Goal: Task Accomplishment & Management: Complete application form

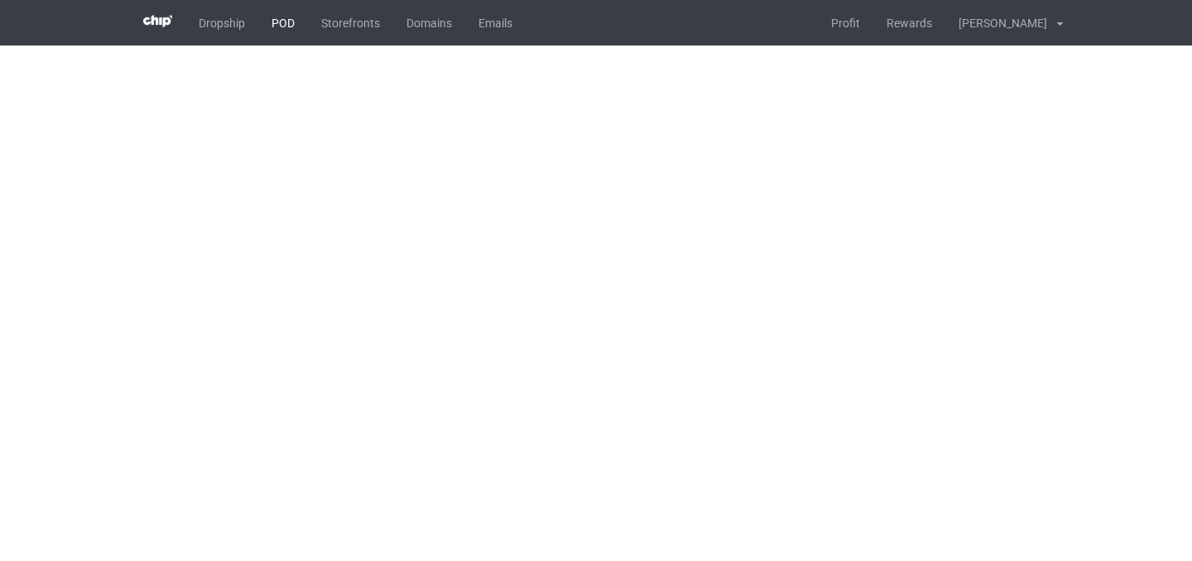
click at [281, 29] on link "POD" at bounding box center [283, 23] width 50 height 46
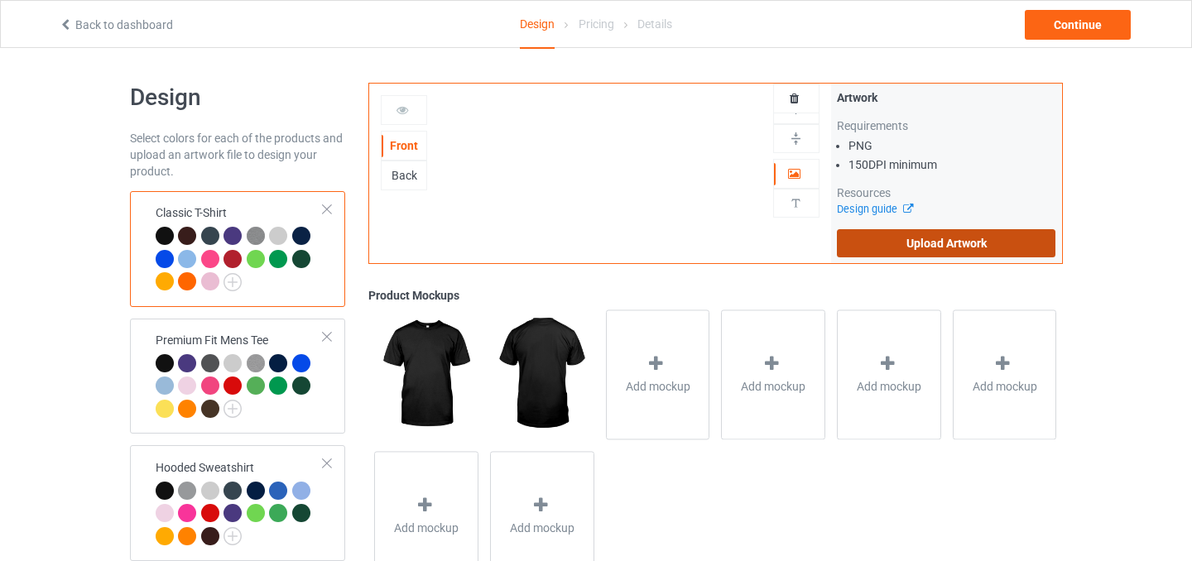
click at [911, 241] on label "Upload Artwork" at bounding box center [946, 243] width 219 height 28
click at [0, 0] on input "Upload Artwork" at bounding box center [0, 0] width 0 height 0
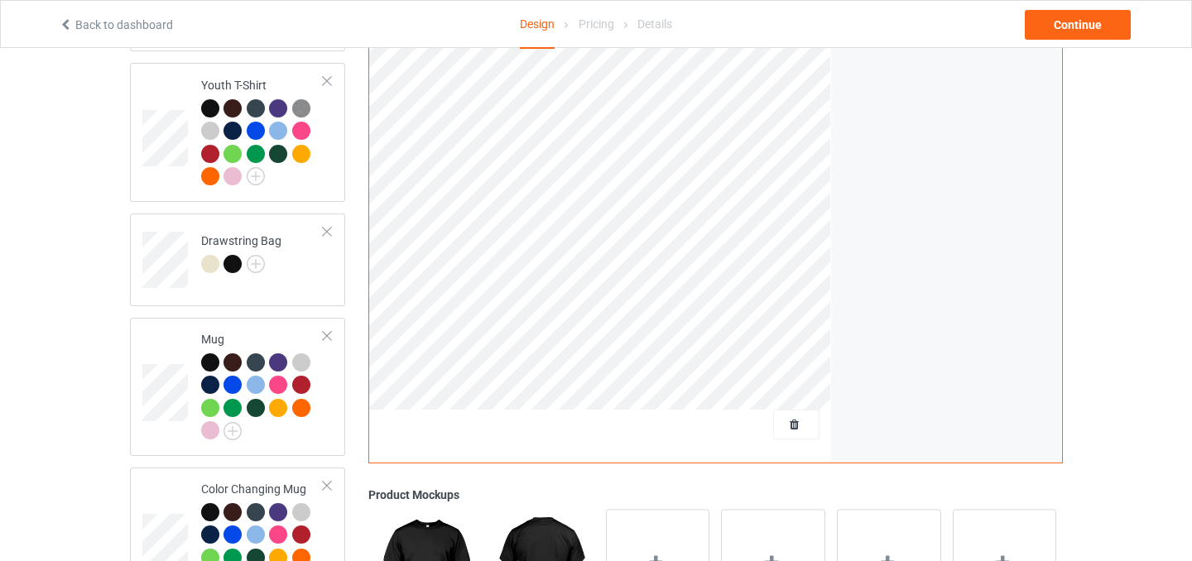
scroll to position [1133, 0]
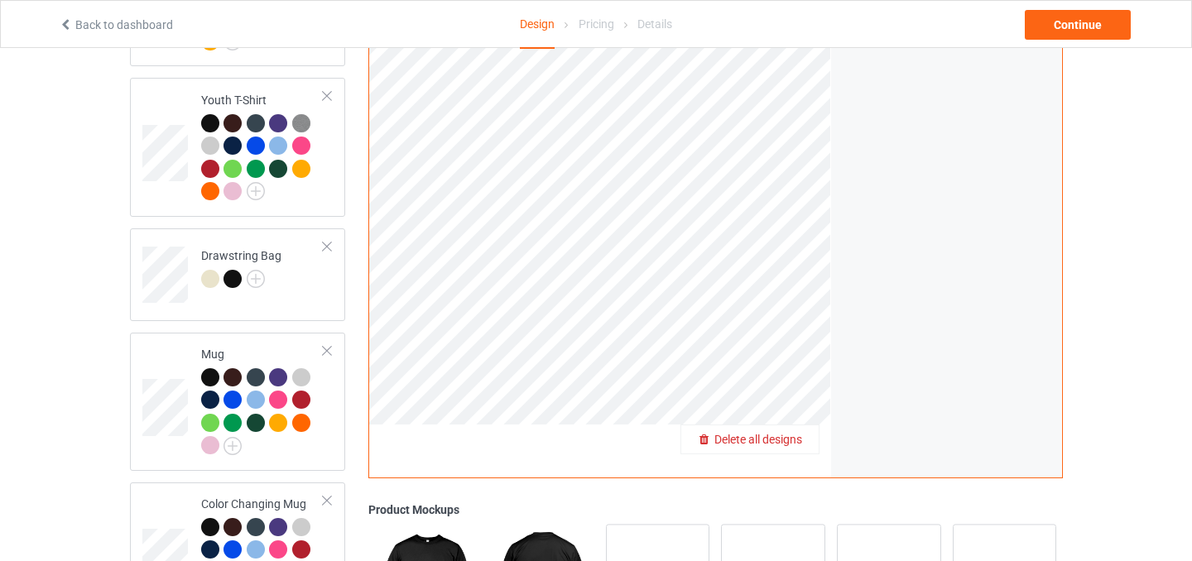
click at [795, 435] on div "Delete all designs" at bounding box center [749, 439] width 137 height 17
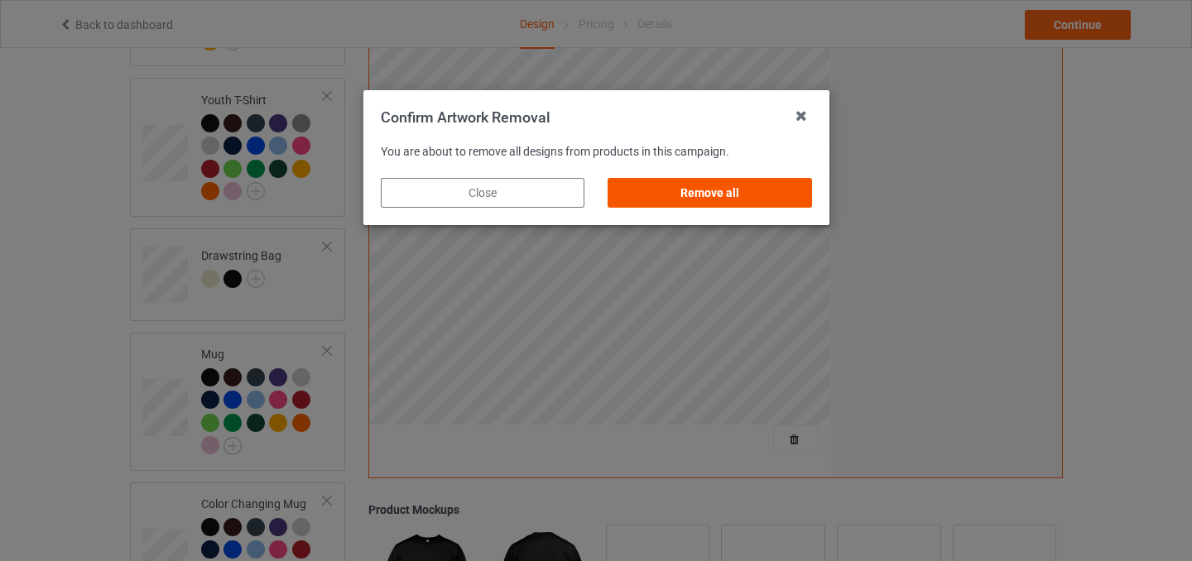
click at [791, 188] on div "Remove all" at bounding box center [710, 193] width 204 height 30
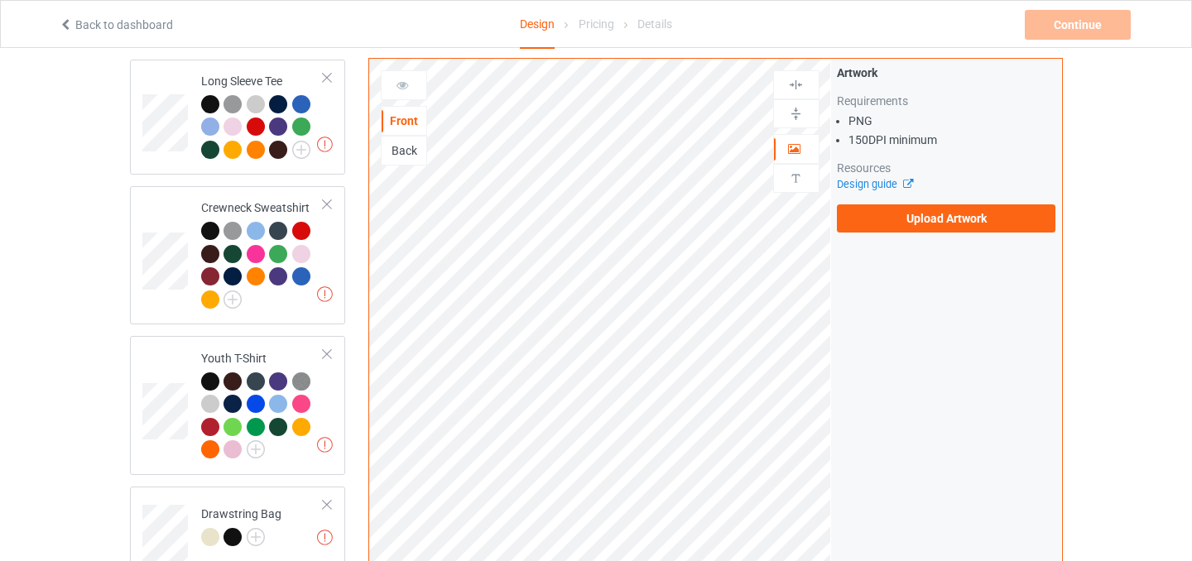
scroll to position [868, 0]
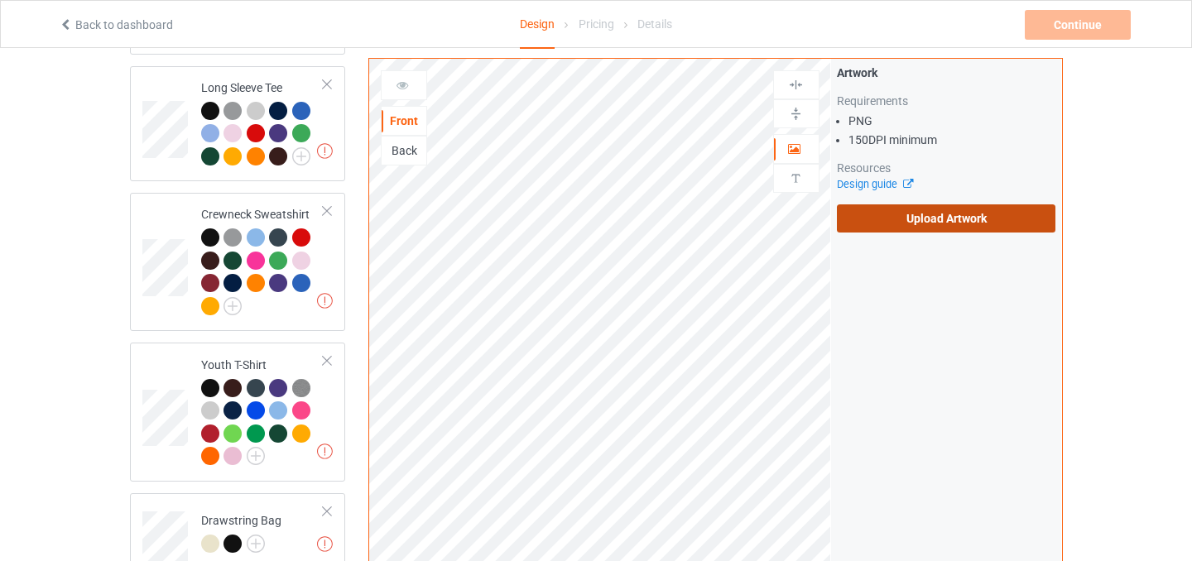
click at [931, 207] on label "Upload Artwork" at bounding box center [946, 218] width 219 height 28
click at [0, 0] on input "Upload Artwork" at bounding box center [0, 0] width 0 height 0
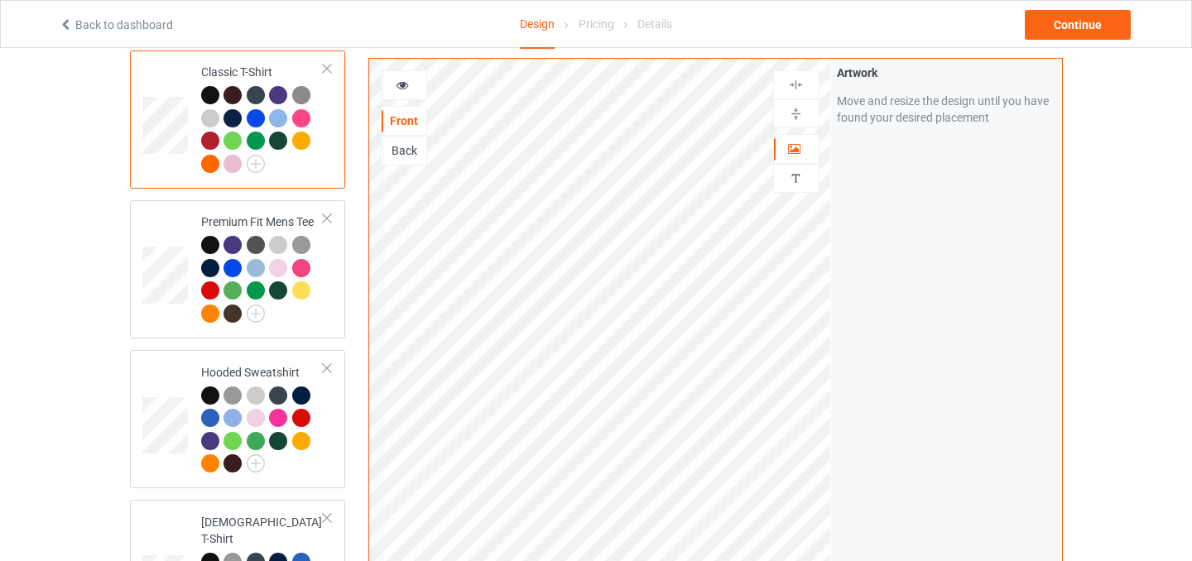
scroll to position [19, 0]
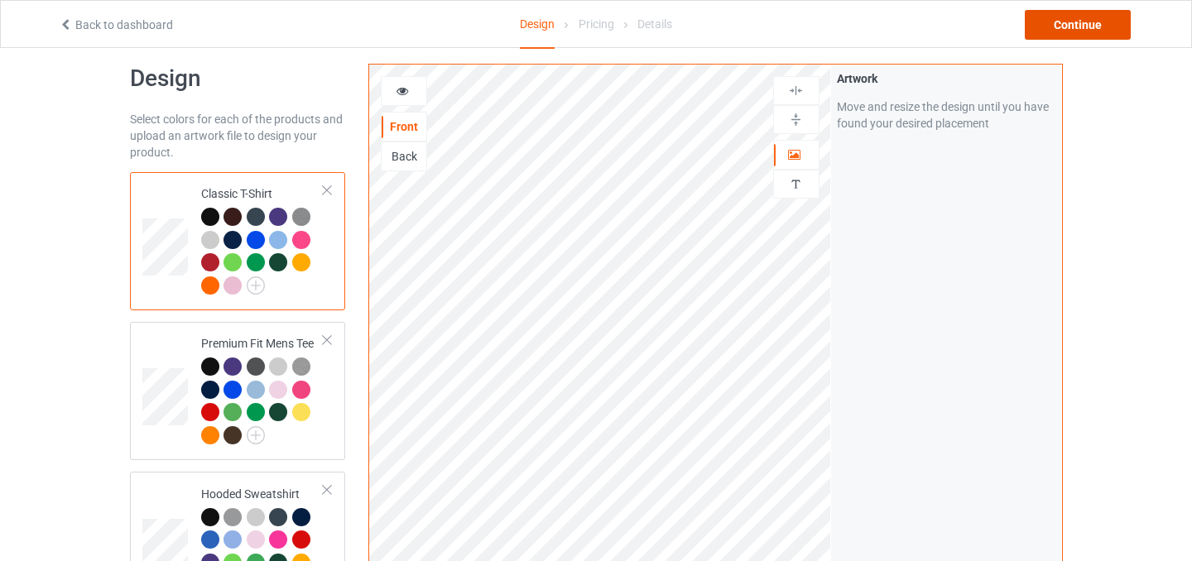
click at [1068, 31] on div "Continue" at bounding box center [1078, 25] width 106 height 30
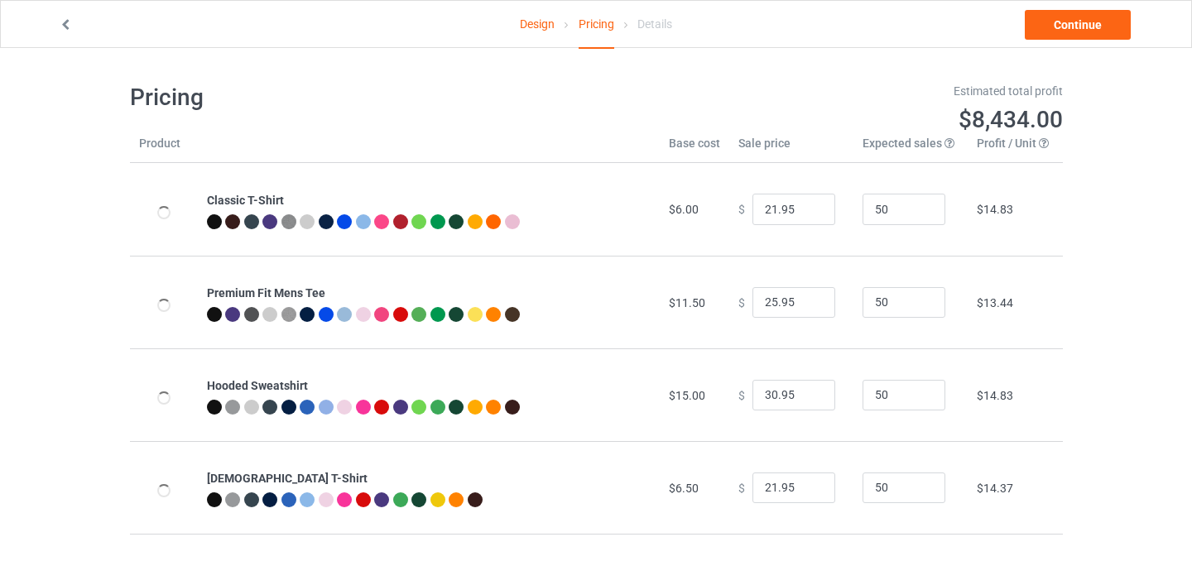
click at [536, 21] on link "Design" at bounding box center [537, 24] width 35 height 46
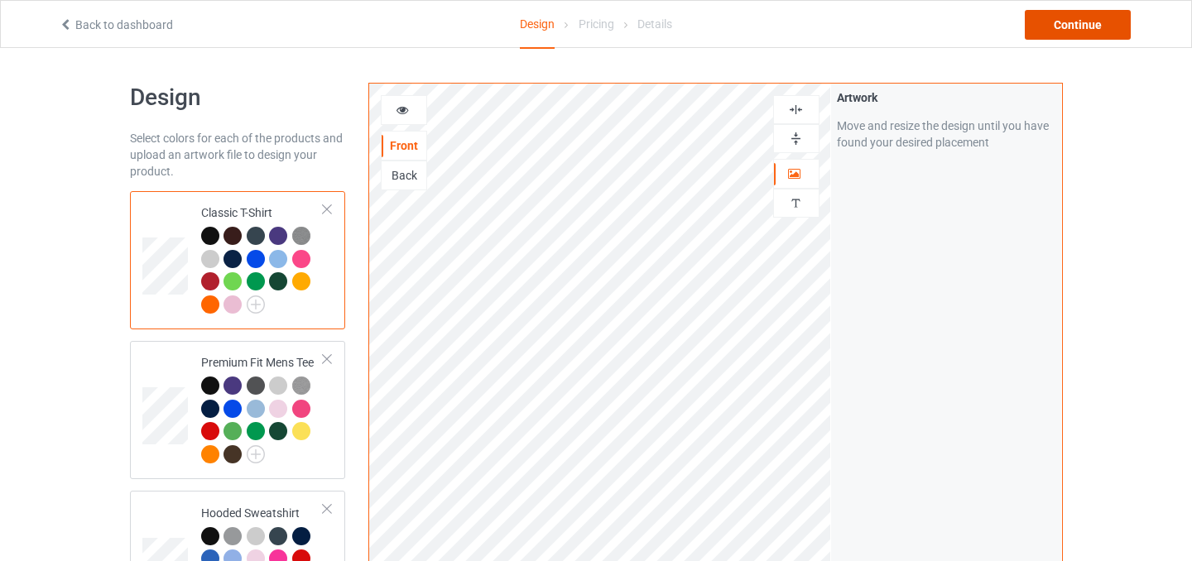
click at [1083, 25] on div "Continue" at bounding box center [1078, 25] width 106 height 30
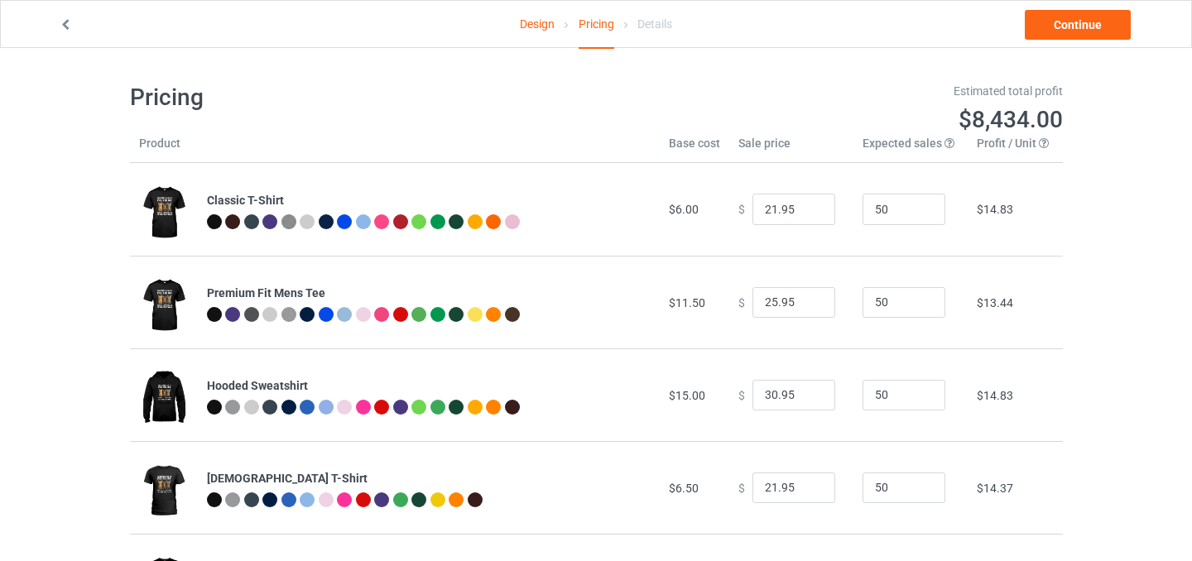
click at [67, 25] on icon at bounding box center [66, 23] width 14 height 12
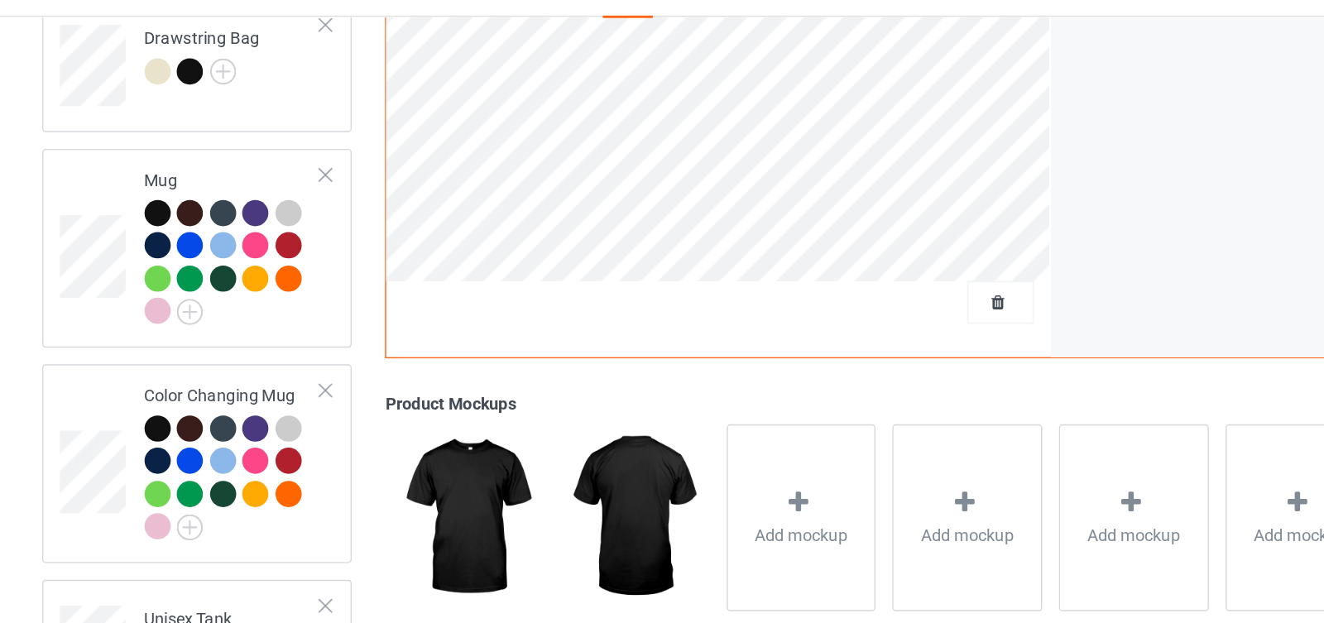
scroll to position [1326, 0]
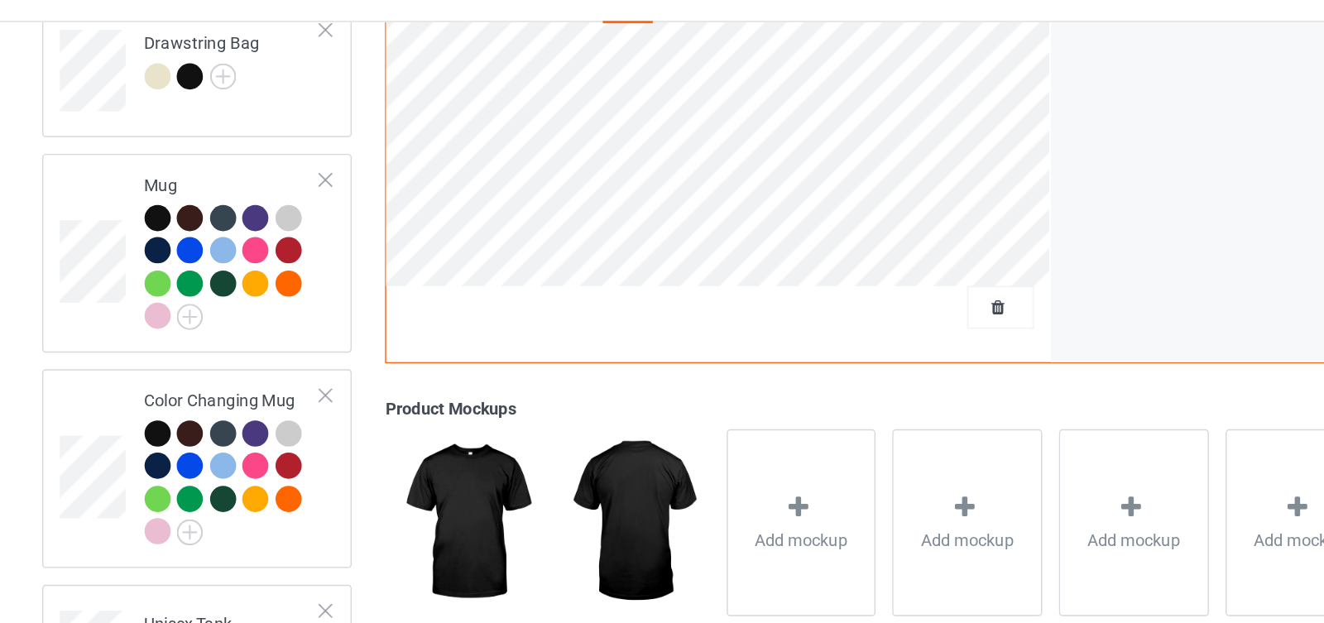
click at [858, 236] on div at bounding box center [862, 247] width 46 height 30
click at [856, 240] on span "Delete all designs" at bounding box center [825, 246] width 88 height 13
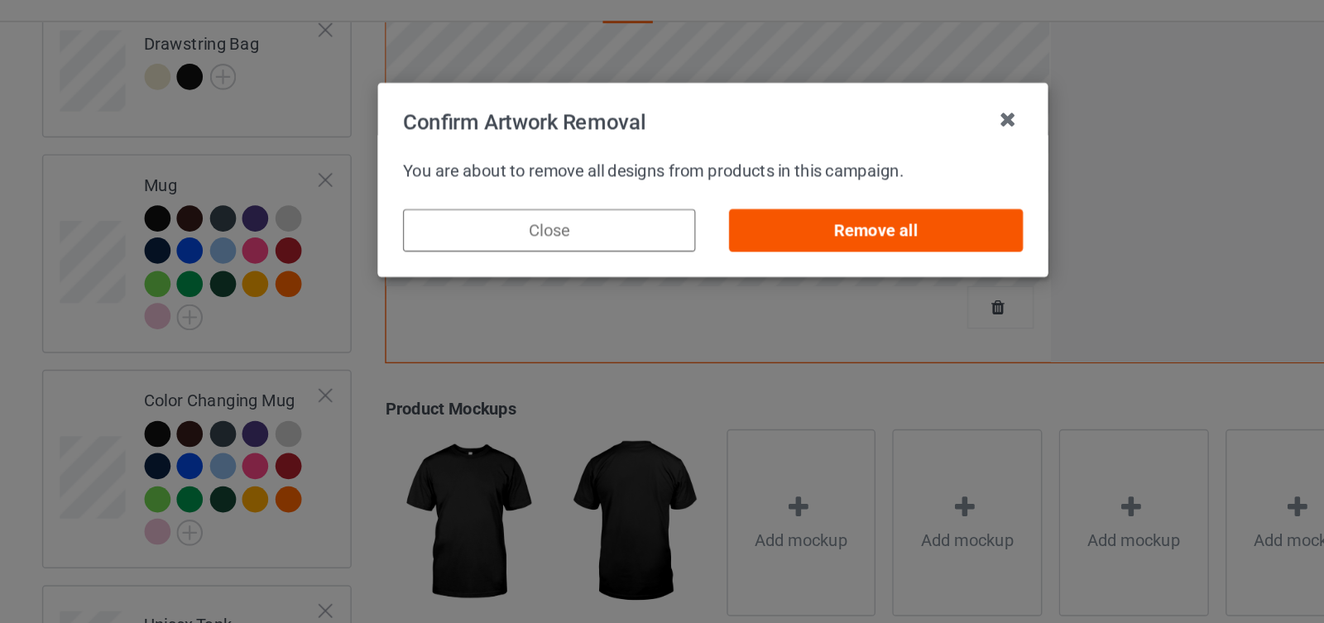
click at [835, 191] on div "Remove all" at bounding box center [776, 193] width 204 height 30
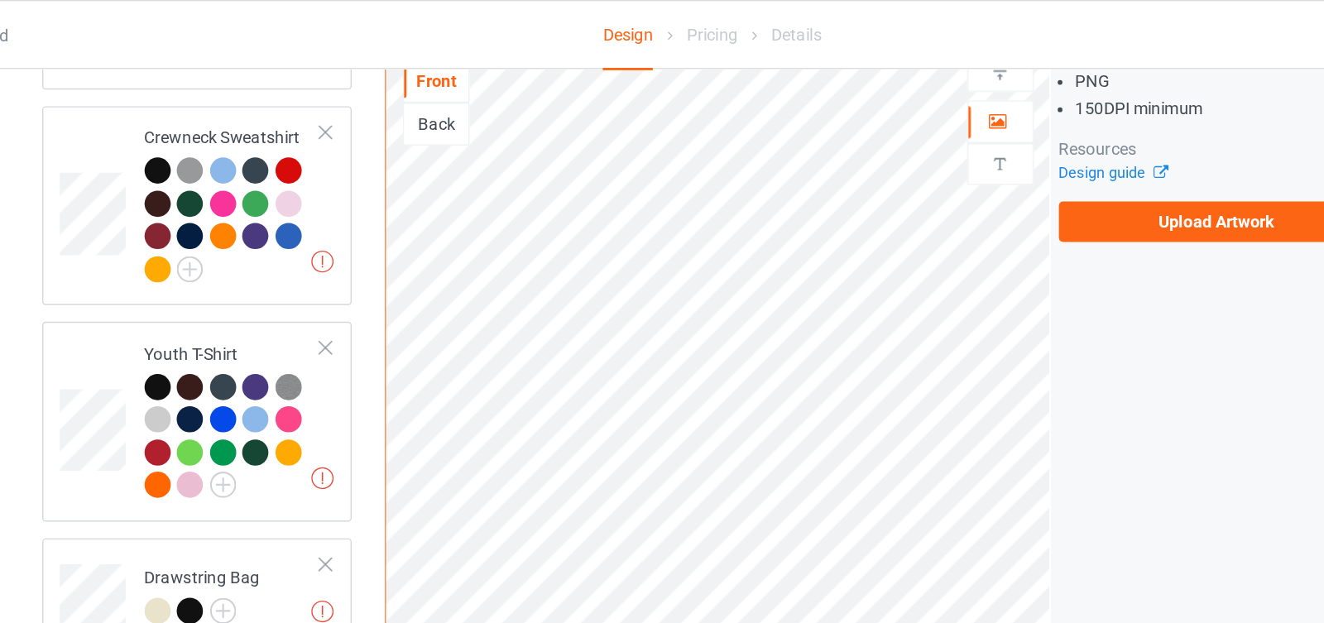
scroll to position [949, 0]
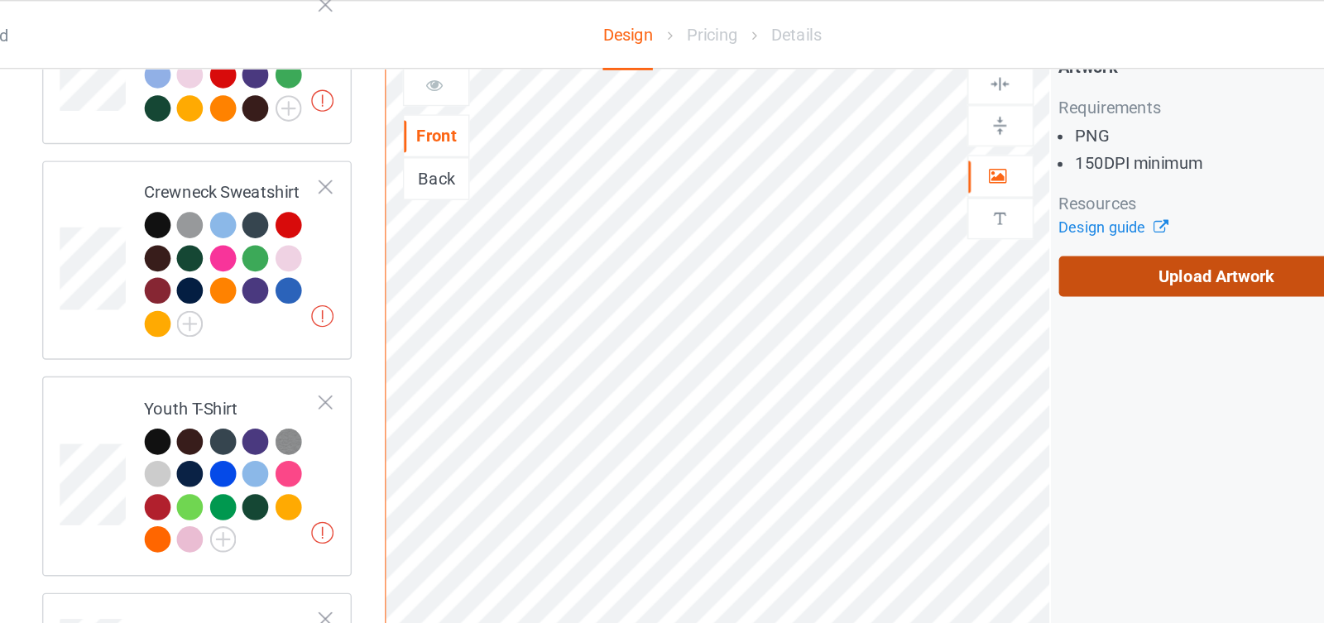
click at [987, 178] on label "Upload Artwork" at bounding box center [1012, 192] width 219 height 28
click at [0, 0] on input "Upload Artwork" at bounding box center [0, 0] width 0 height 0
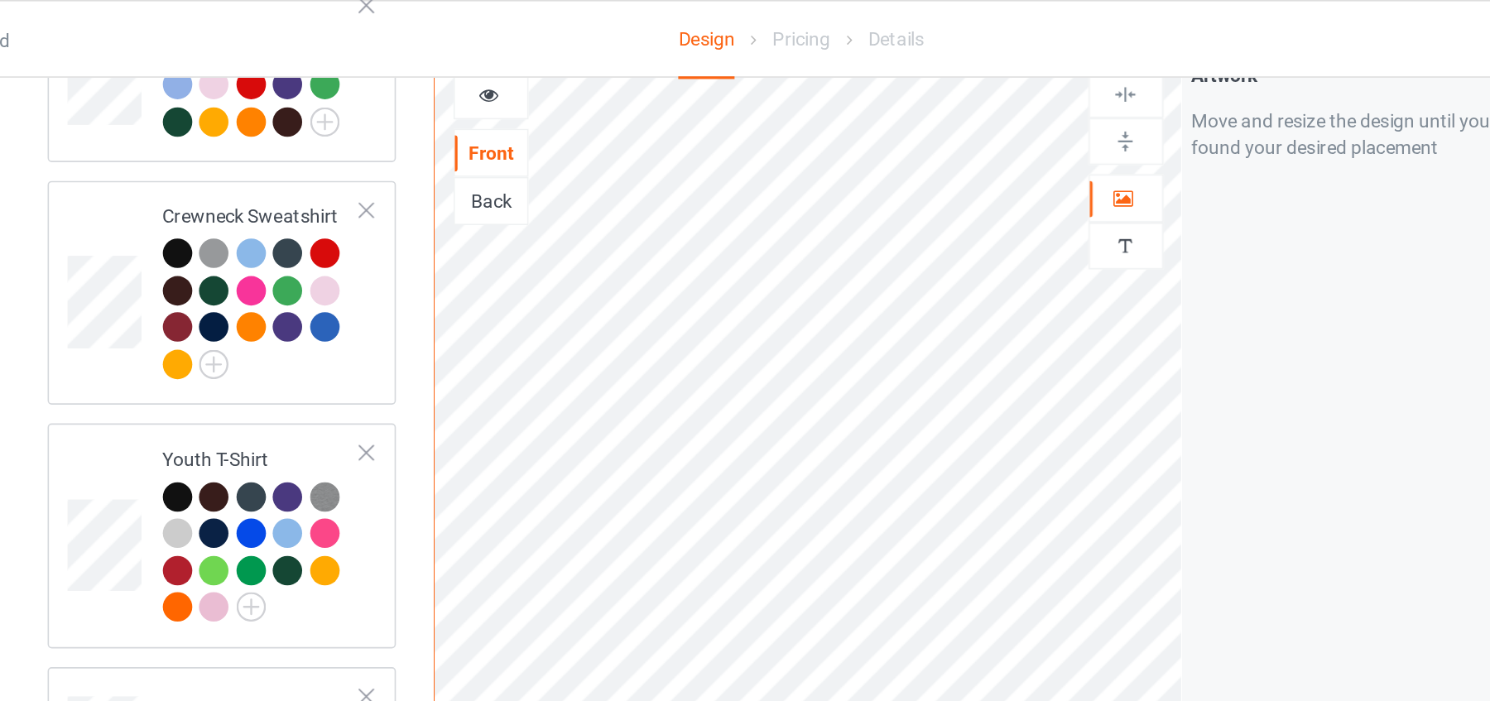
scroll to position [949, 0]
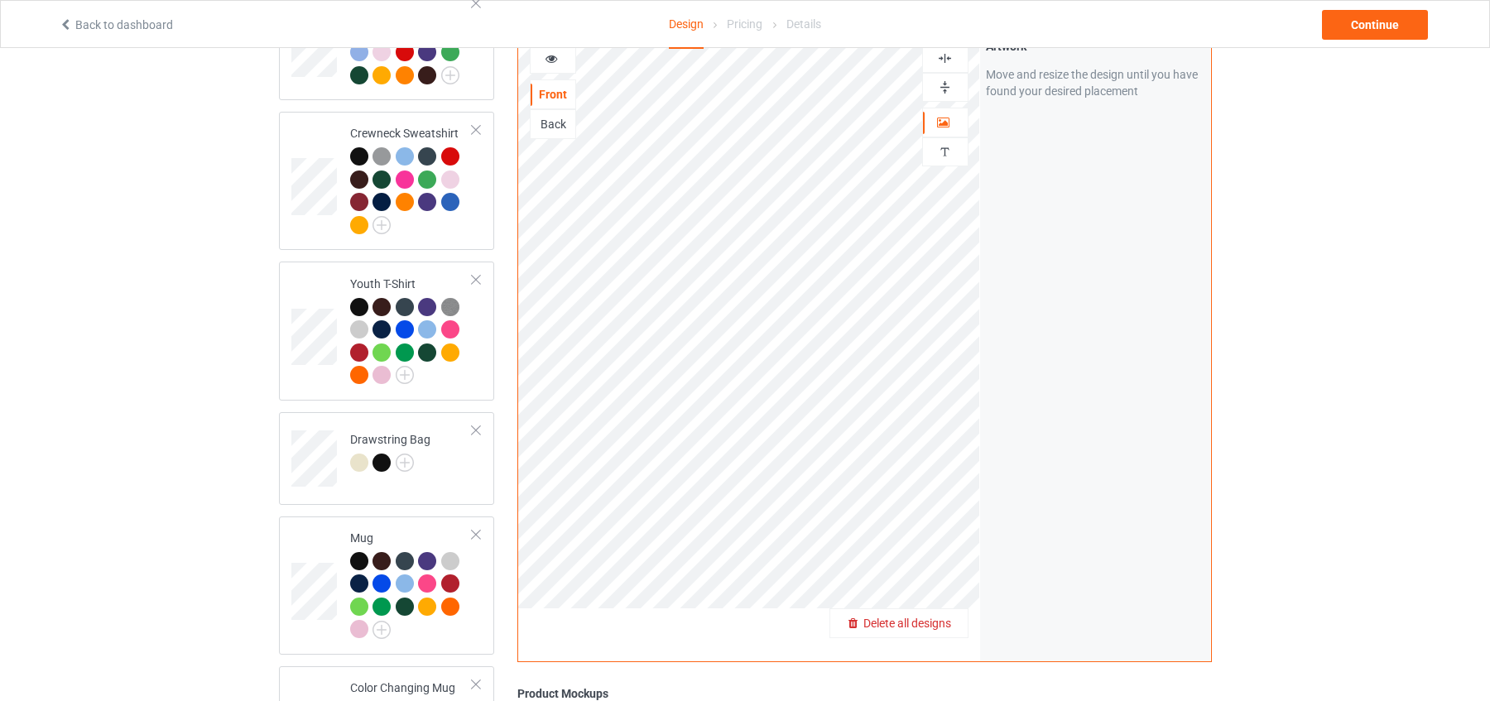
click at [949, 560] on span "Delete all designs" at bounding box center [907, 623] width 88 height 13
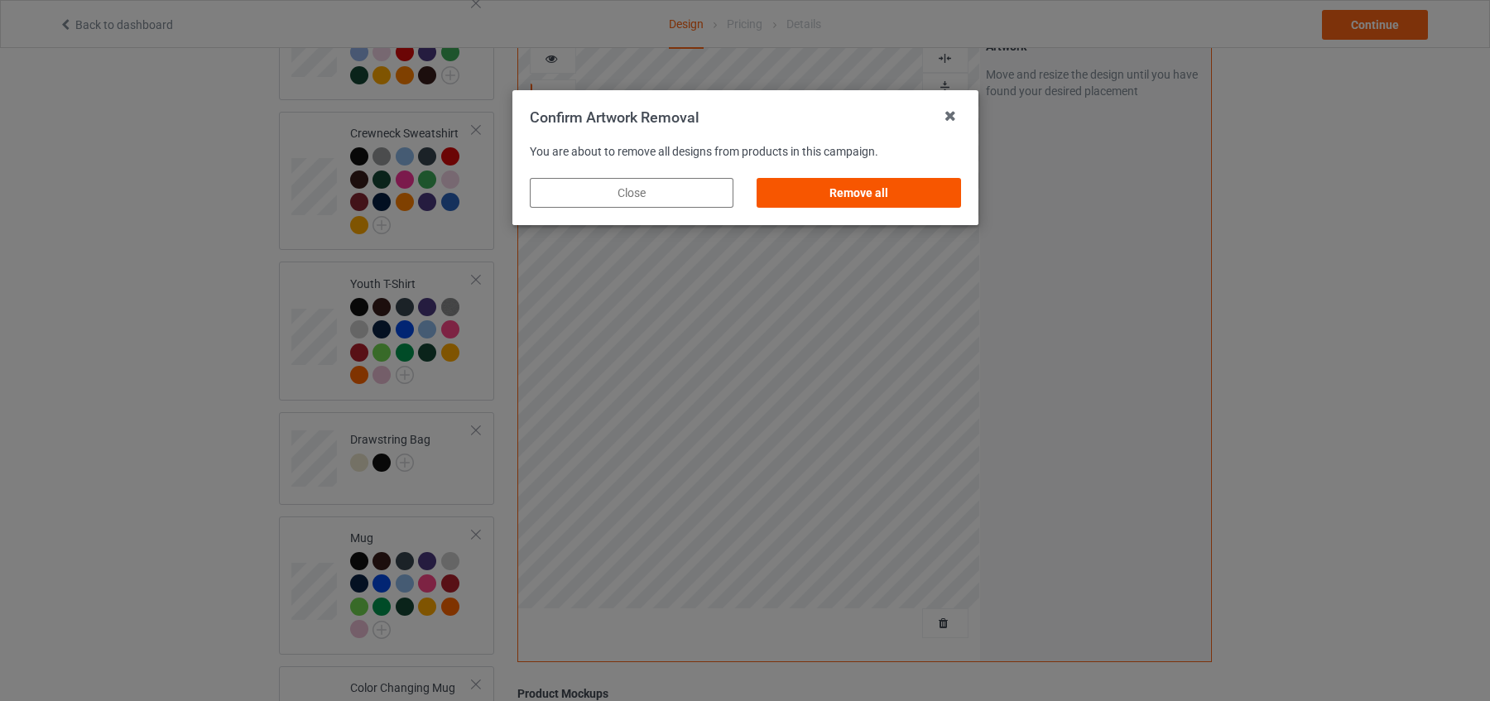
click at [895, 180] on div "Remove all" at bounding box center [859, 193] width 204 height 30
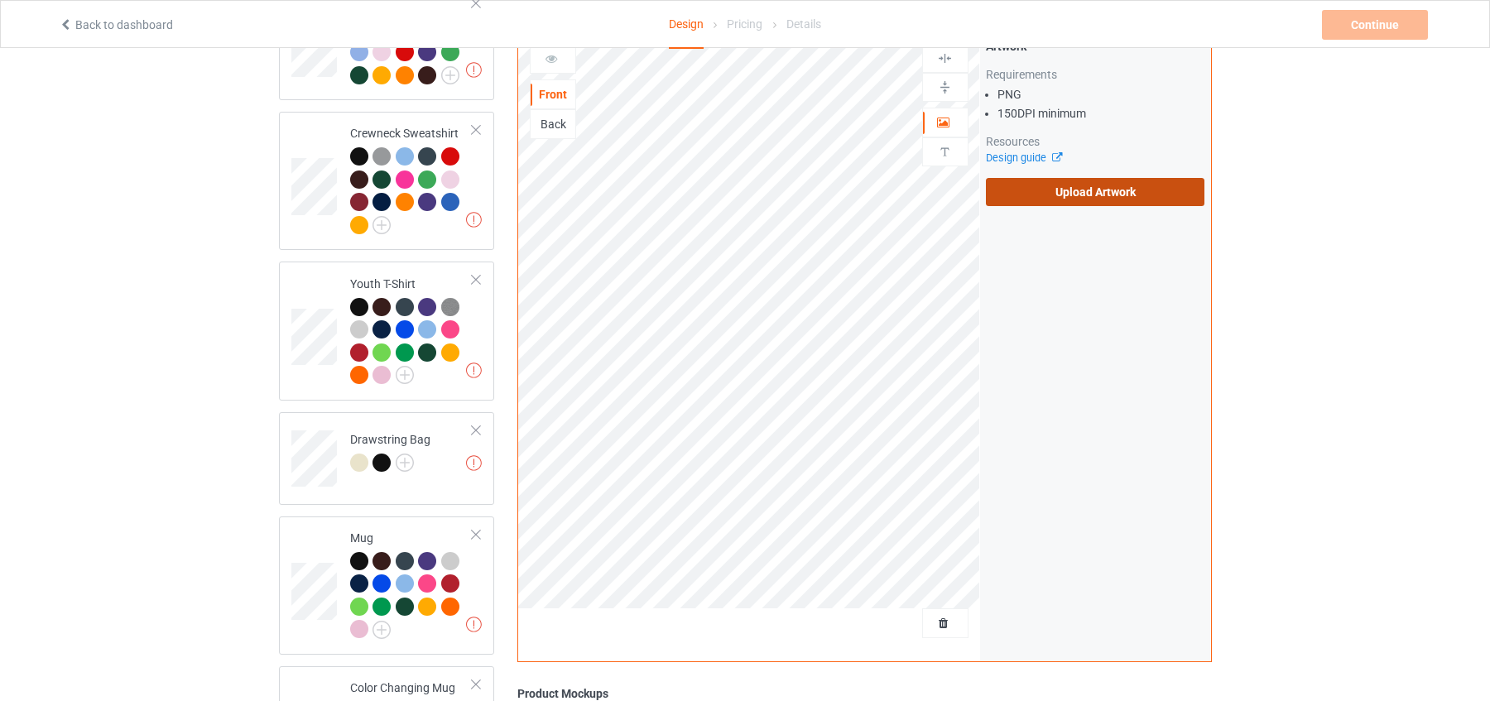
click at [1096, 178] on label "Upload Artwork" at bounding box center [1095, 192] width 219 height 28
click at [0, 0] on input "Upload Artwork" at bounding box center [0, 0] width 0 height 0
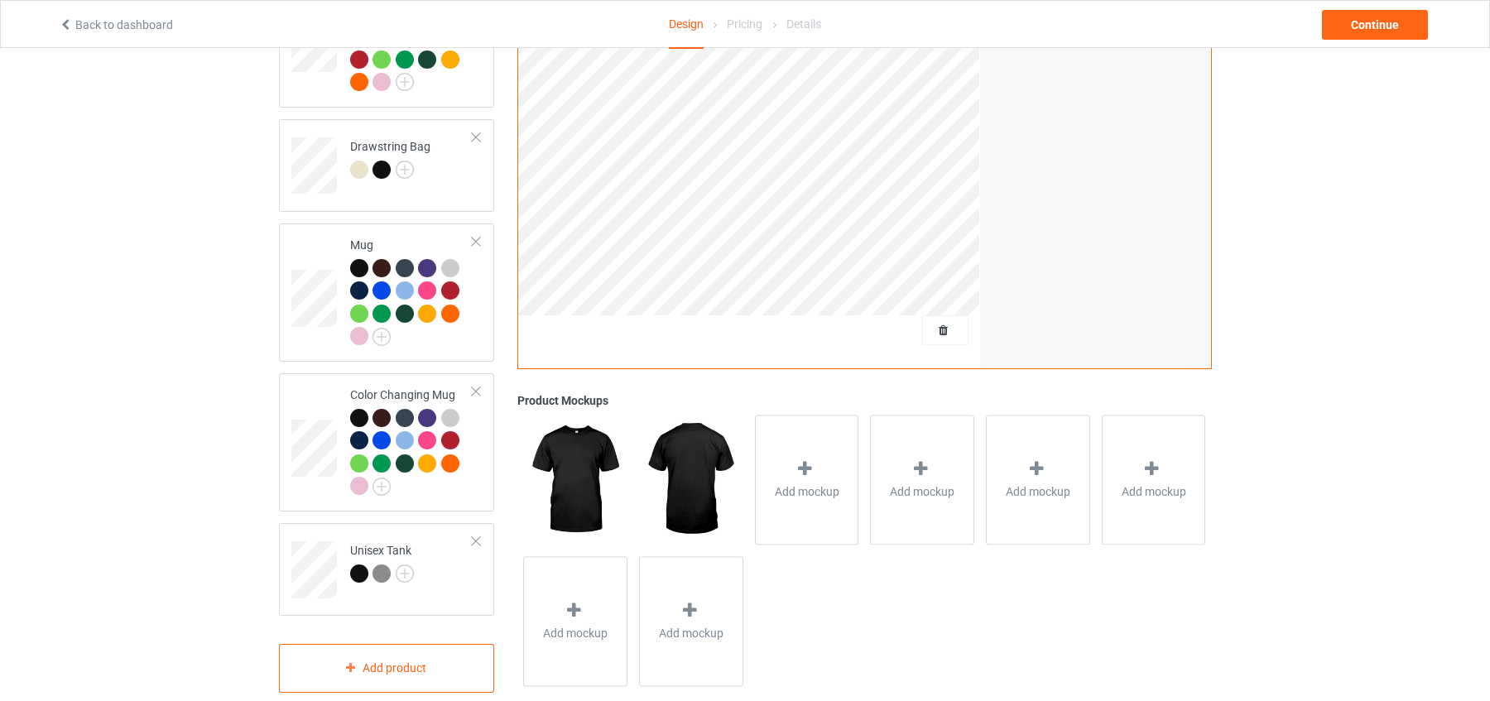
scroll to position [1241, 0]
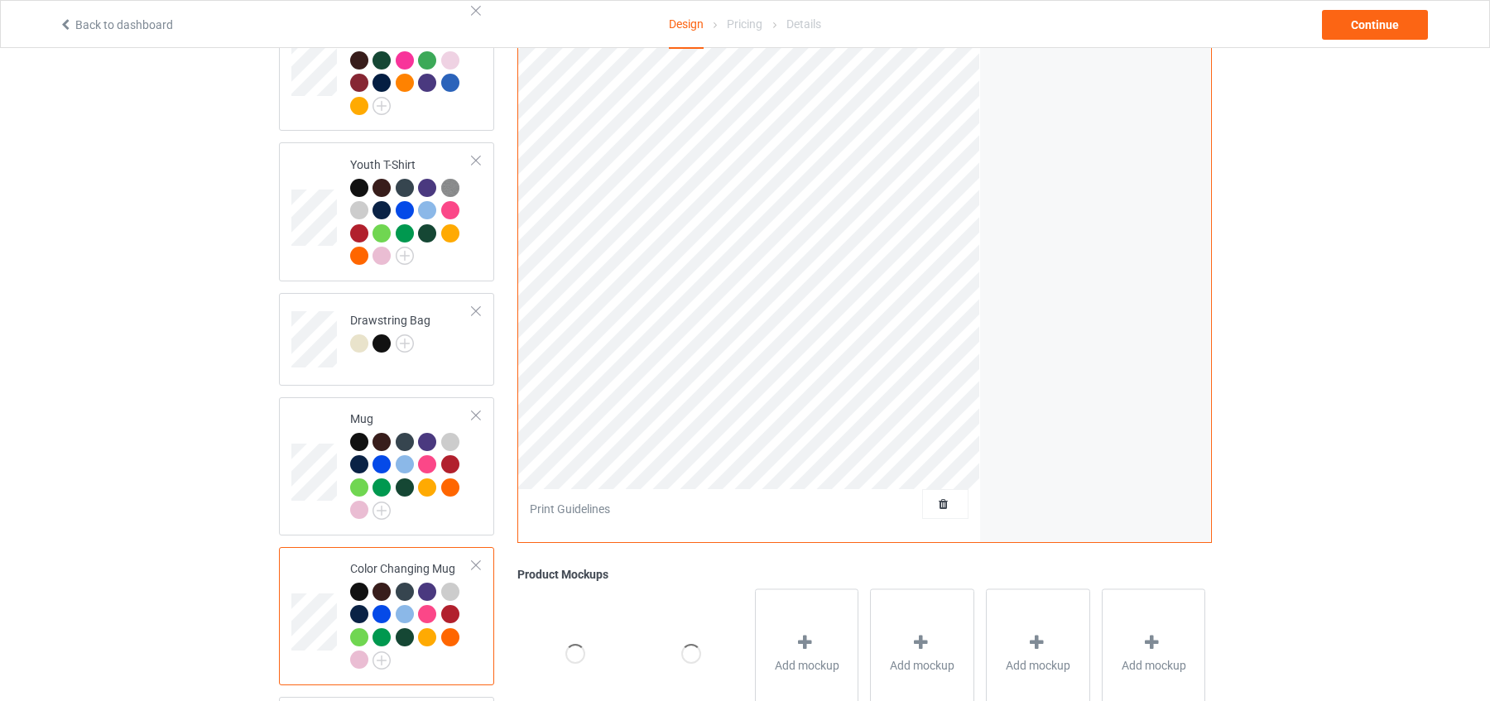
scroll to position [1068, 0]
click at [325, 557] on td at bounding box center [316, 617] width 50 height 125
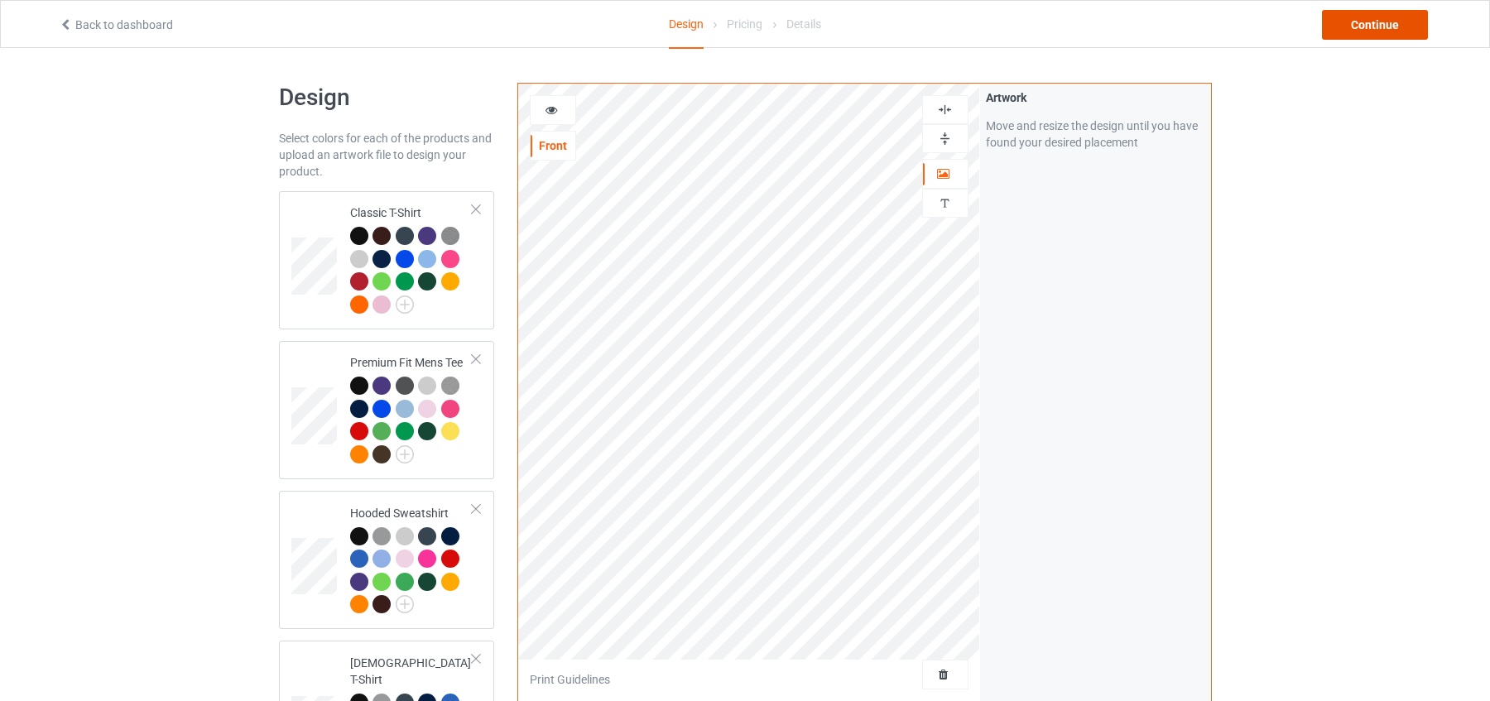
click at [1191, 17] on div "Continue" at bounding box center [1375, 25] width 106 height 30
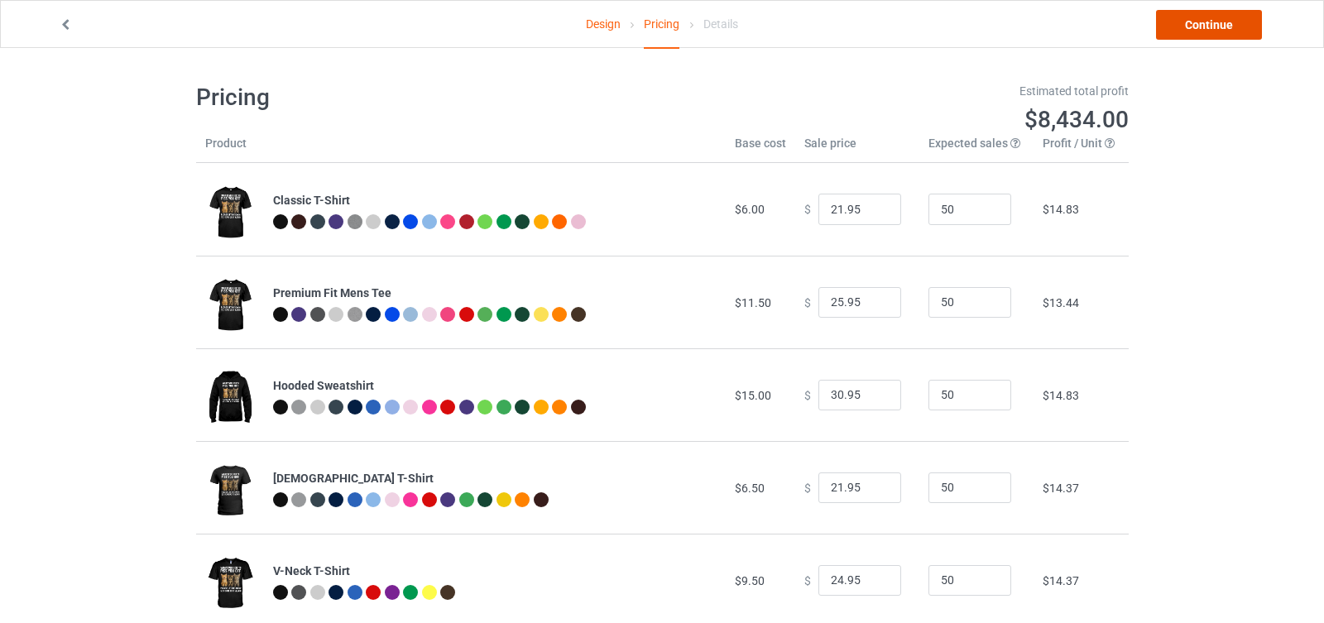
click at [1191, 22] on link "Continue" at bounding box center [1209, 25] width 106 height 30
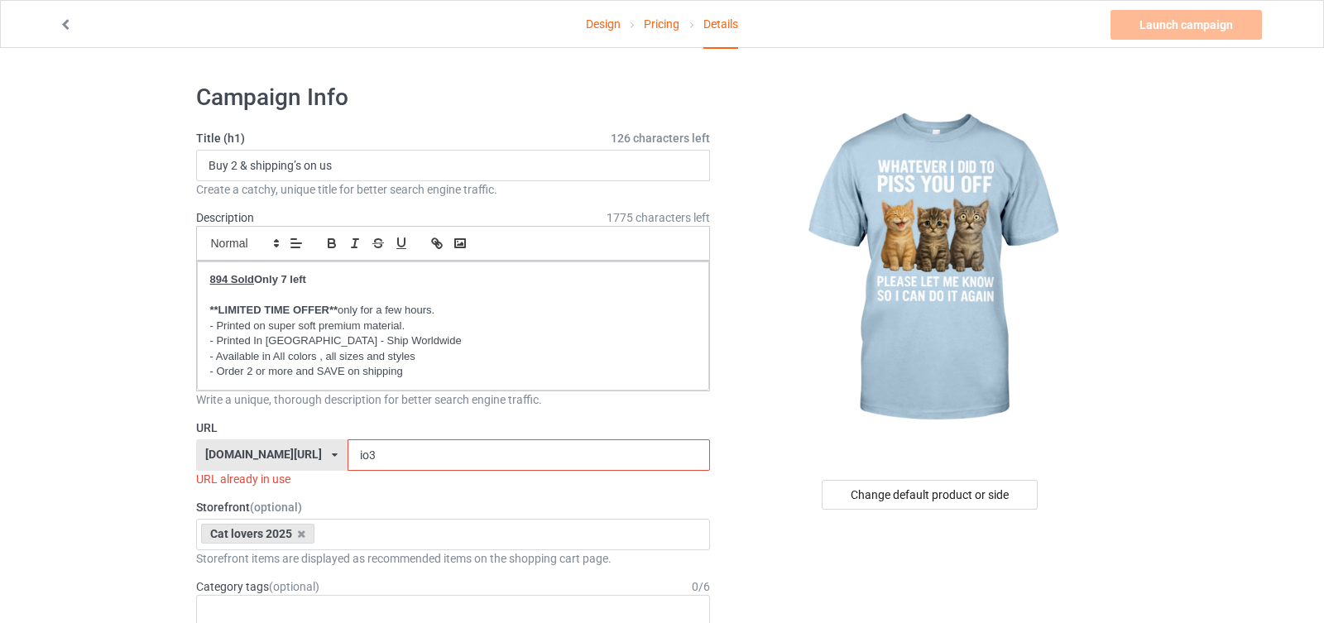
drag, startPoint x: 333, startPoint y: 452, endPoint x: 360, endPoint y: 452, distance: 27.3
click at [360, 452] on input "io3" at bounding box center [529, 455] width 363 height 31
click at [371, 451] on input "io3" at bounding box center [529, 455] width 363 height 31
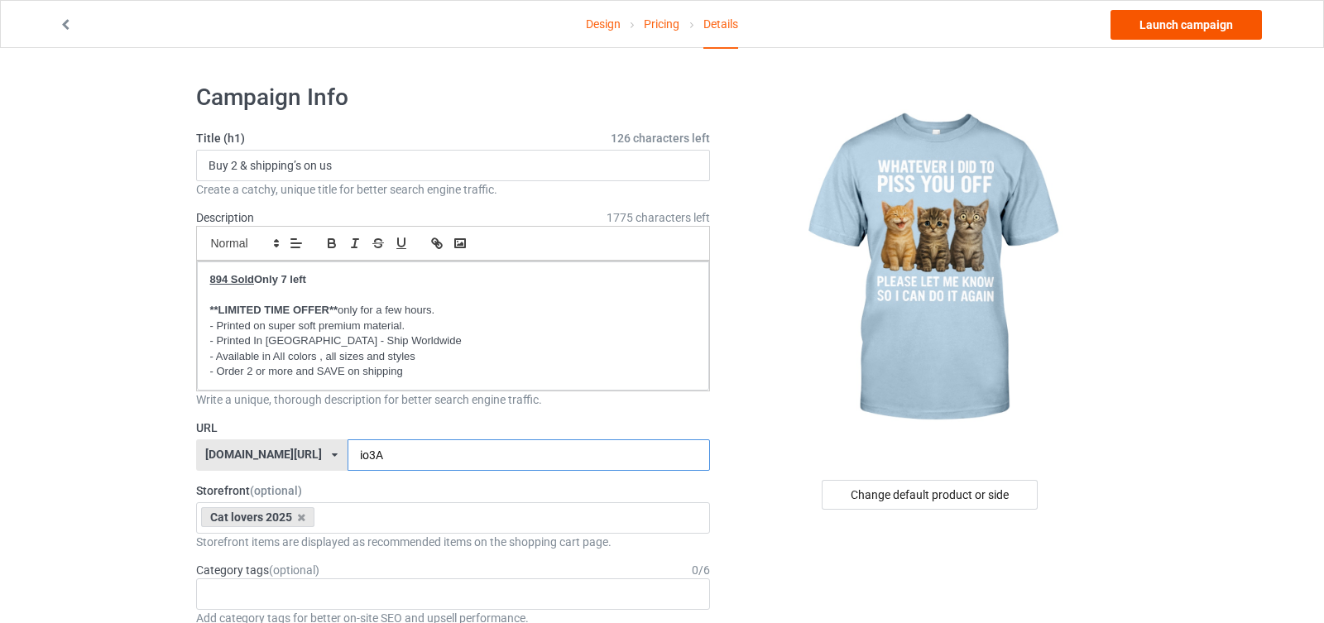
type input "io3A"
click at [1191, 30] on link "Launch campaign" at bounding box center [1186, 25] width 151 height 30
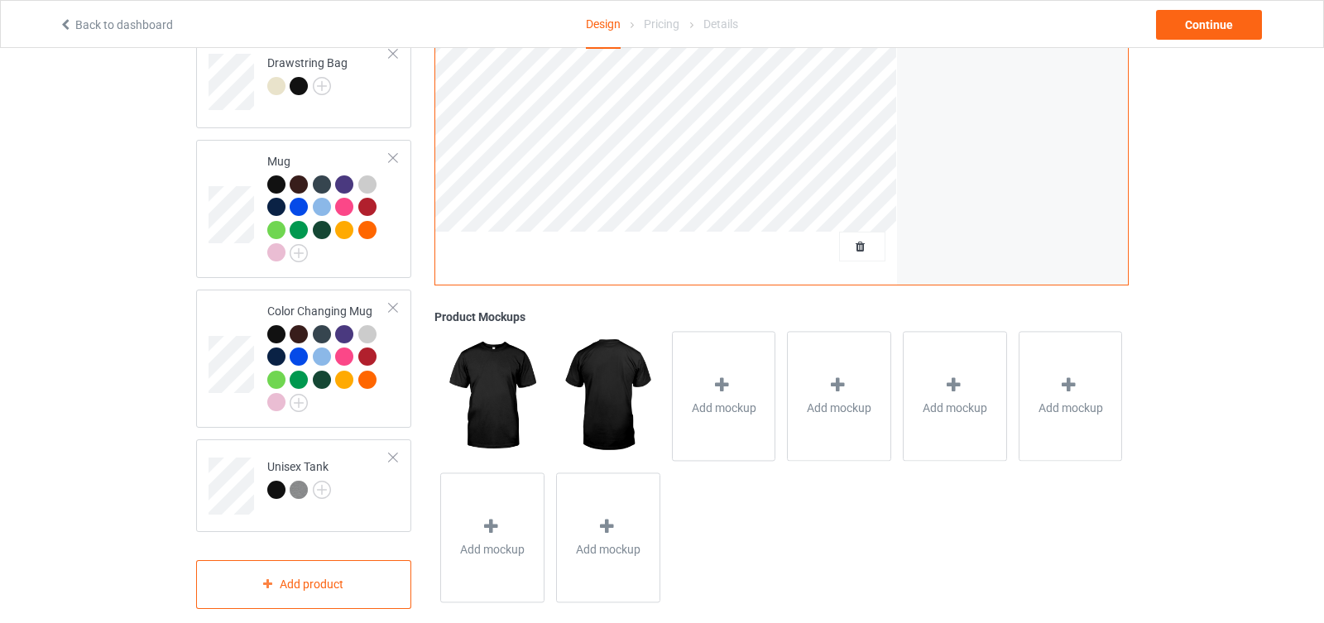
scroll to position [1322, 0]
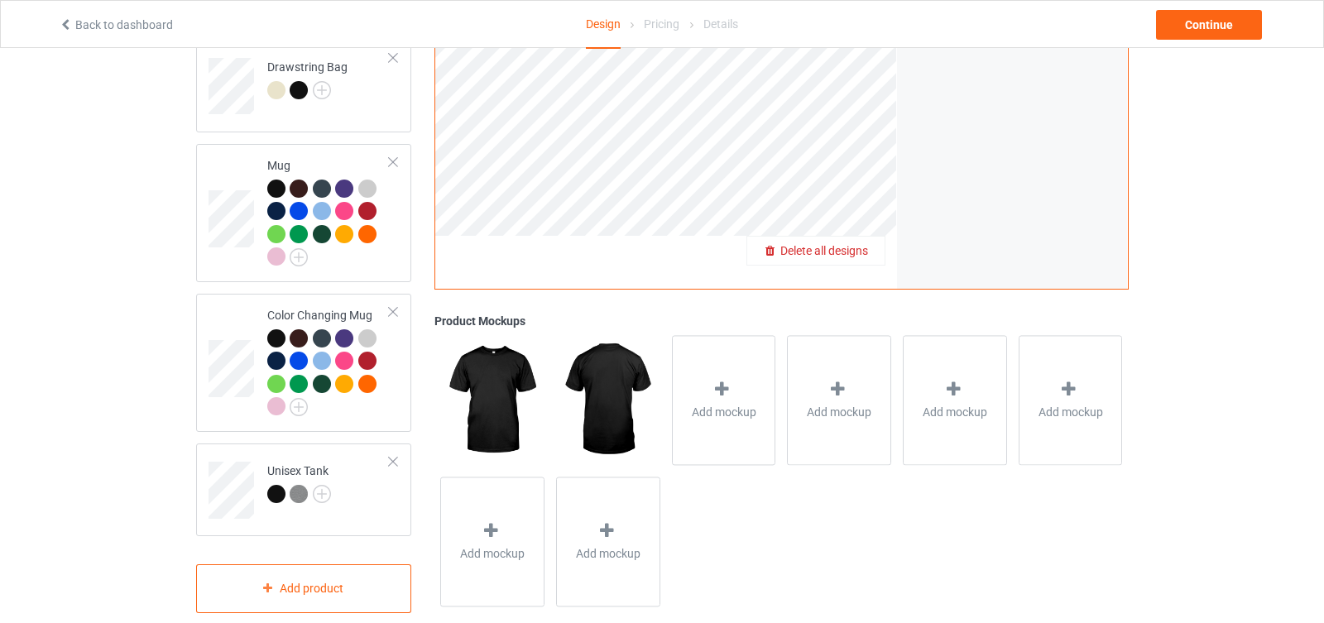
click at [872, 243] on div "Delete all designs" at bounding box center [816, 251] width 137 height 17
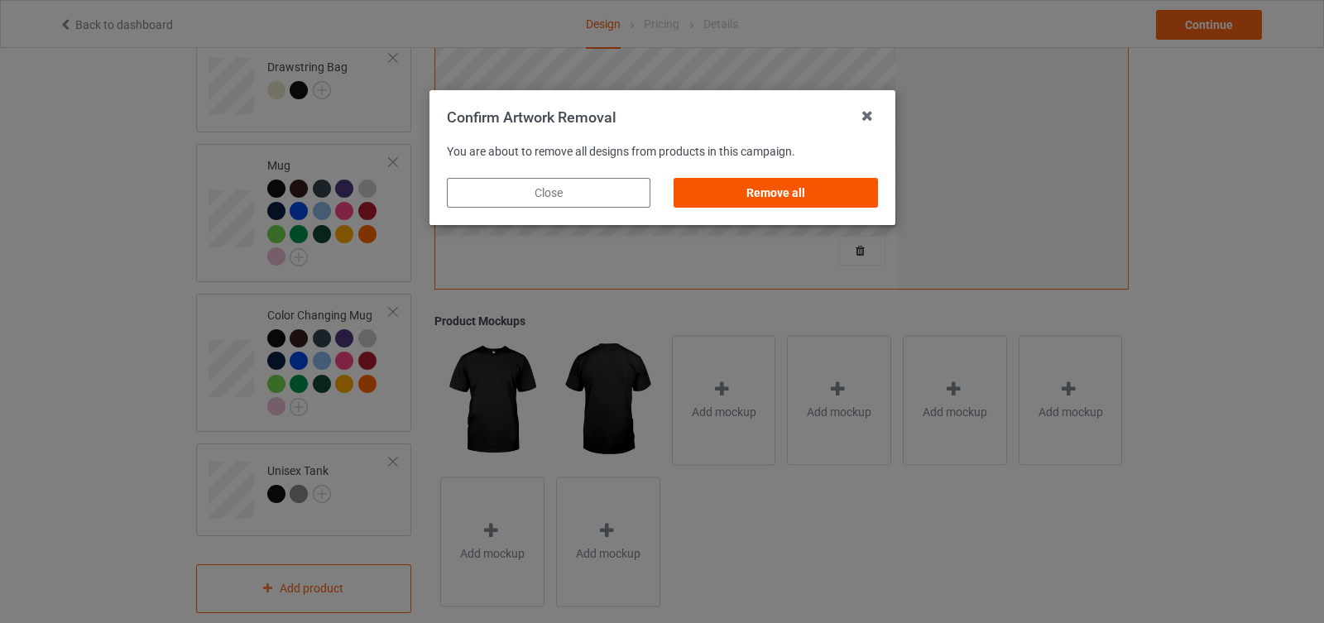
click at [835, 190] on div "Remove all" at bounding box center [776, 193] width 204 height 30
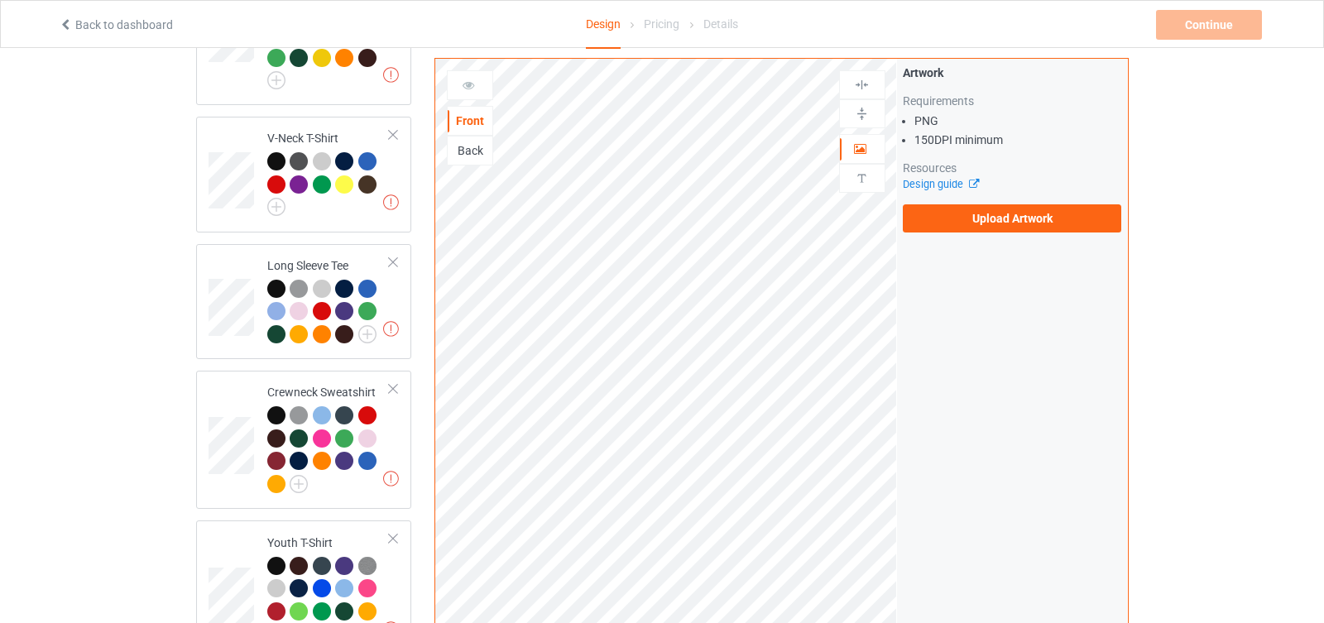
scroll to position [659, 0]
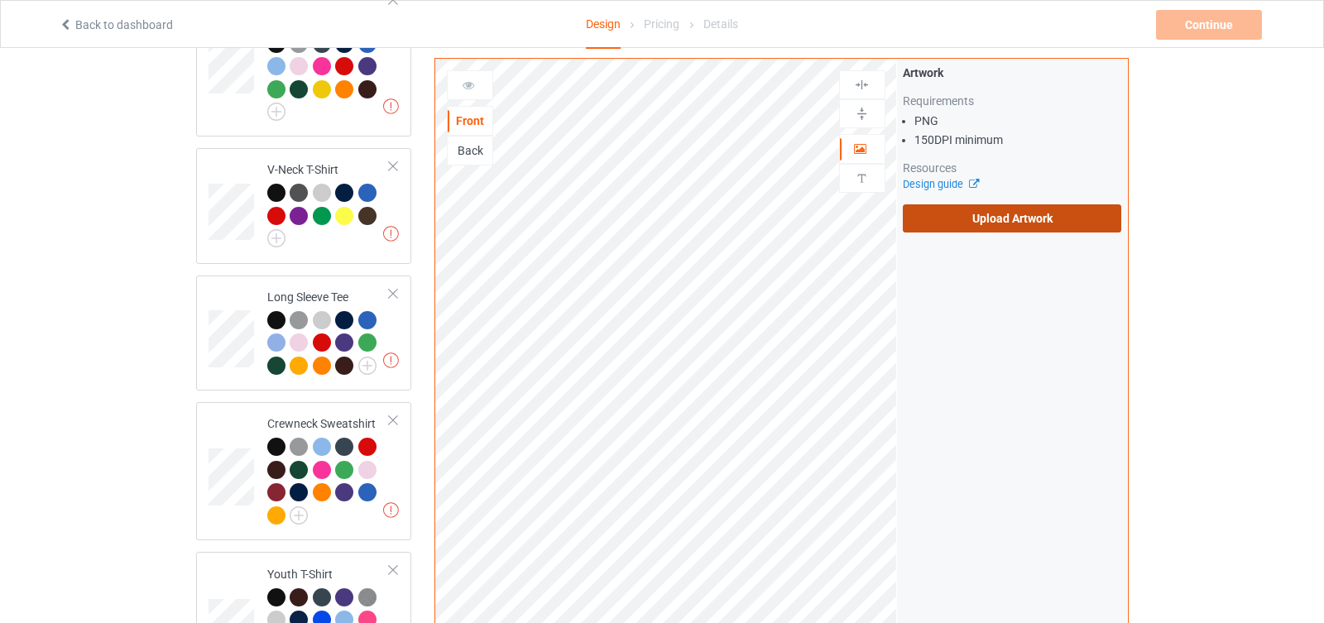
click at [1031, 218] on label "Upload Artwork" at bounding box center [1012, 218] width 219 height 28
click at [0, 0] on input "Upload Artwork" at bounding box center [0, 0] width 0 height 0
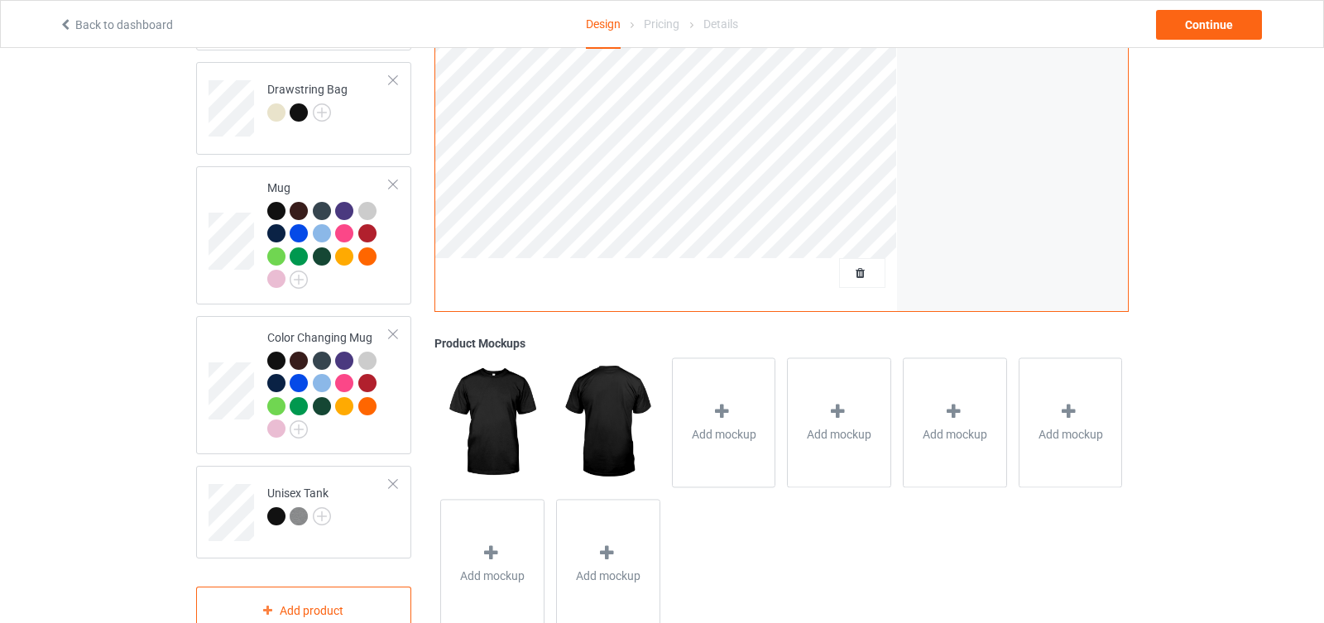
scroll to position [1296, 0]
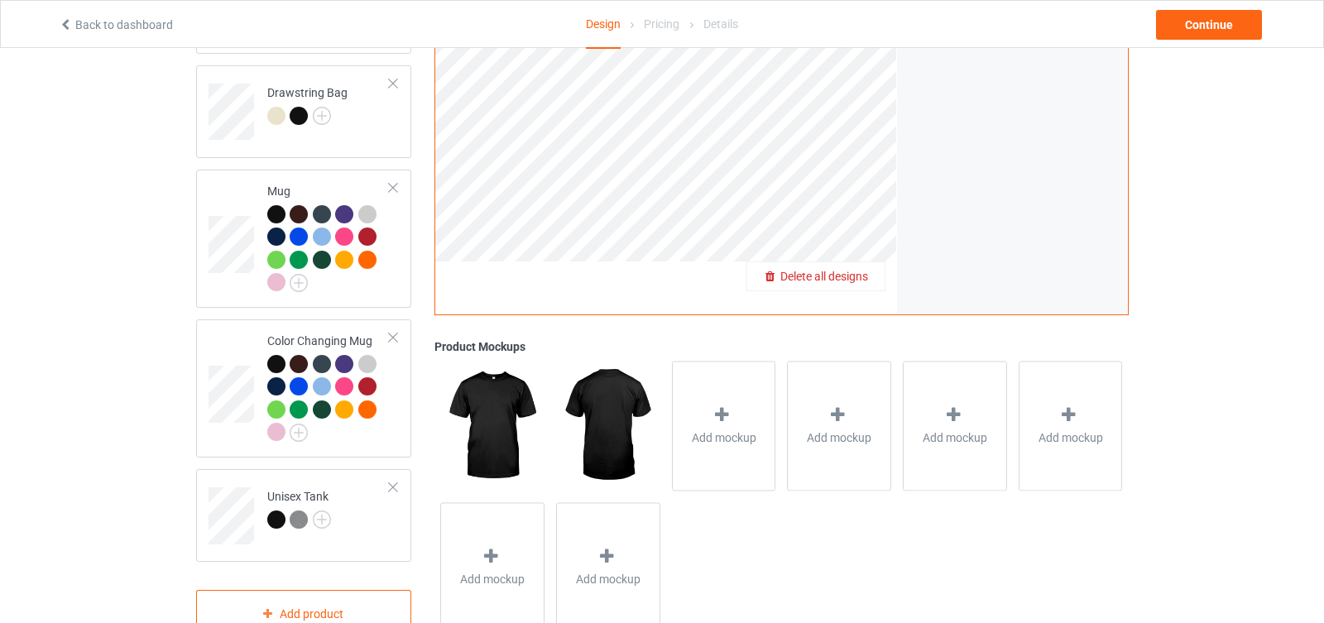
click at [876, 268] on div "Delete all designs" at bounding box center [816, 276] width 137 height 17
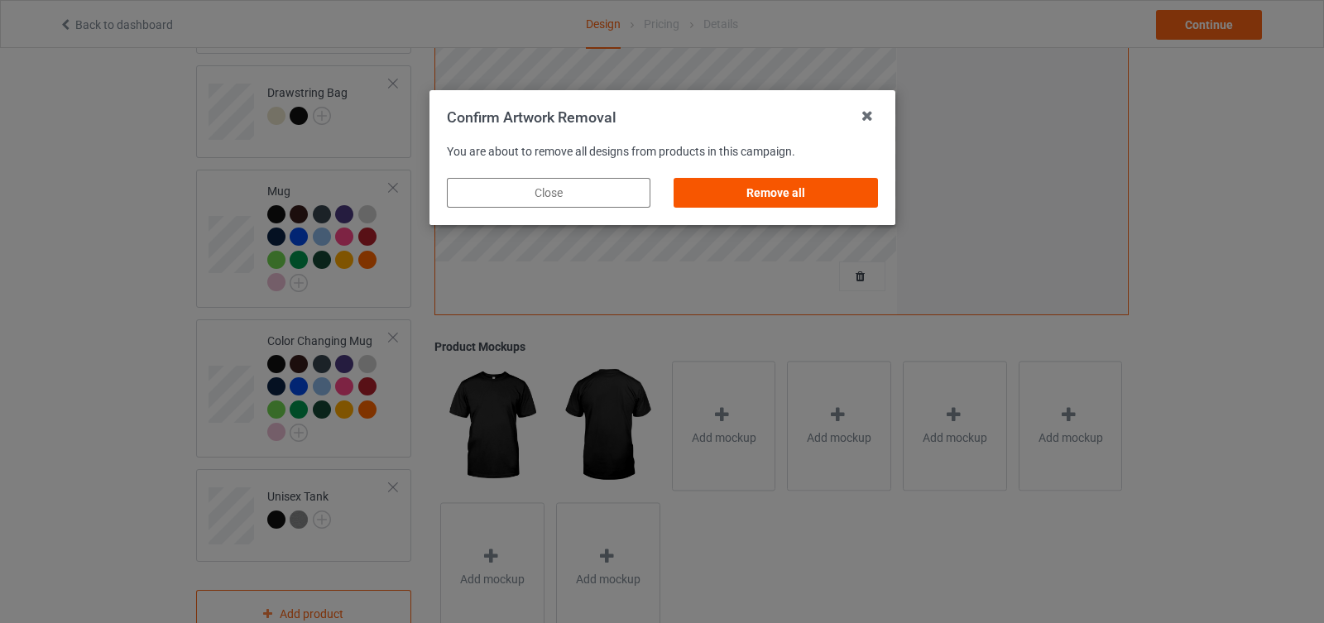
click at [844, 195] on div "Remove all" at bounding box center [776, 193] width 204 height 30
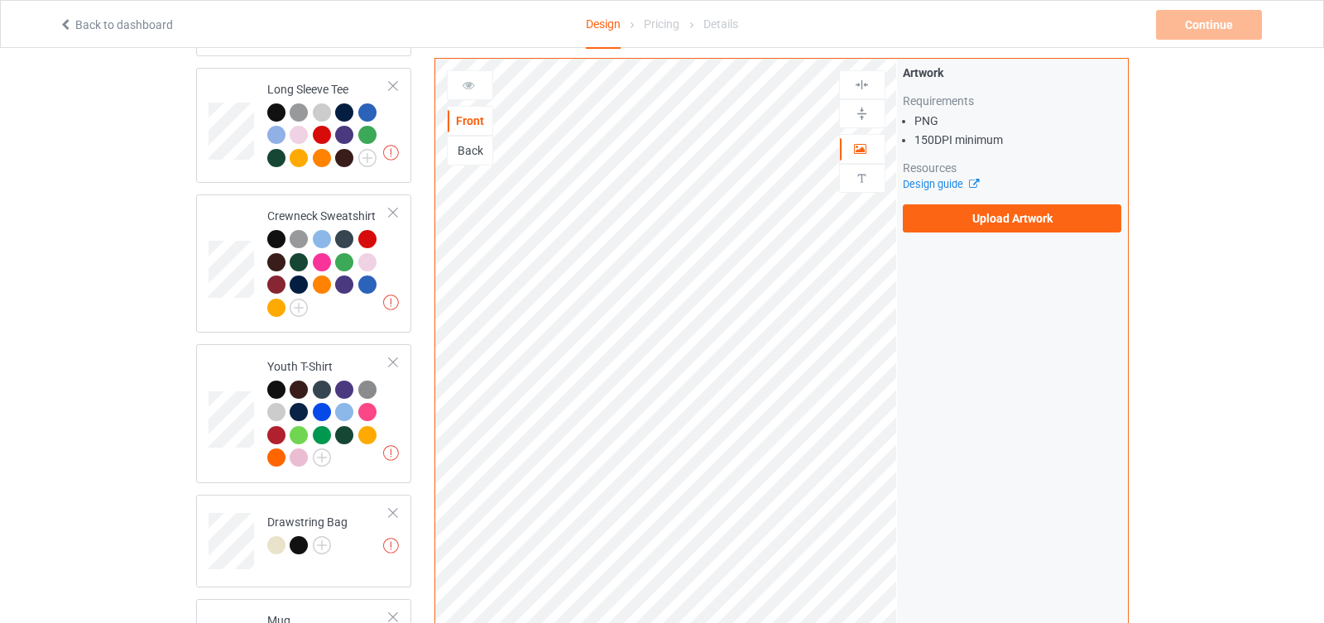
scroll to position [800, 0]
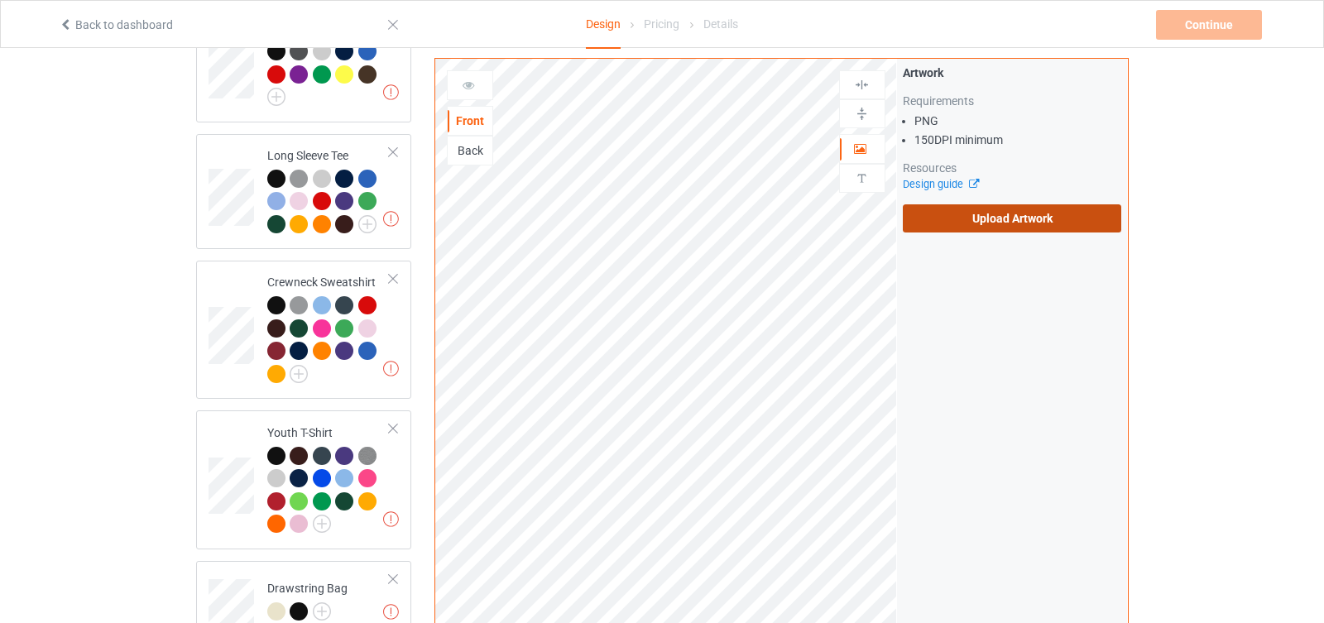
click at [977, 212] on label "Upload Artwork" at bounding box center [1012, 218] width 219 height 28
click at [0, 0] on input "Upload Artwork" at bounding box center [0, 0] width 0 height 0
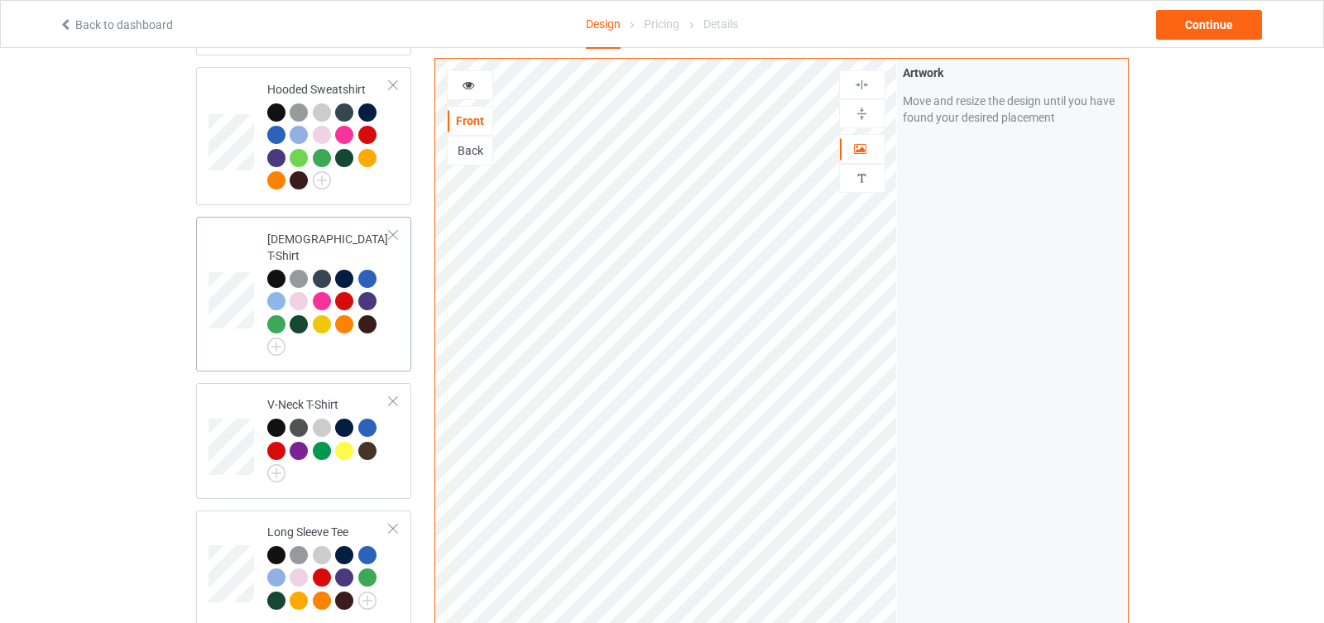
scroll to position [423, 0]
click at [324, 175] on img at bounding box center [322, 181] width 18 height 18
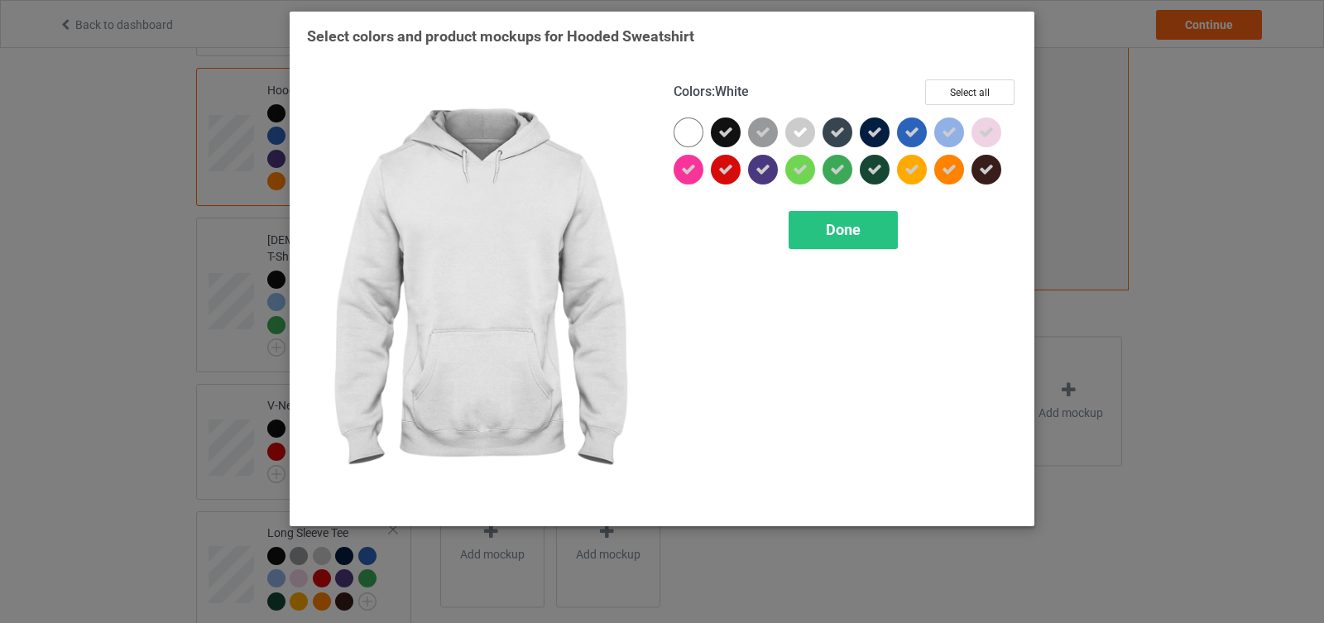
click at [695, 131] on div at bounding box center [689, 133] width 30 height 30
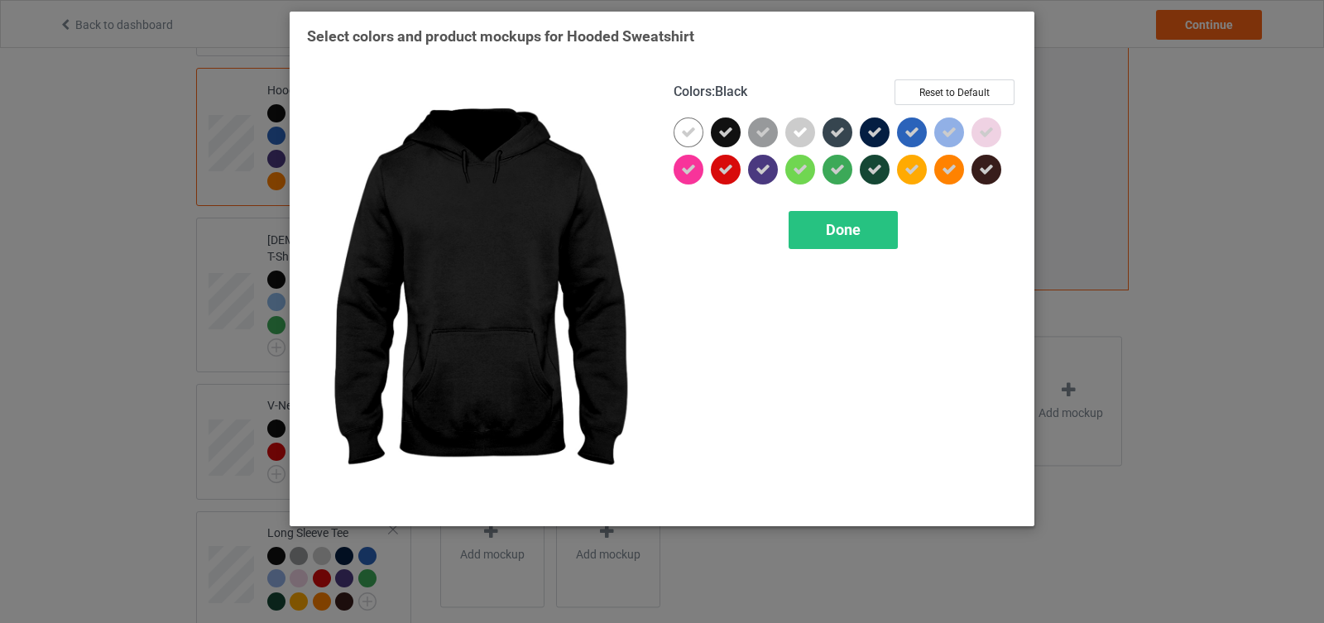
click at [729, 131] on icon at bounding box center [726, 132] width 15 height 15
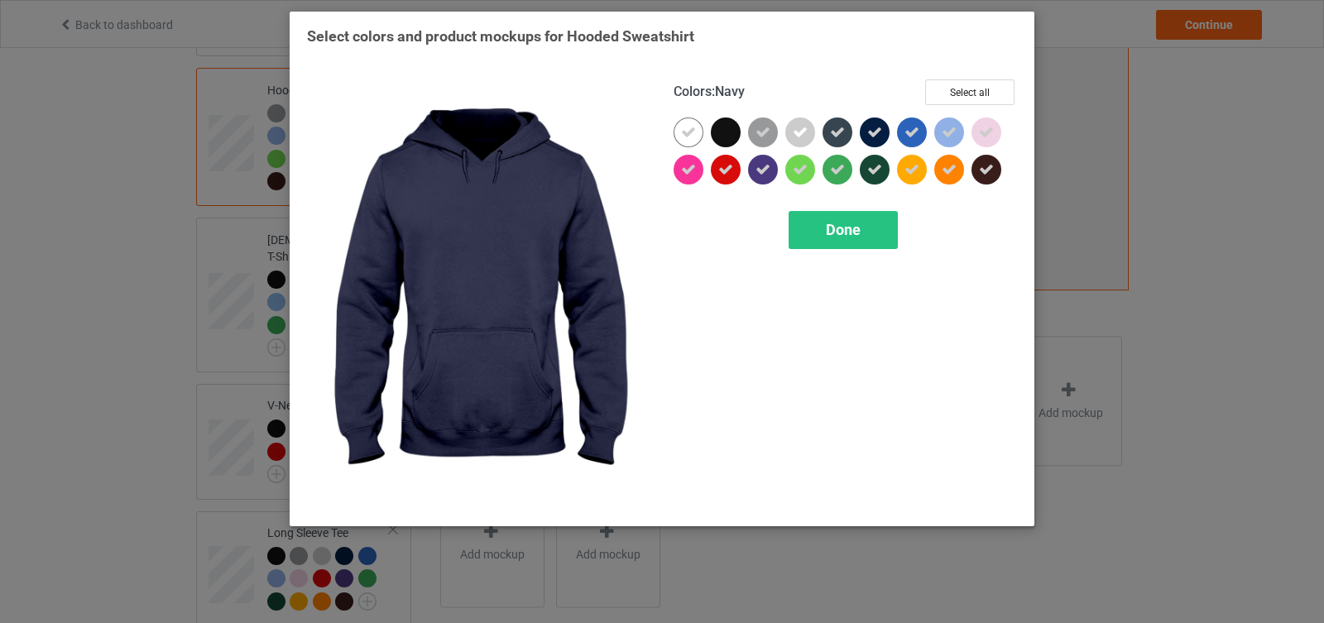
click at [878, 134] on icon at bounding box center [875, 132] width 15 height 15
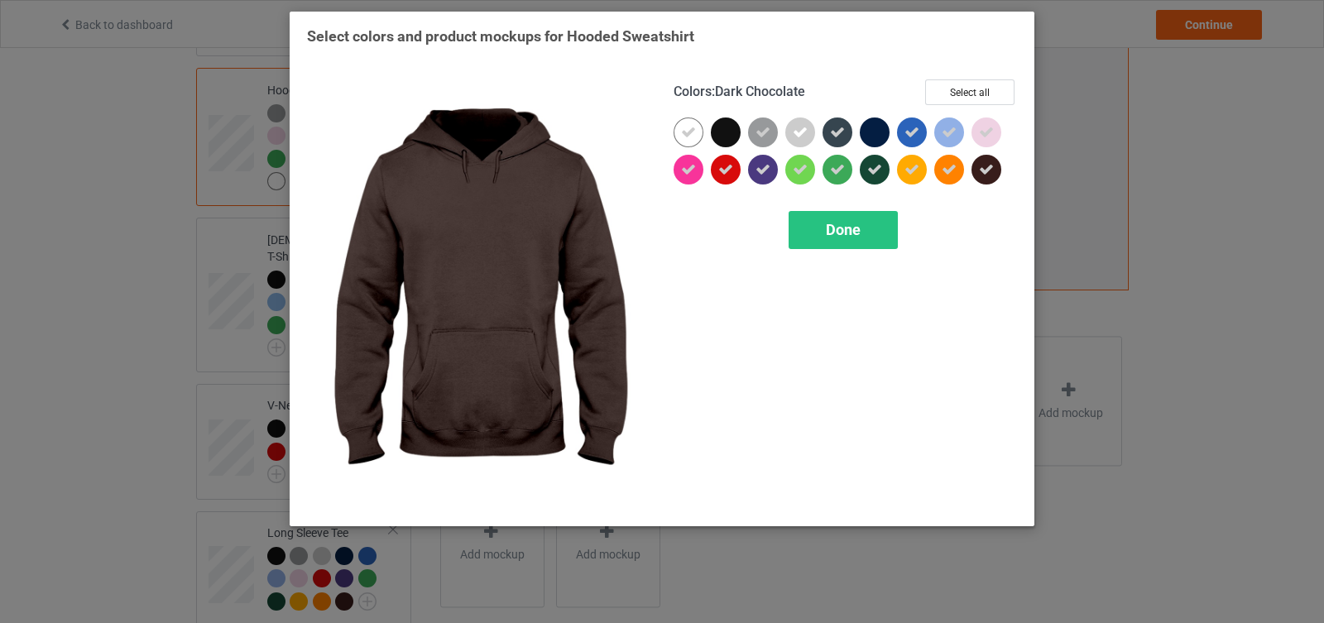
click at [985, 160] on div at bounding box center [987, 170] width 30 height 30
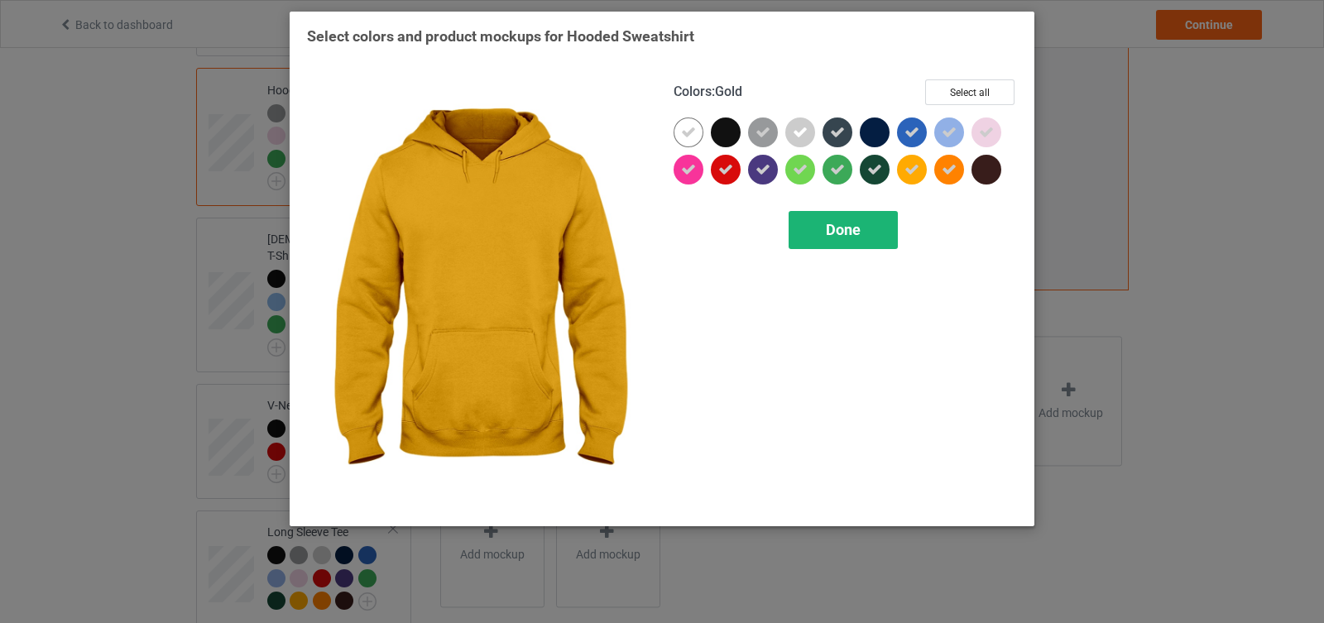
click at [837, 237] on span "Done" at bounding box center [843, 229] width 35 height 17
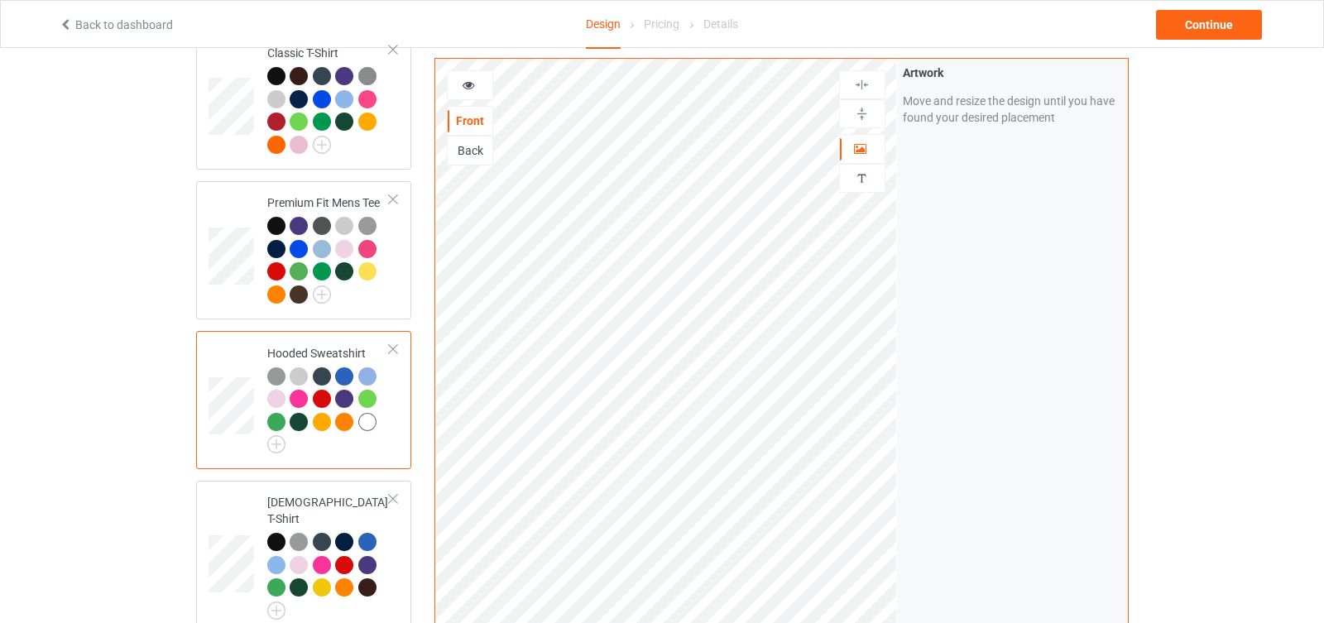
scroll to position [154, 0]
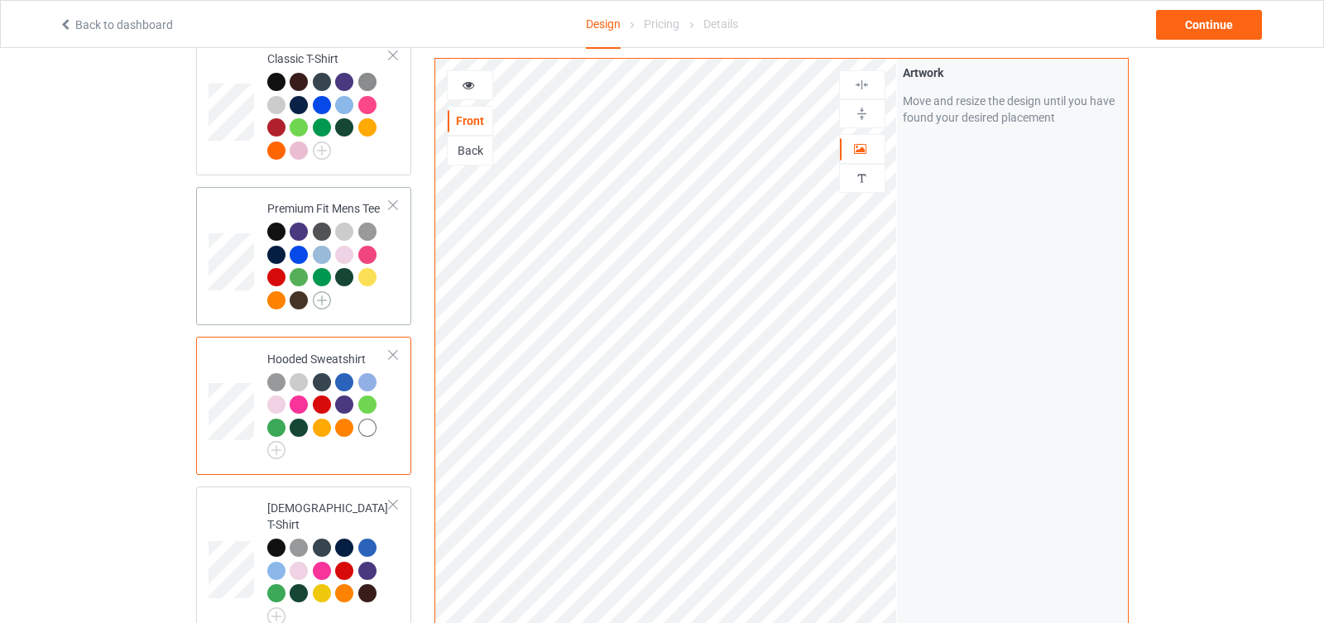
click at [324, 305] on img at bounding box center [322, 300] width 18 height 18
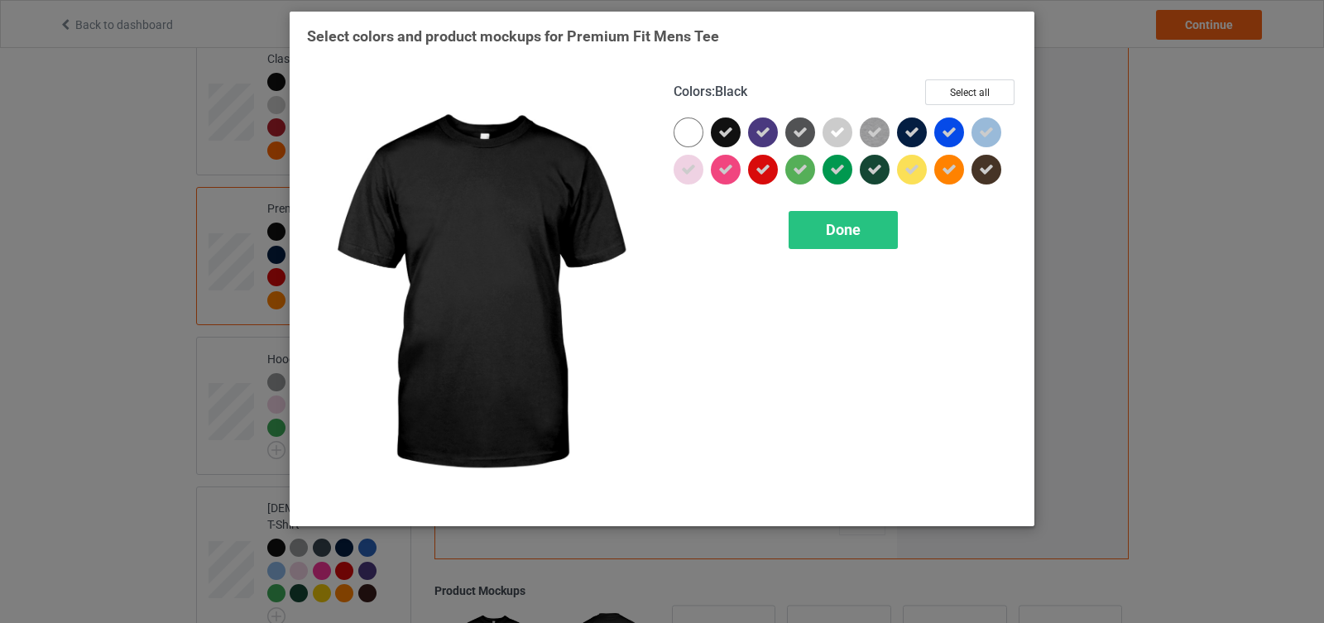
click at [721, 132] on icon at bounding box center [726, 132] width 15 height 15
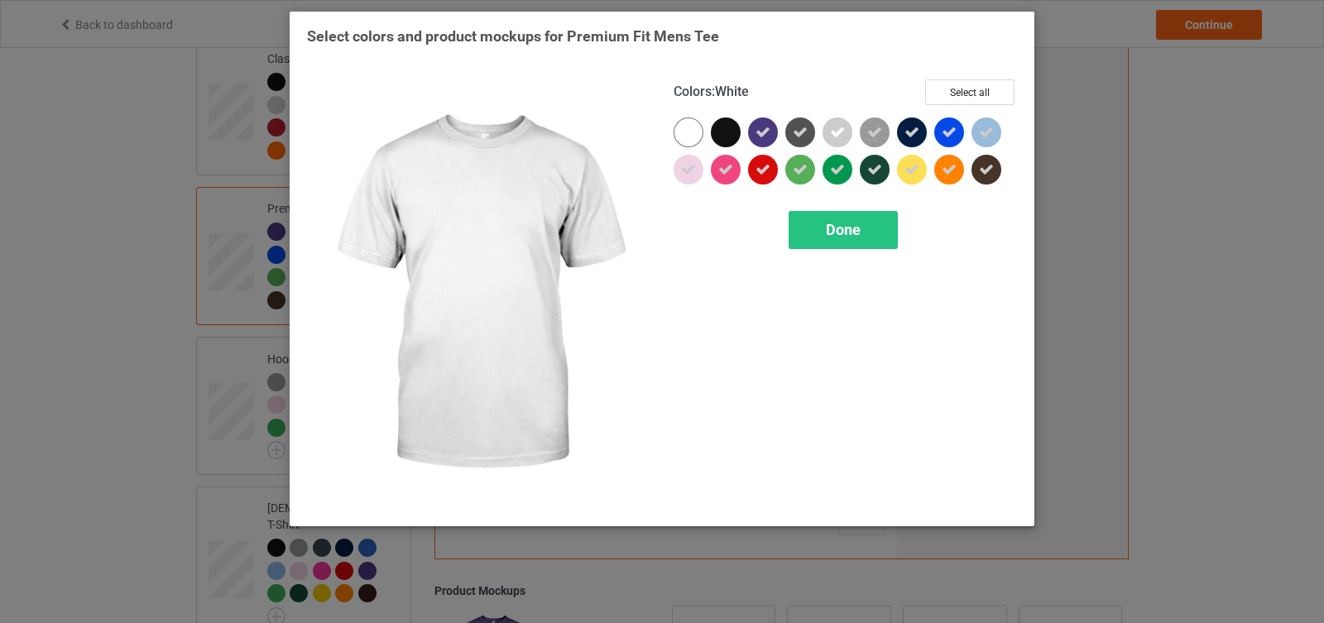
click at [686, 132] on div at bounding box center [689, 133] width 30 height 30
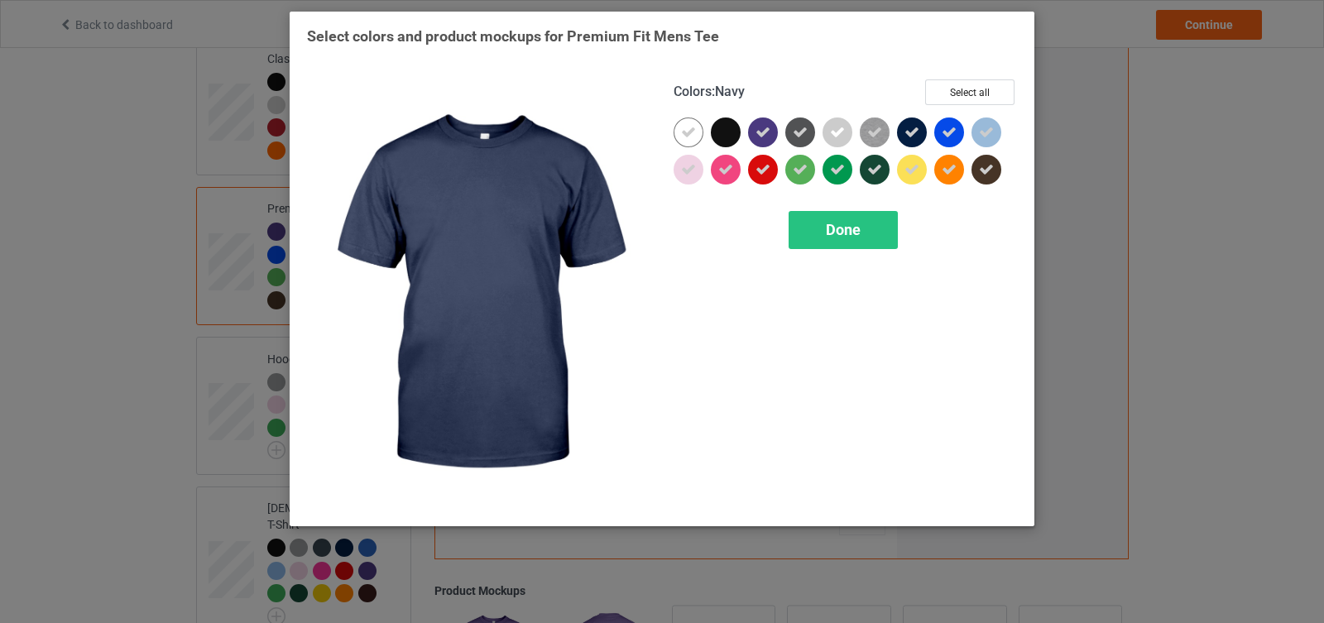
click at [917, 127] on icon at bounding box center [912, 132] width 15 height 15
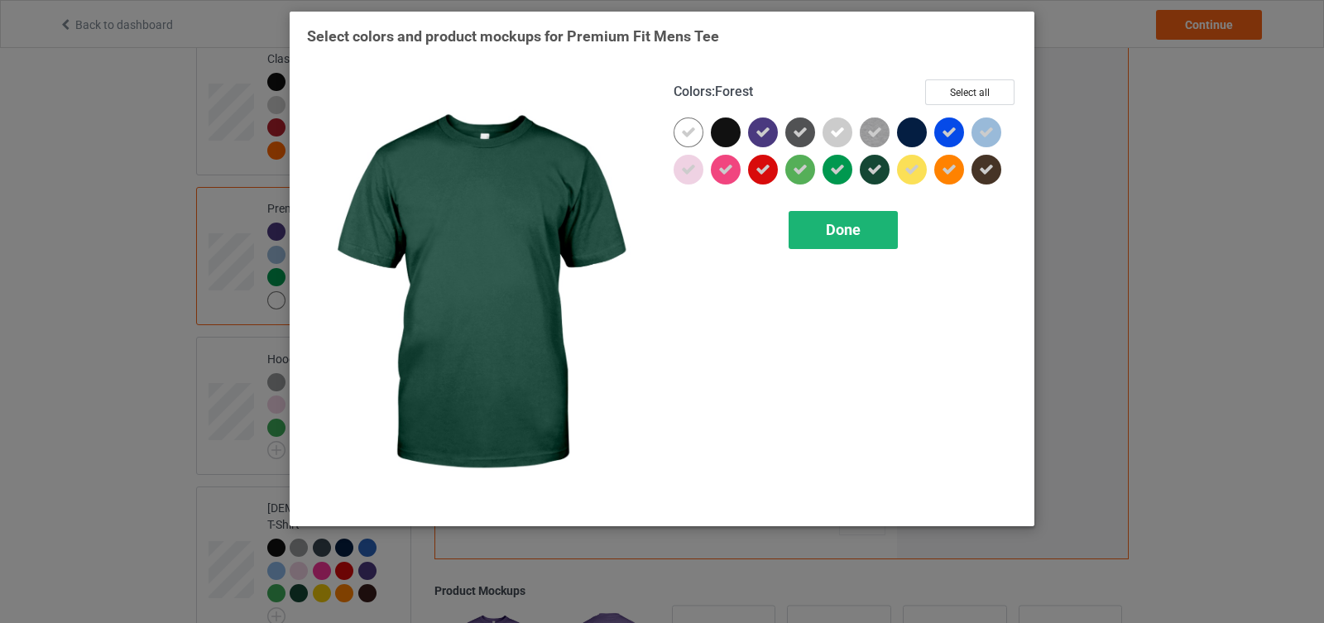
click at [855, 231] on span "Done" at bounding box center [843, 229] width 35 height 17
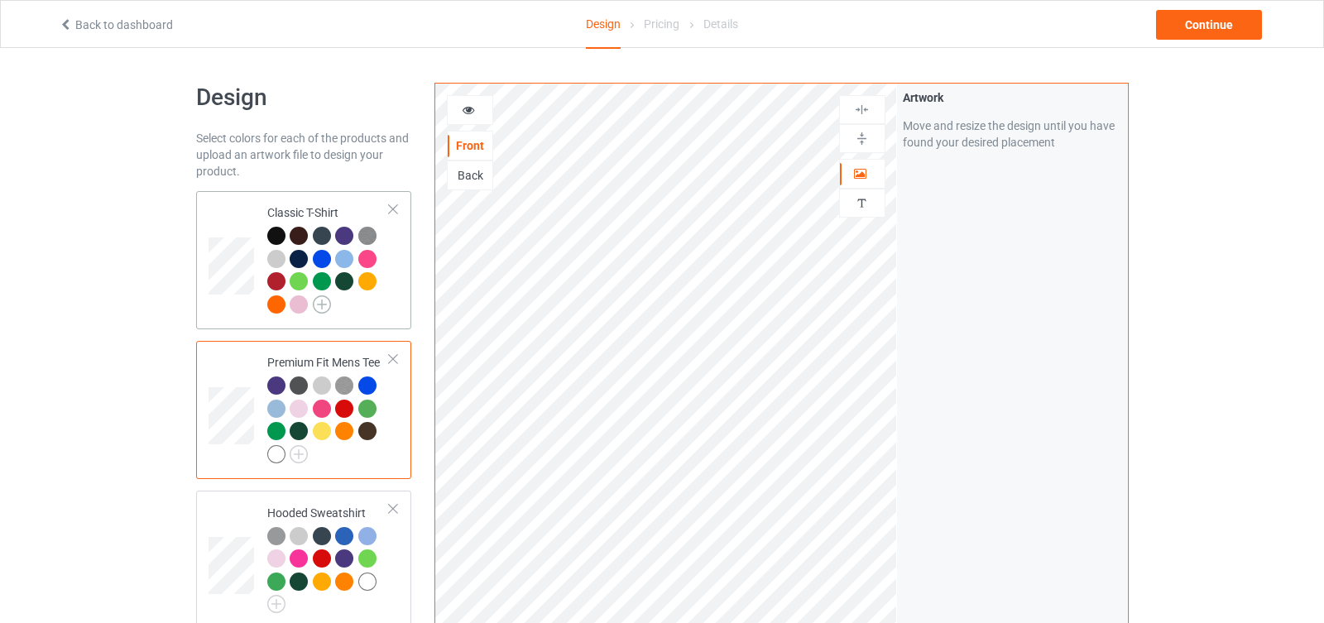
click at [323, 301] on img at bounding box center [322, 305] width 18 height 18
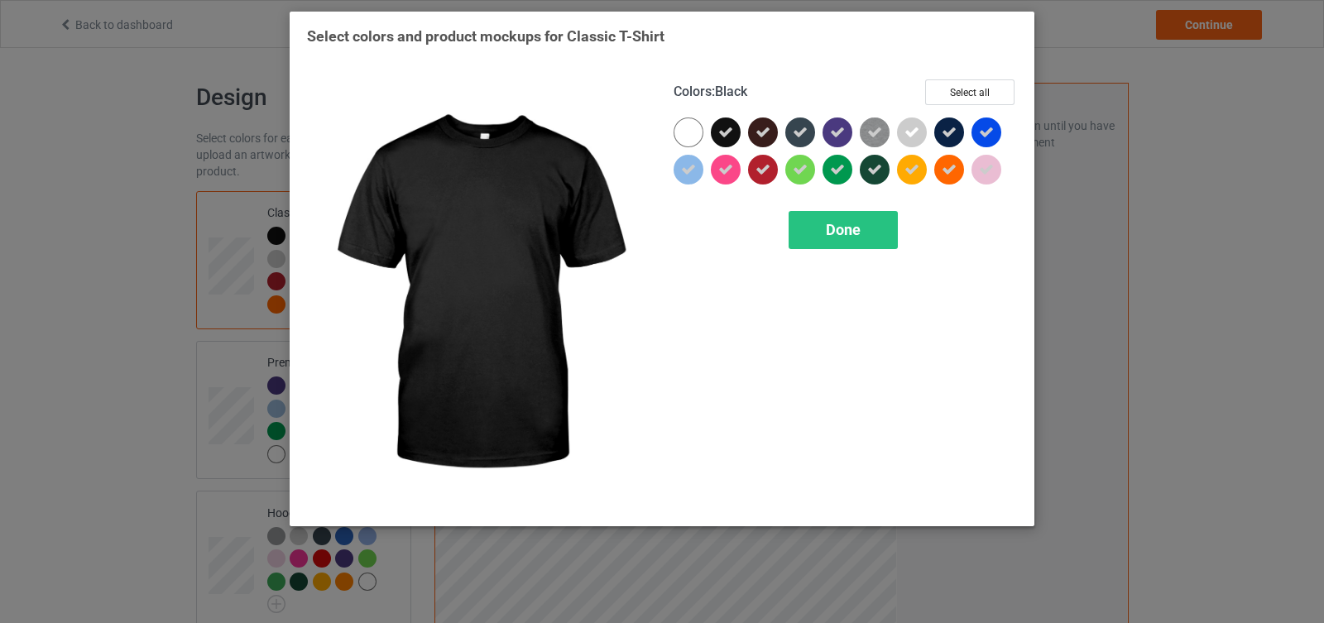
click at [726, 132] on icon at bounding box center [726, 132] width 15 height 15
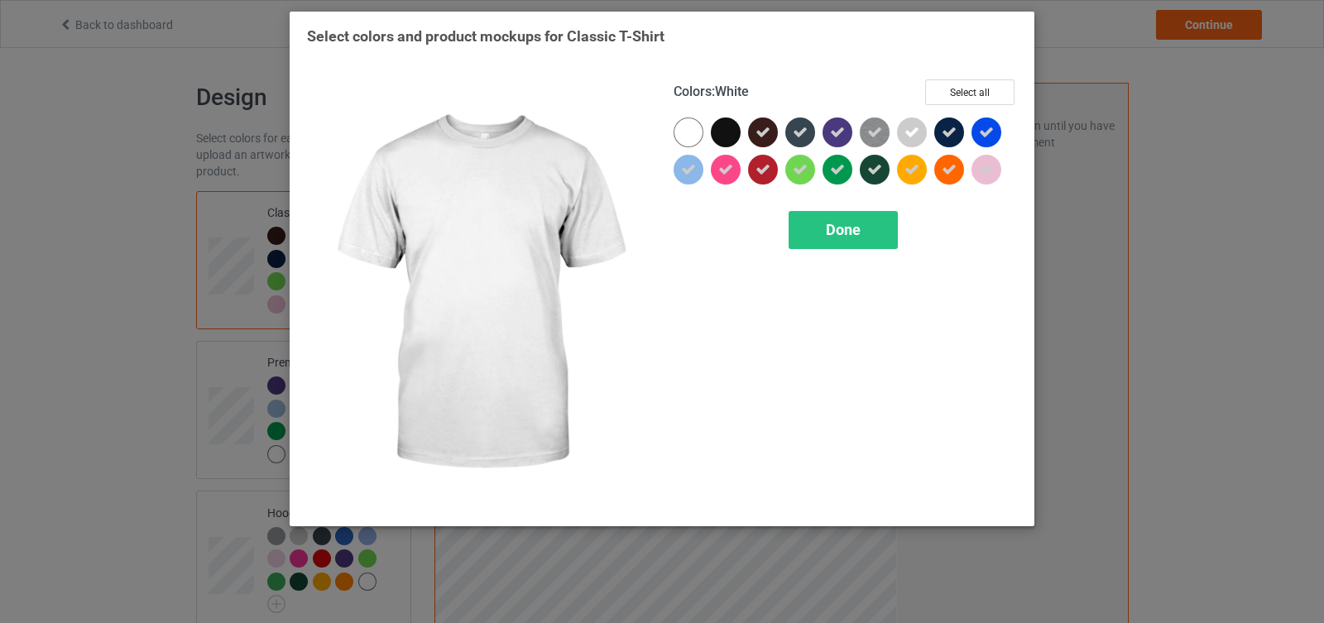
click at [700, 131] on div at bounding box center [689, 133] width 30 height 30
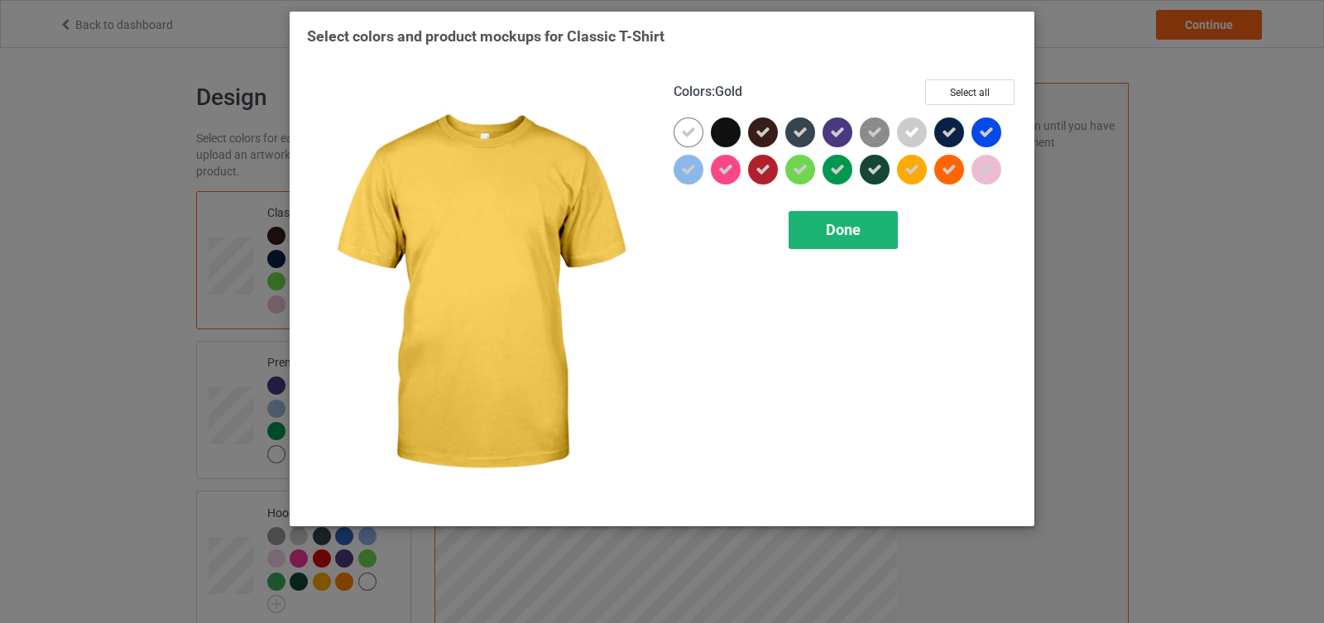
click at [861, 230] on div "Done" at bounding box center [843, 230] width 109 height 38
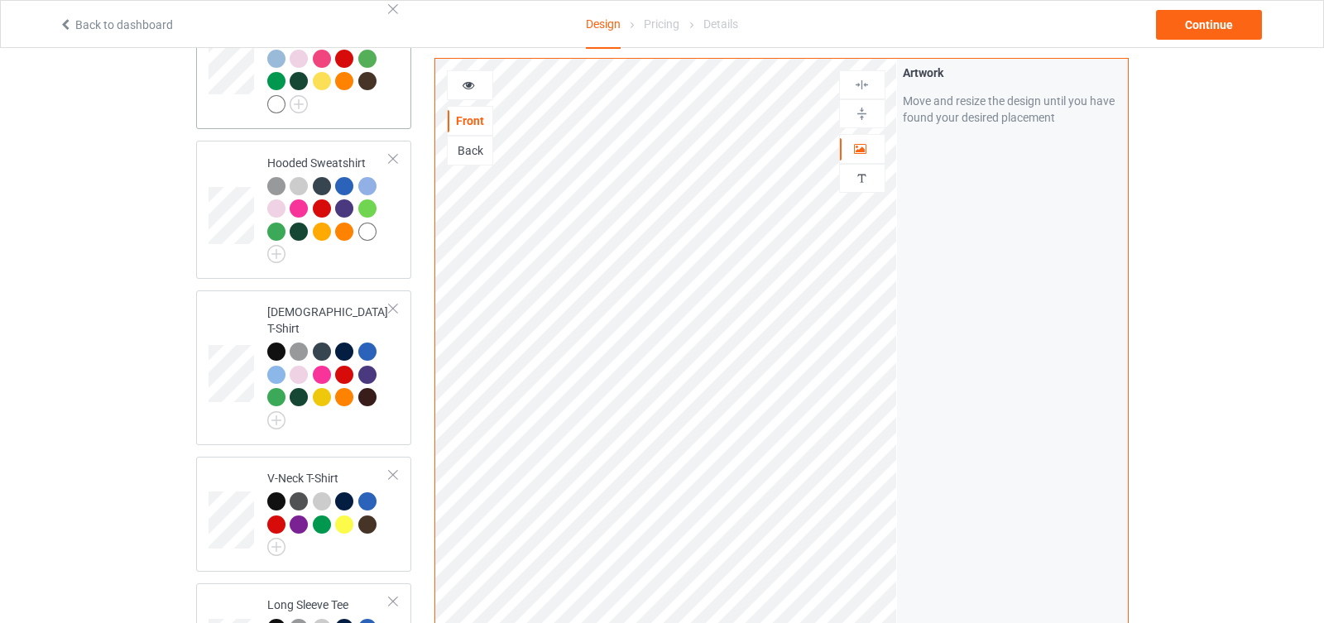
scroll to position [358, 0]
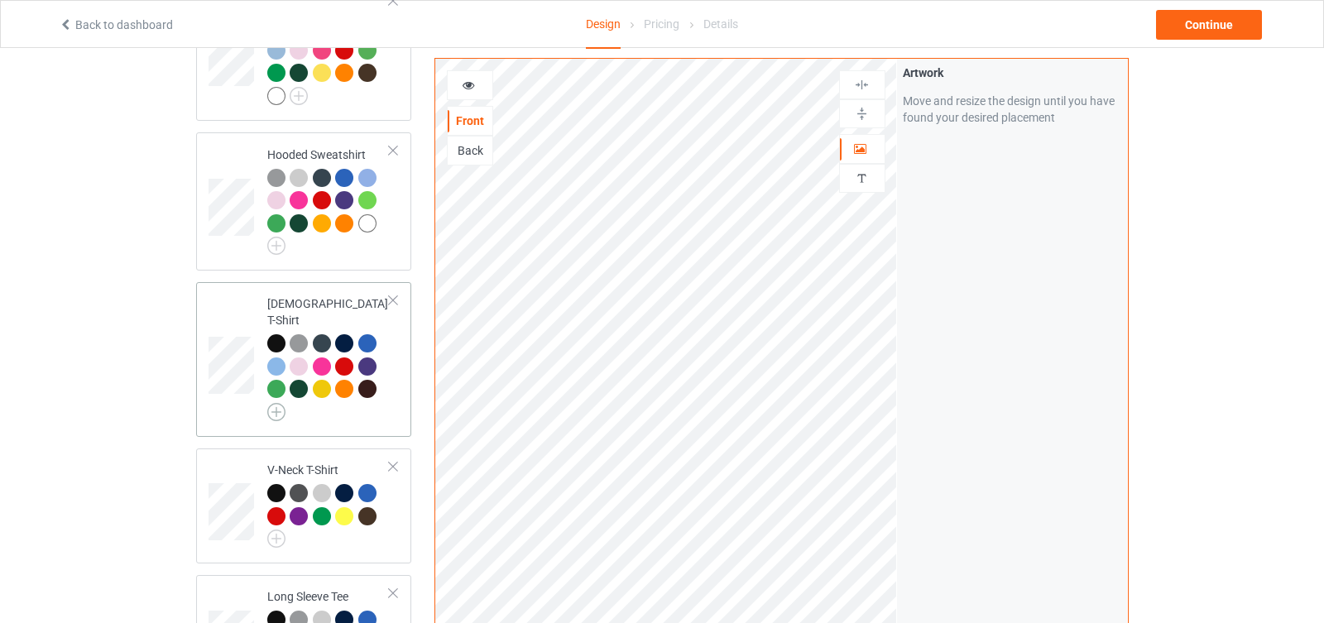
click at [280, 403] on img at bounding box center [276, 412] width 18 height 18
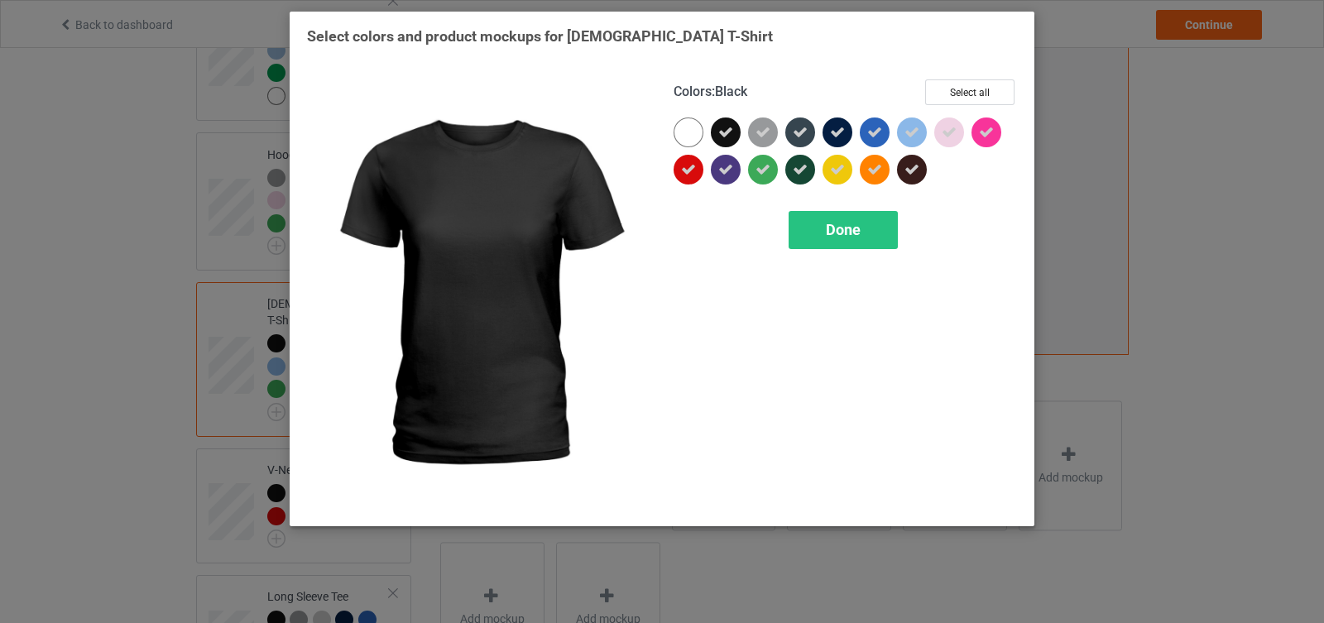
click at [723, 126] on icon at bounding box center [726, 132] width 15 height 15
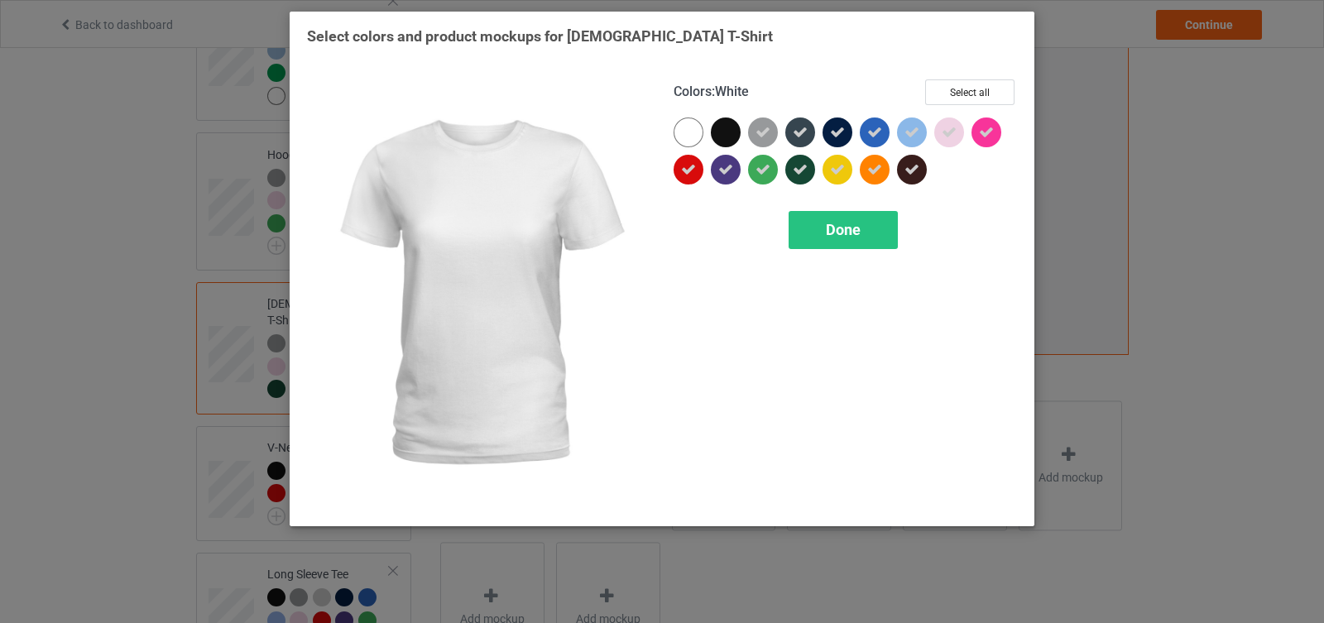
click at [680, 132] on div at bounding box center [689, 133] width 30 height 30
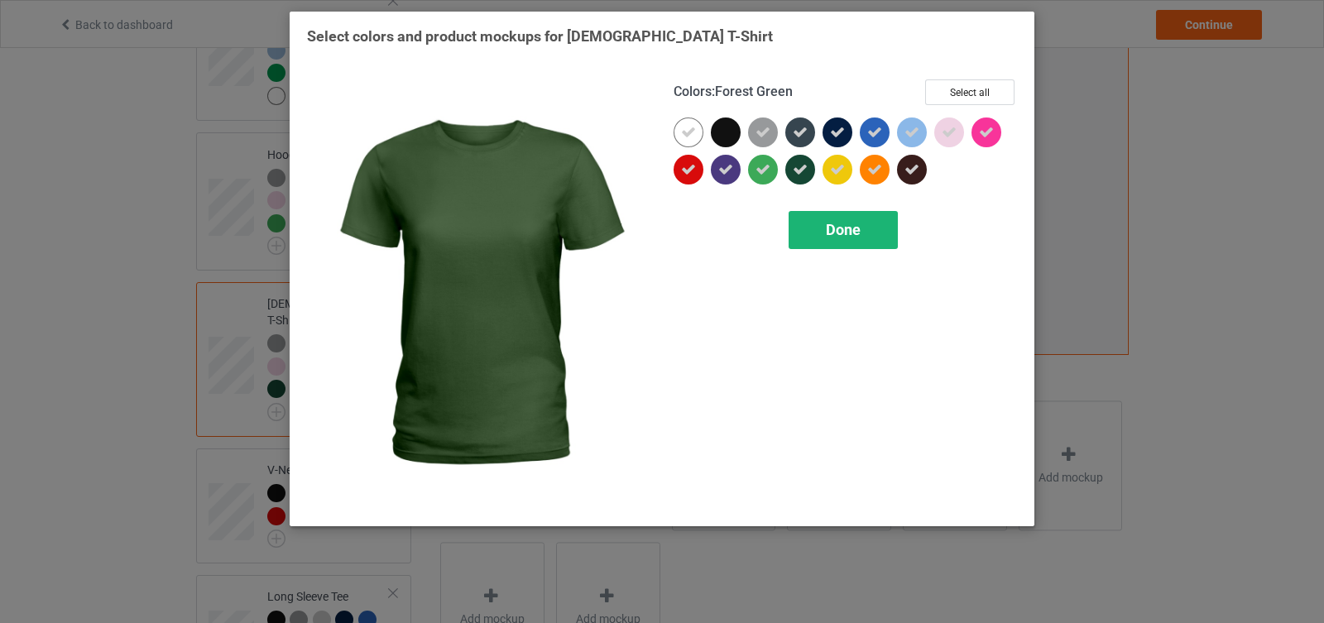
click at [848, 233] on span "Done" at bounding box center [843, 229] width 35 height 17
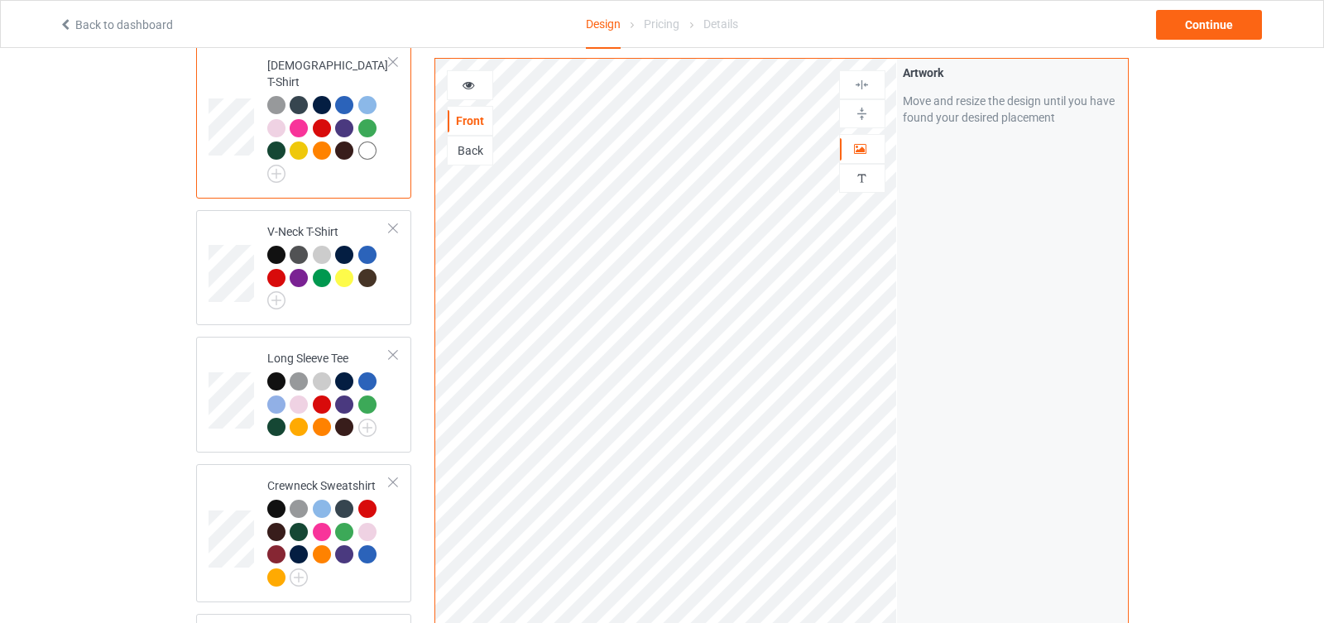
scroll to position [596, 0]
click at [280, 292] on img at bounding box center [276, 301] width 18 height 18
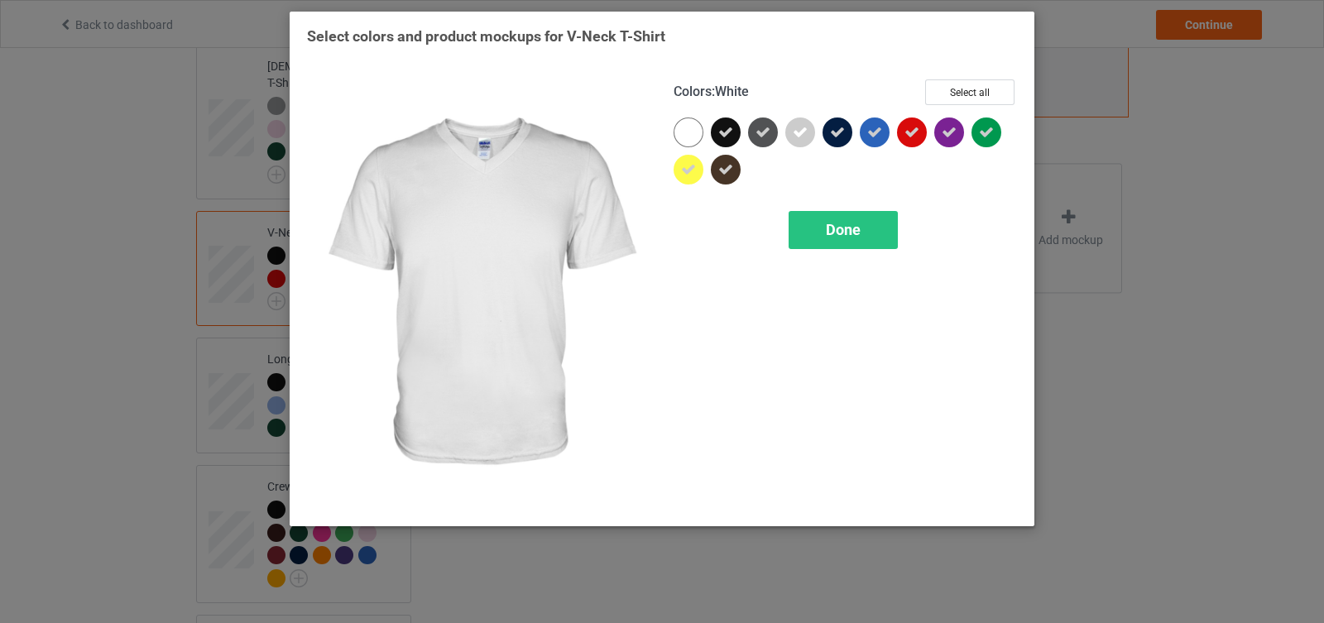
click at [700, 137] on div at bounding box center [689, 133] width 30 height 30
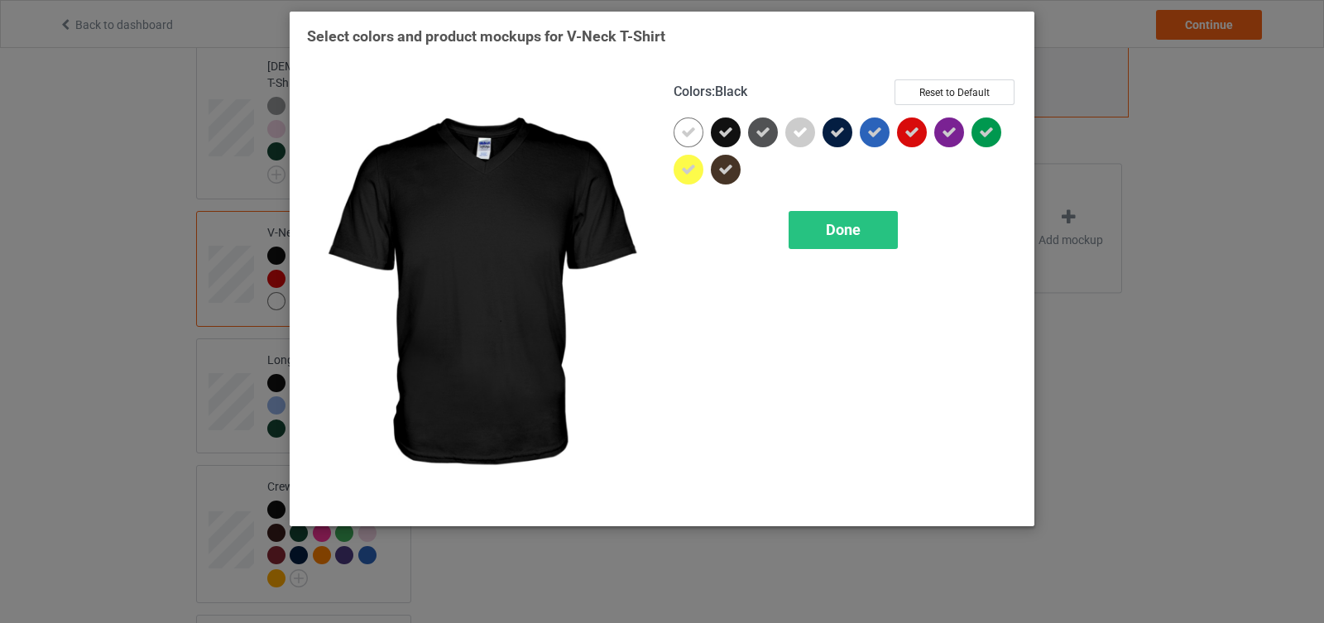
click at [733, 134] on icon at bounding box center [726, 132] width 15 height 15
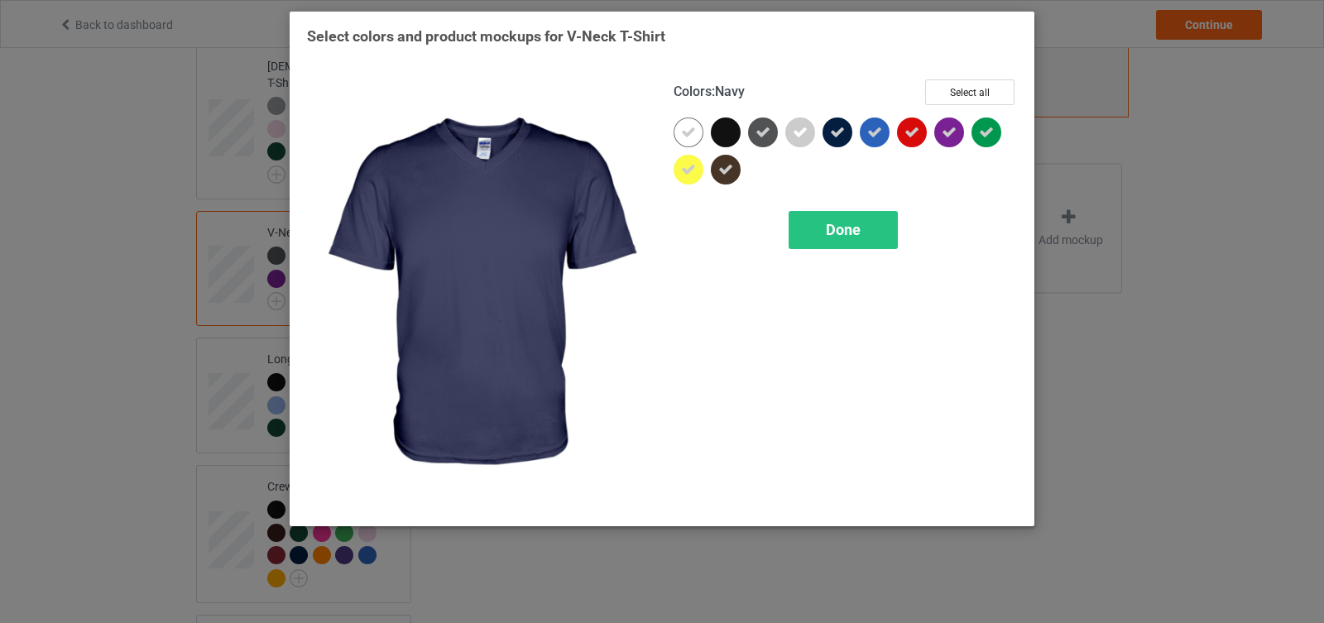
click at [833, 126] on icon at bounding box center [837, 132] width 15 height 15
click at [839, 237] on span "Done" at bounding box center [843, 229] width 35 height 17
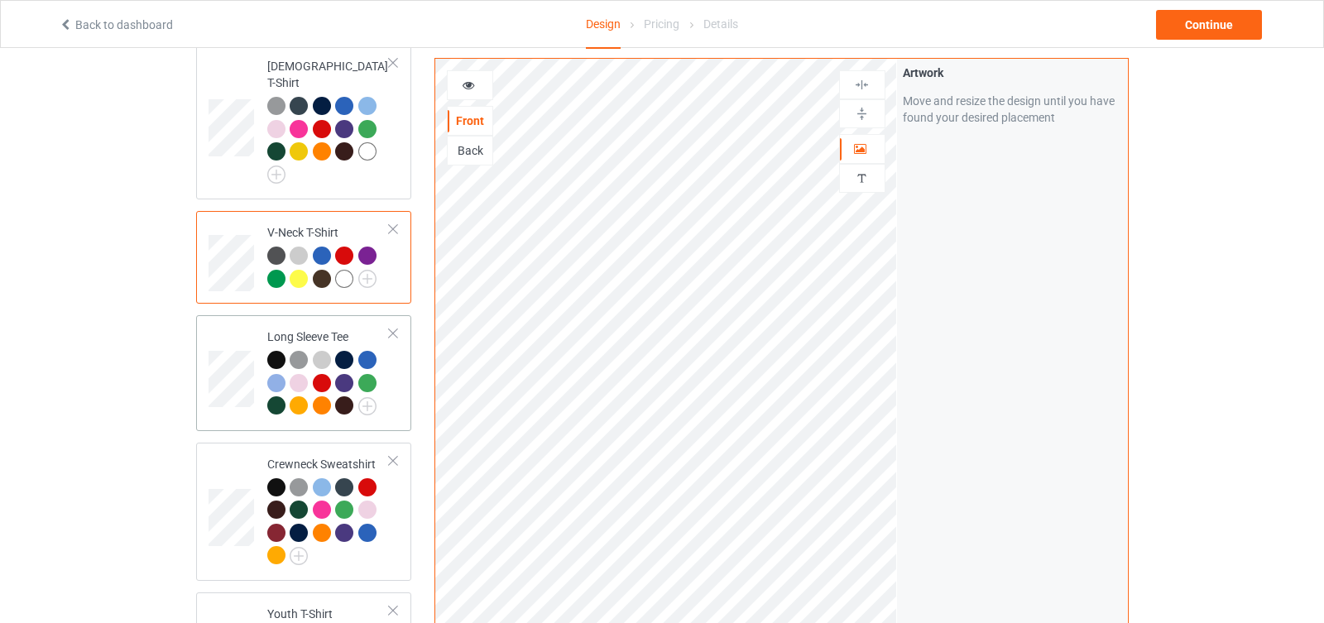
scroll to position [799, 0]
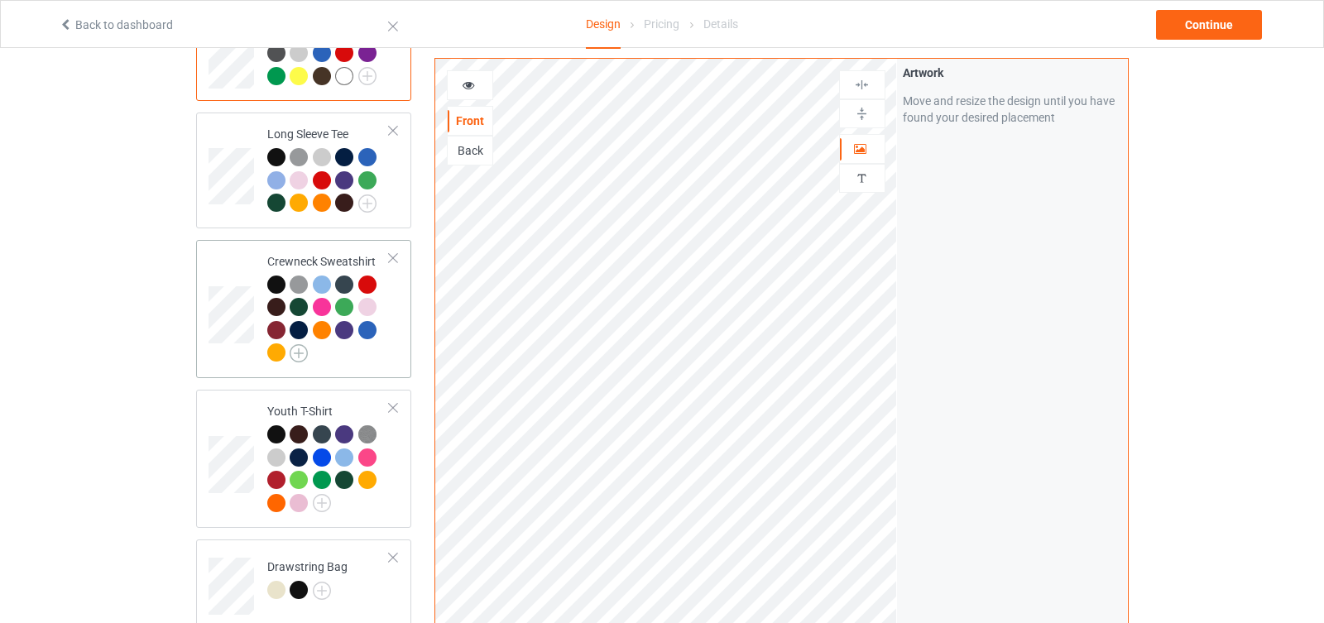
click at [301, 344] on img at bounding box center [299, 353] width 18 height 18
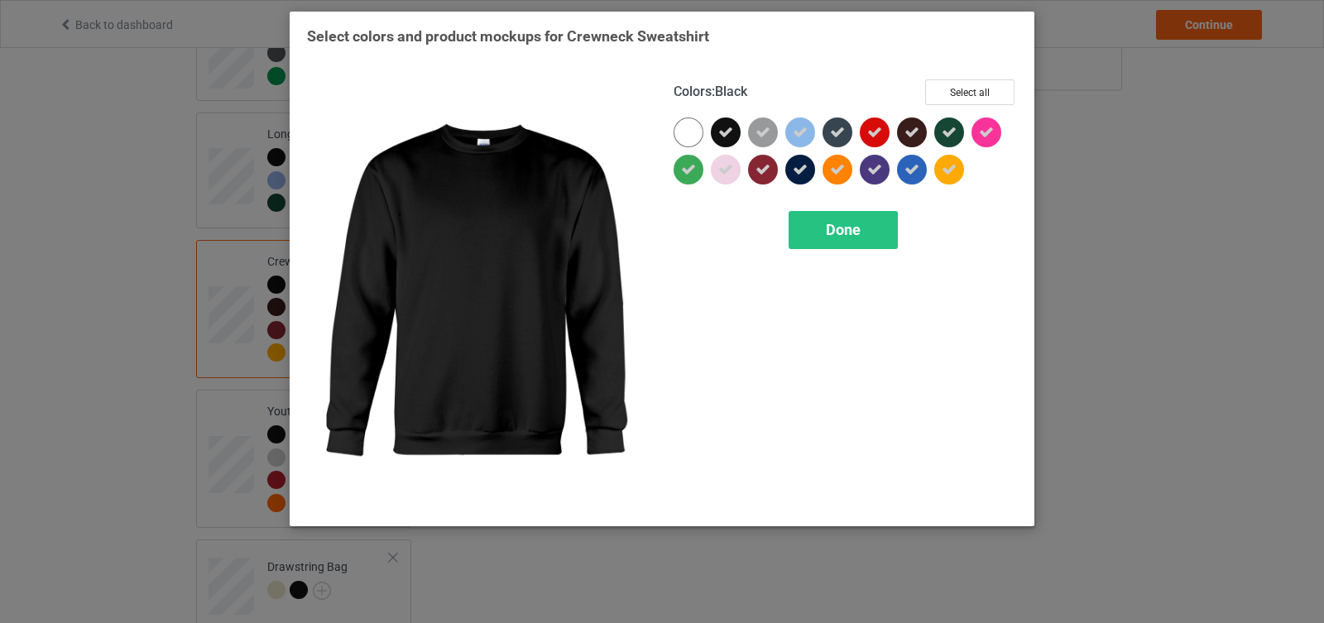
click at [728, 129] on icon at bounding box center [726, 132] width 15 height 15
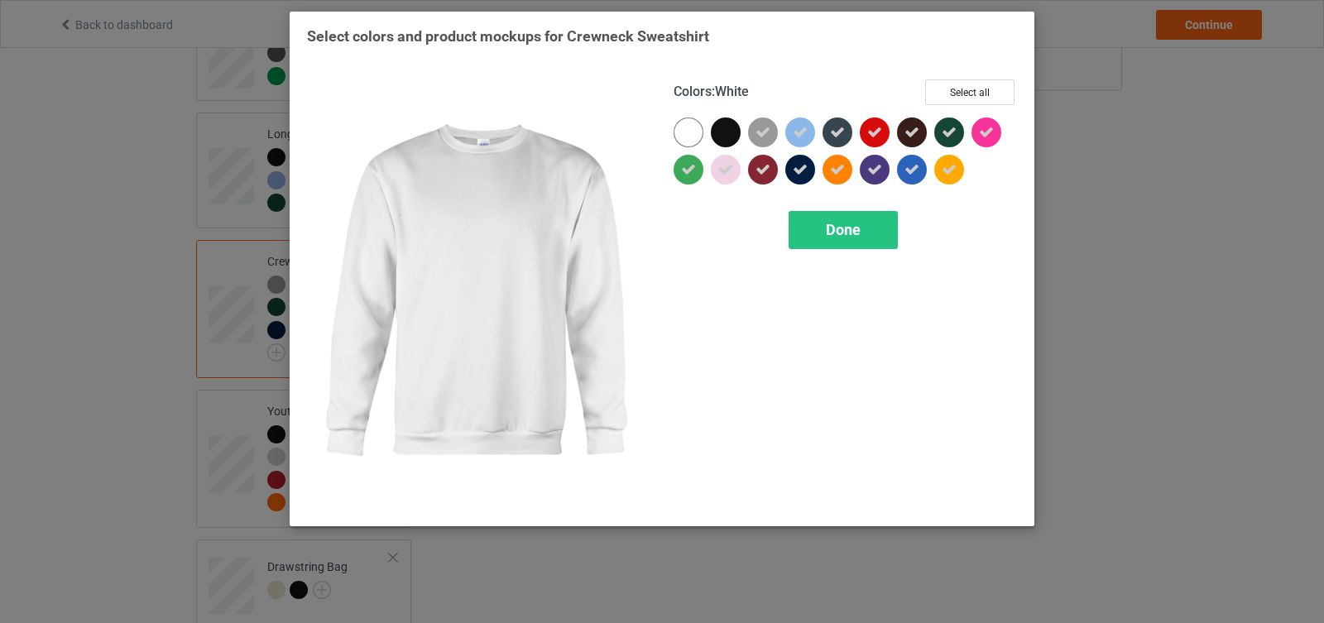
click at [680, 129] on div at bounding box center [689, 133] width 30 height 30
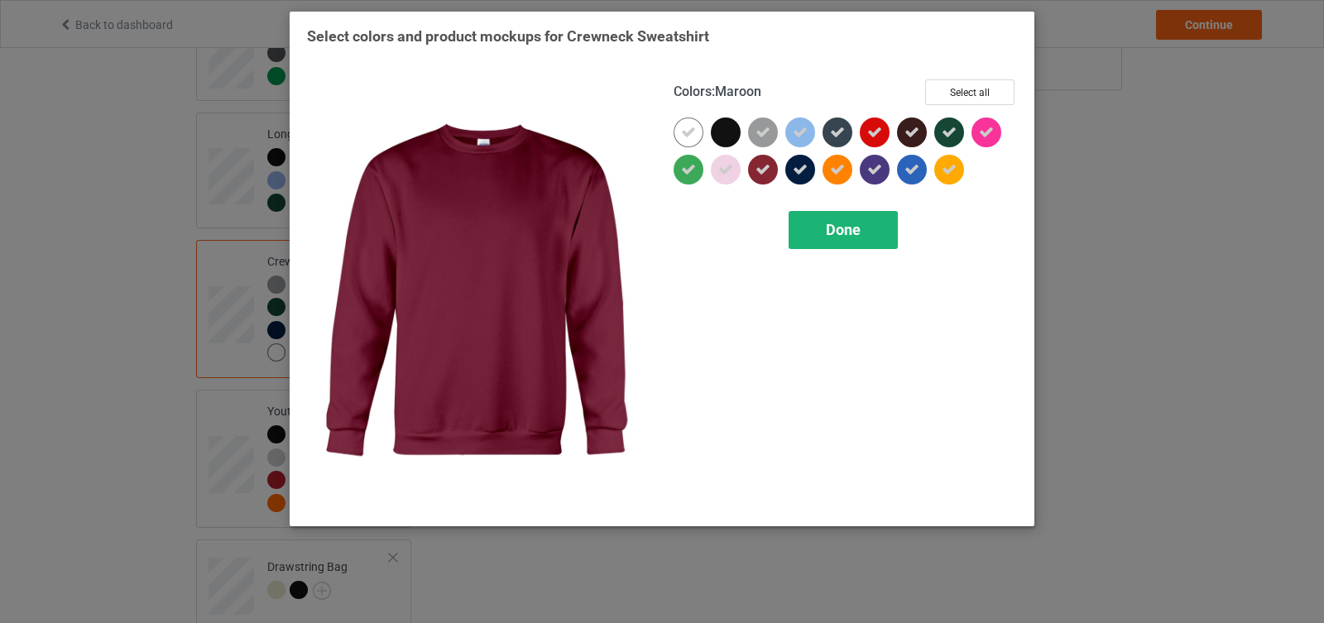
click at [862, 243] on div "Done" at bounding box center [843, 230] width 109 height 38
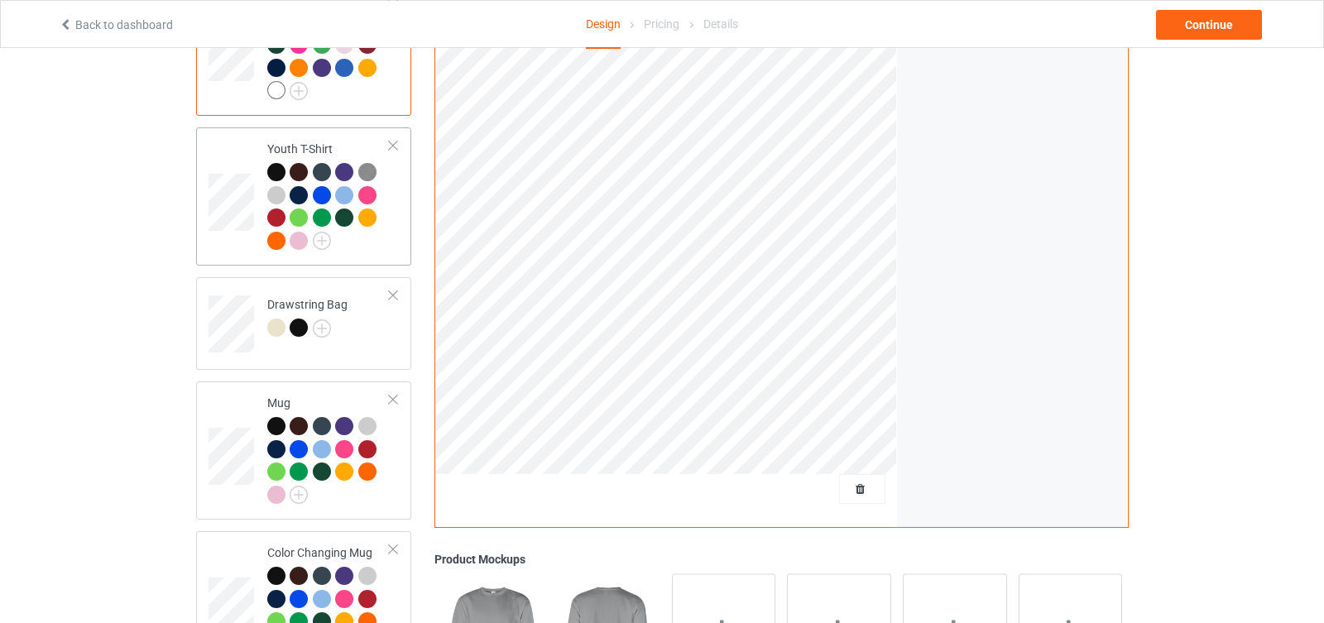
scroll to position [1062, 0]
click at [326, 231] on img at bounding box center [322, 240] width 18 height 18
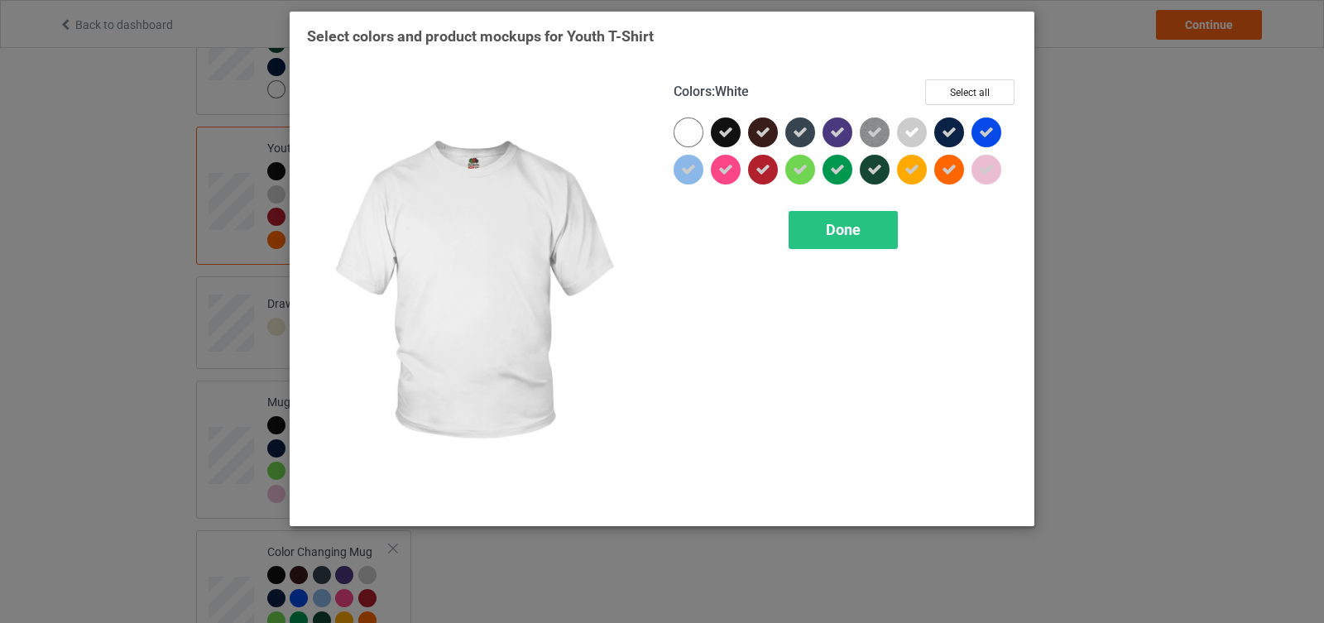
click at [698, 126] on div at bounding box center [689, 133] width 30 height 30
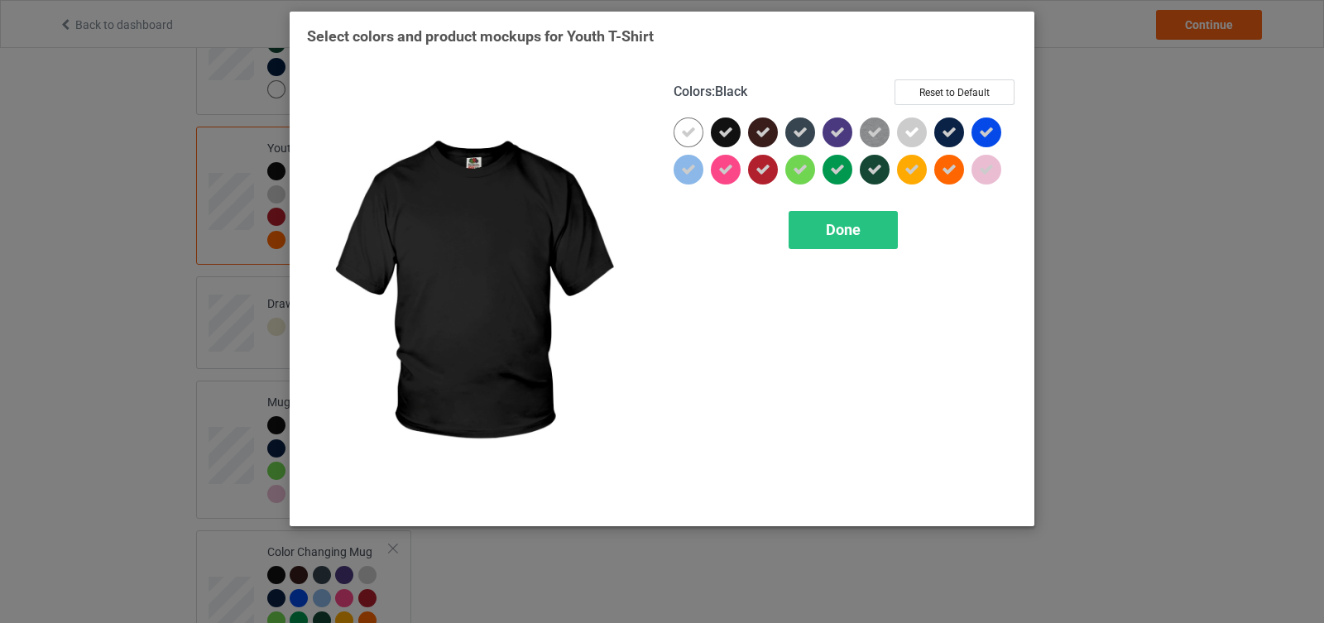
click at [733, 127] on div at bounding box center [726, 133] width 30 height 30
click at [831, 238] on div "Done" at bounding box center [843, 230] width 109 height 38
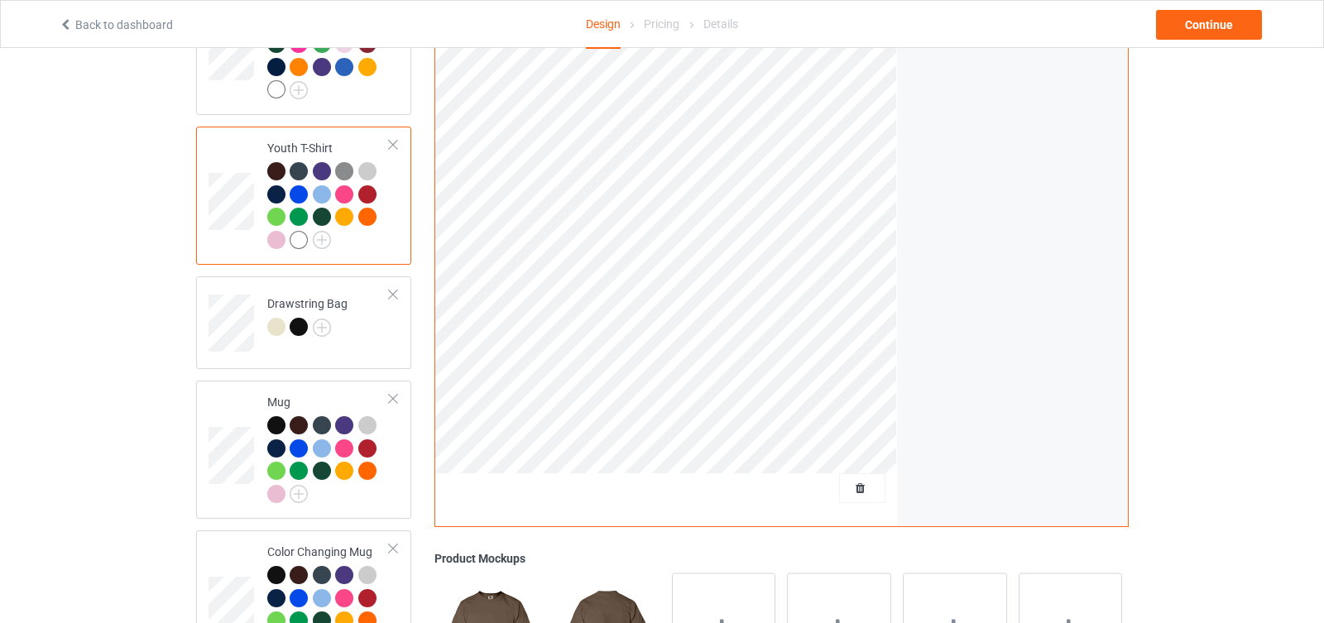
scroll to position [1304, 0]
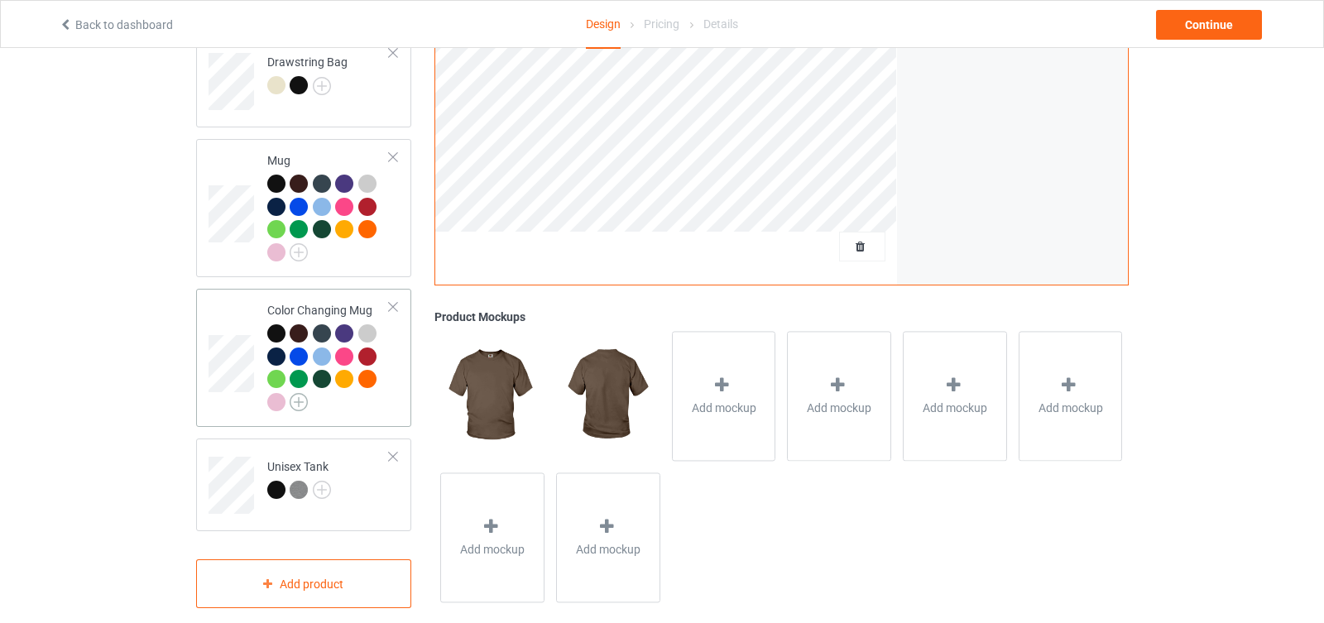
click at [299, 393] on img at bounding box center [299, 402] width 18 height 18
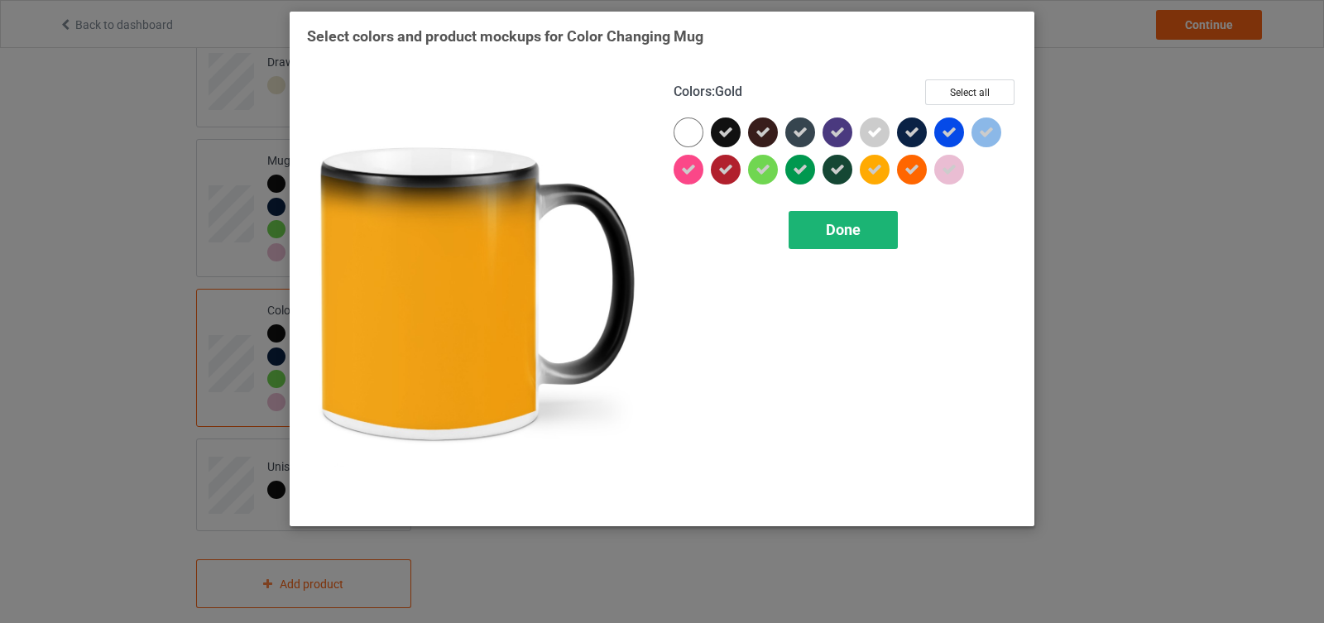
click at [863, 228] on div "Done" at bounding box center [843, 230] width 109 height 38
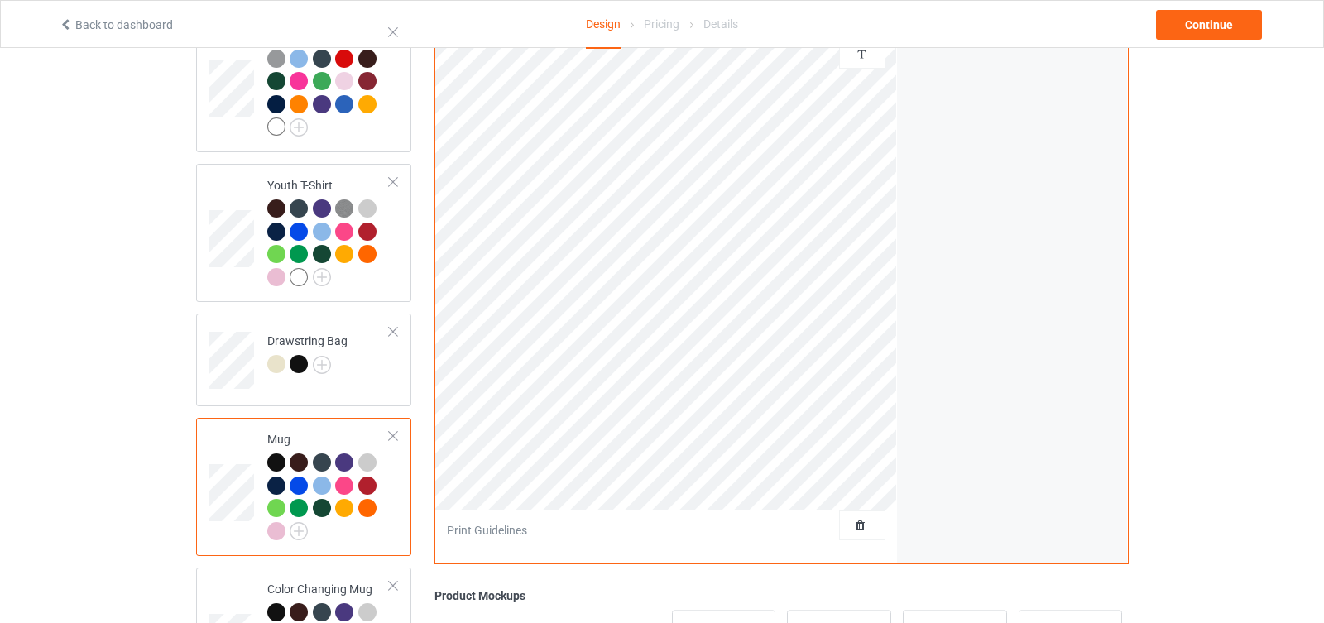
scroll to position [987, 0]
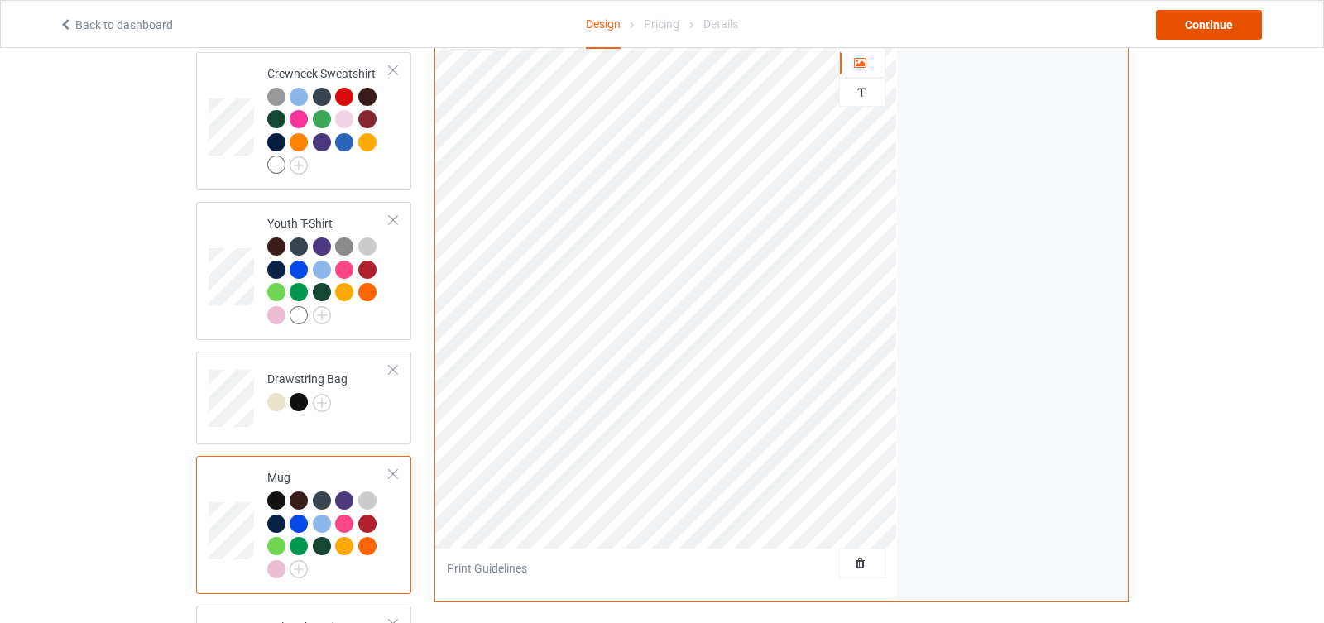
click at [1205, 26] on div "Continue" at bounding box center [1209, 25] width 106 height 30
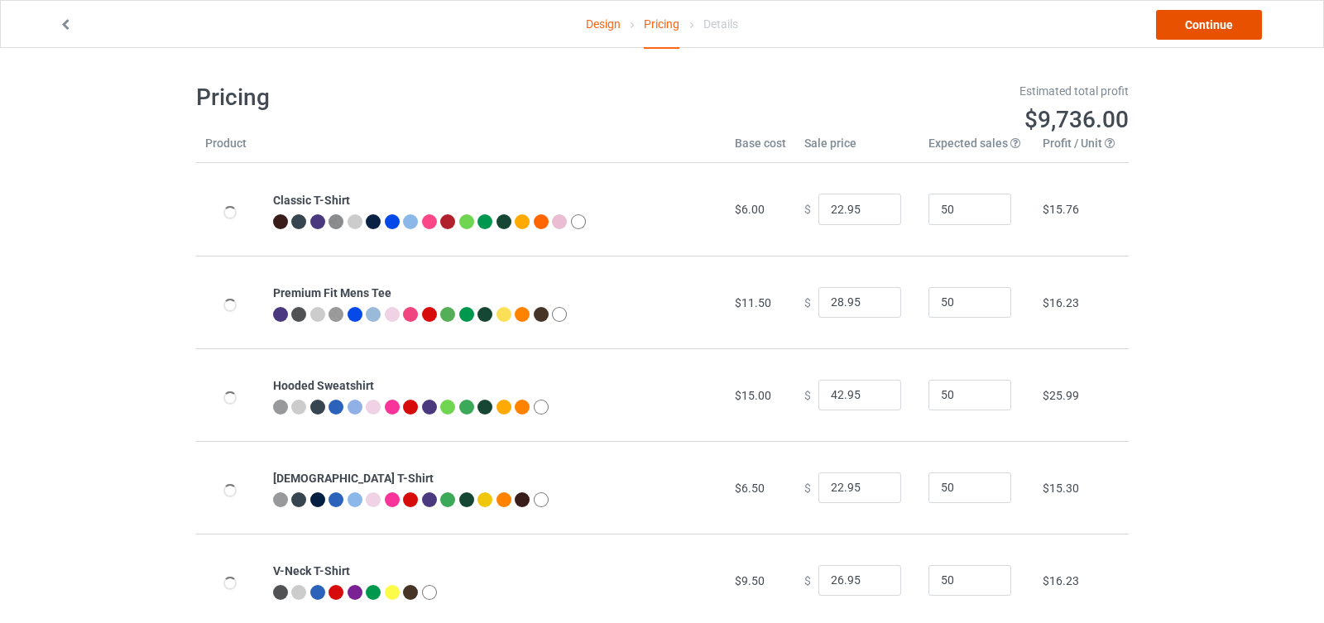
click at [1195, 32] on link "Continue" at bounding box center [1209, 25] width 106 height 30
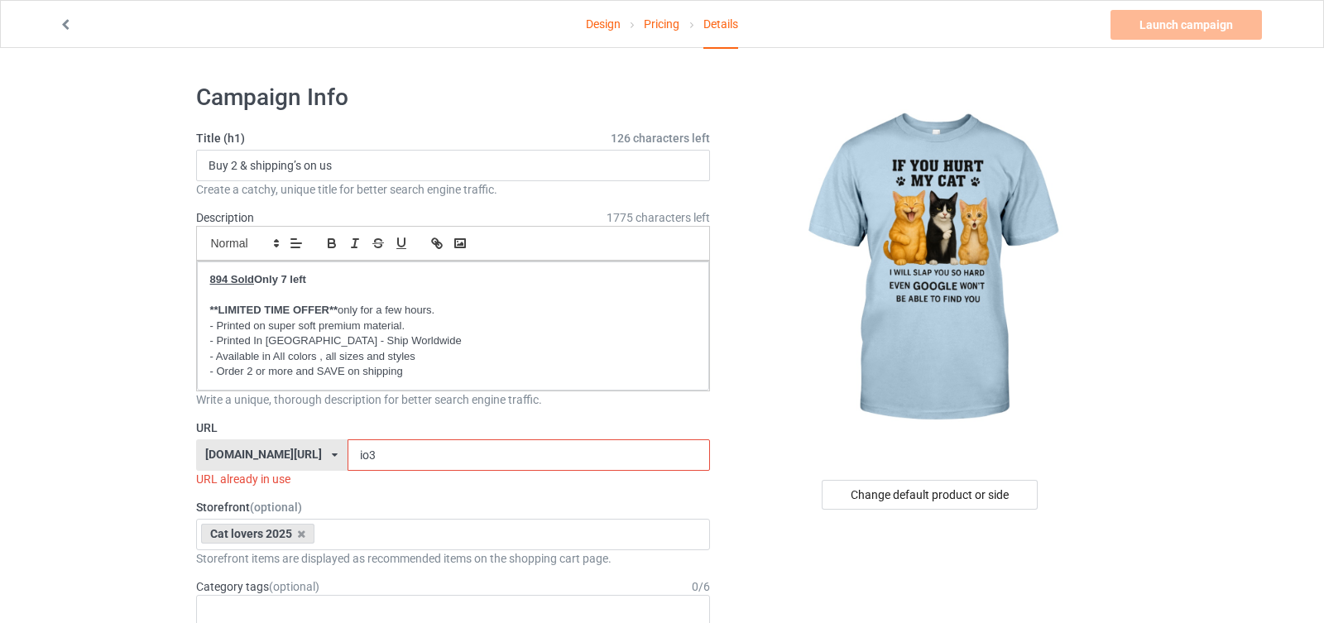
click at [655, 22] on link "Pricing" at bounding box center [662, 24] width 36 height 46
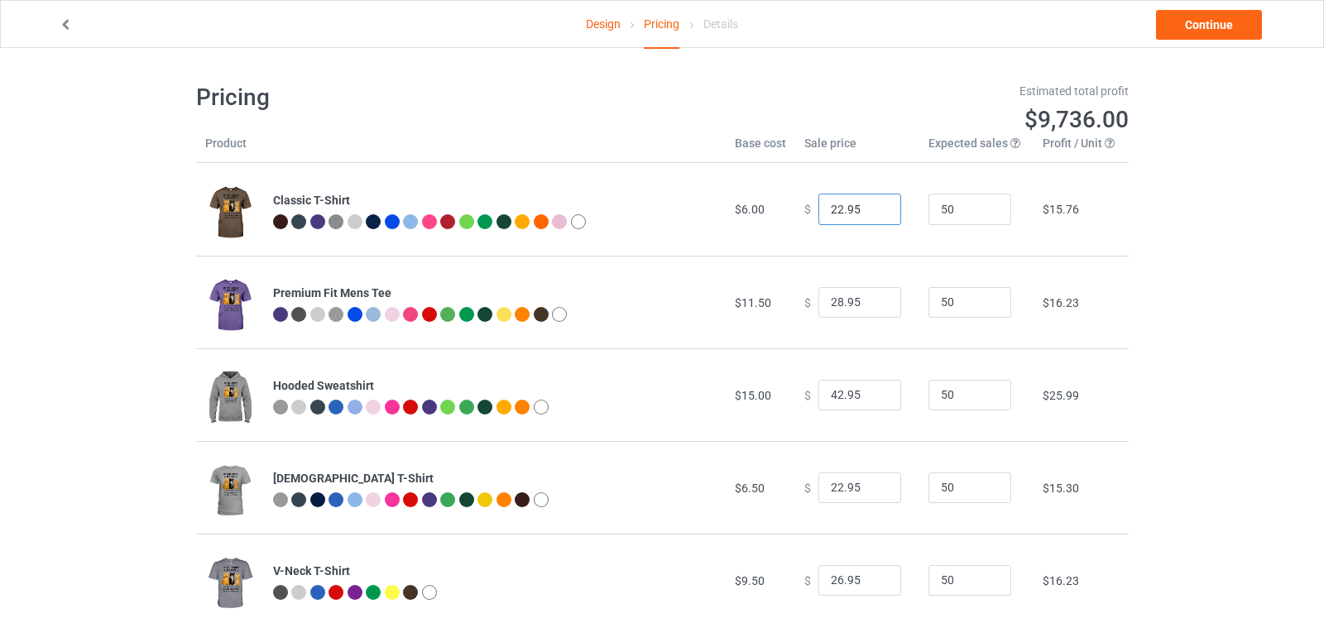
click at [832, 209] on input "22.95" at bounding box center [860, 209] width 83 height 31
click at [876, 238] on td "$ 22.95" at bounding box center [858, 209] width 124 height 93
type input "21.95"
click at [873, 214] on input "21.95" at bounding box center [860, 209] width 83 height 31
click at [1175, 45] on div "Design Pricing Details Continue" at bounding box center [662, 24] width 1230 height 46
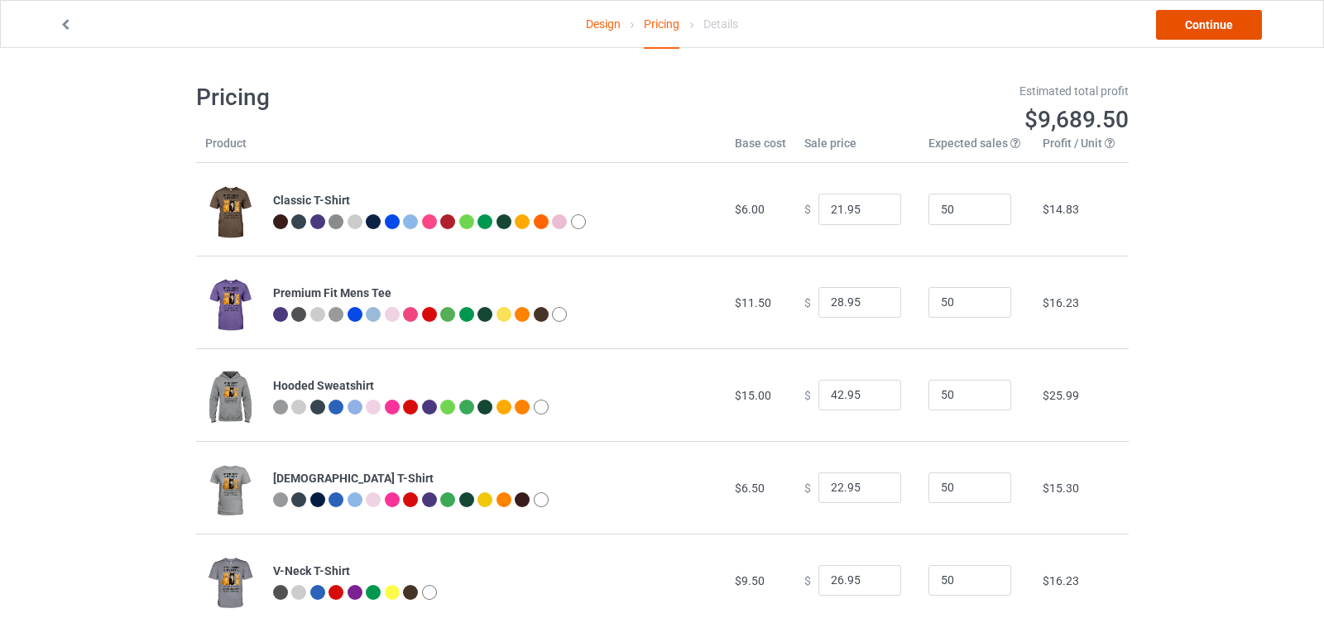
click at [1195, 19] on link "Continue" at bounding box center [1209, 25] width 106 height 30
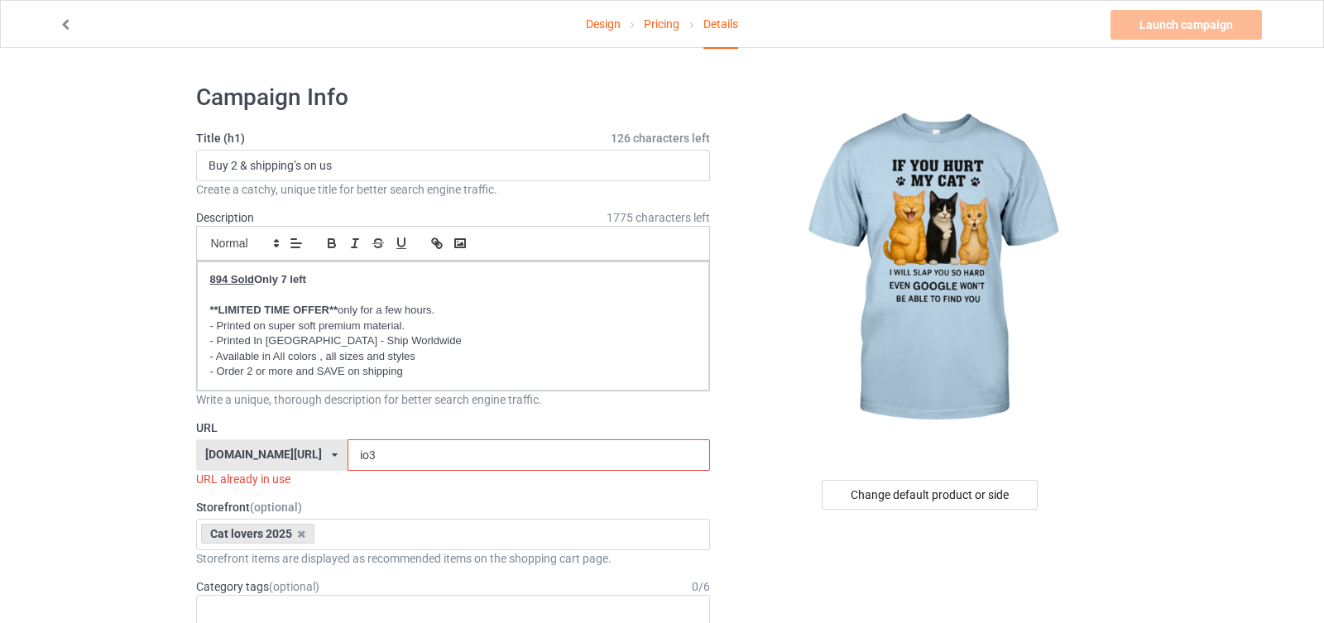
click at [671, 454] on input "io3" at bounding box center [529, 455] width 363 height 31
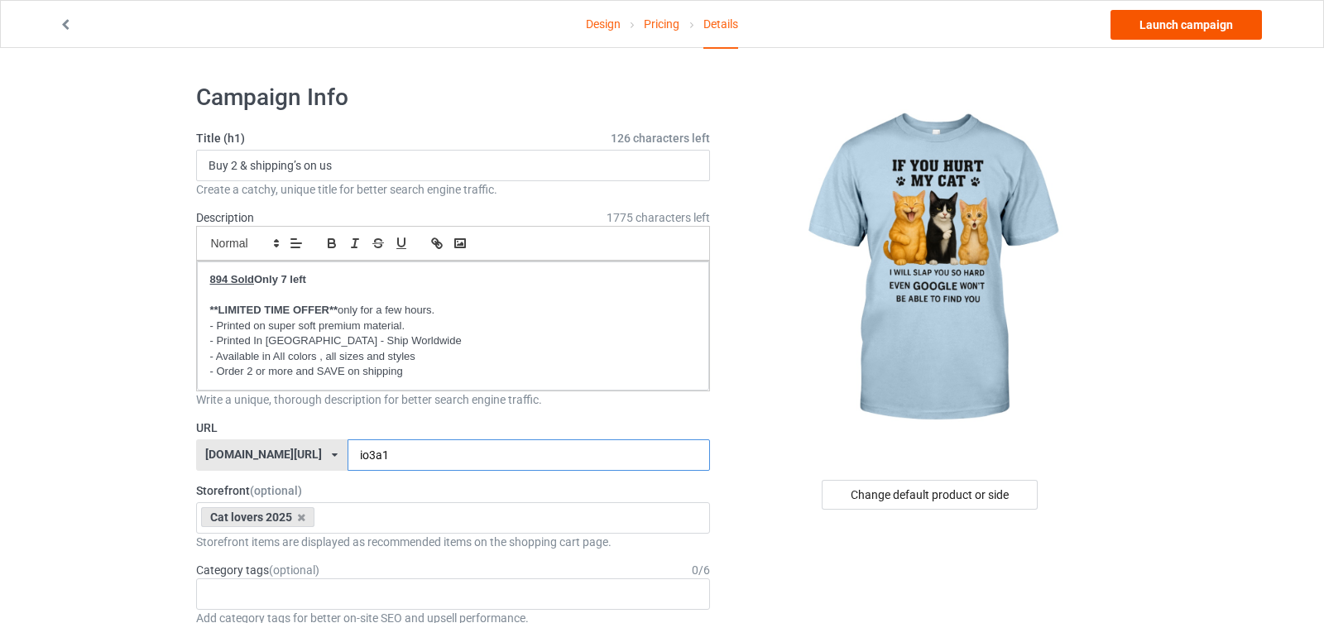
type input "io3a1"
click at [1195, 29] on link "Launch campaign" at bounding box center [1186, 25] width 151 height 30
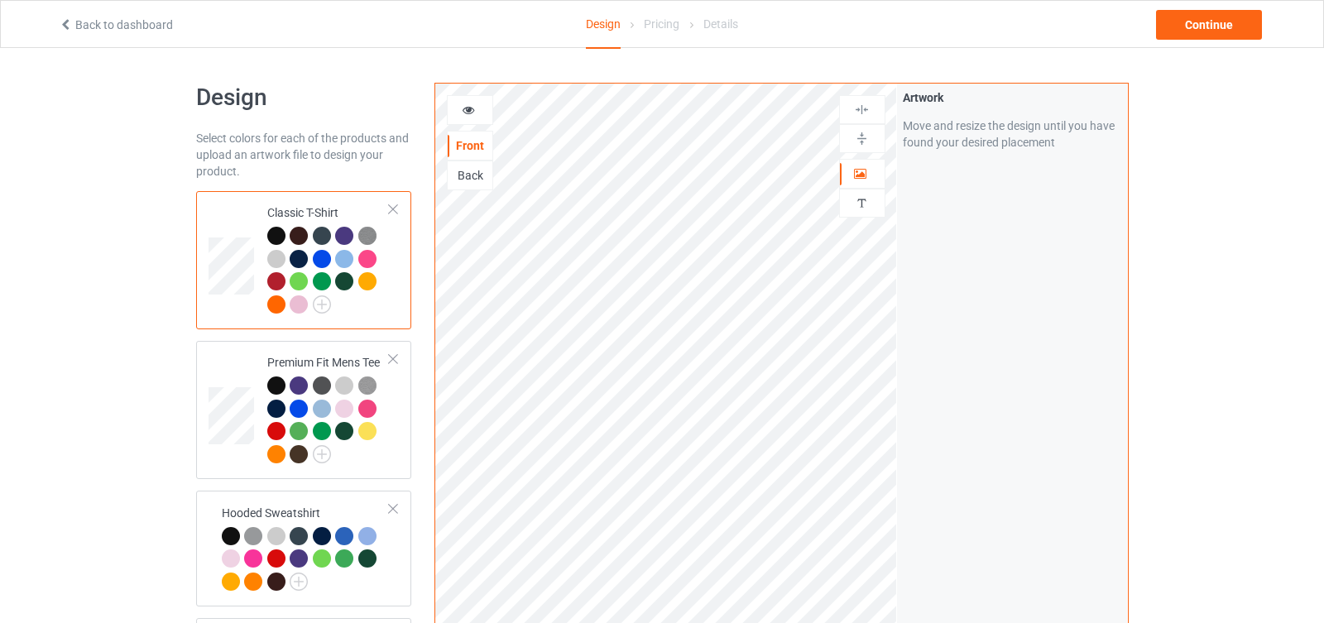
click at [975, 244] on div "Artwork Move and resize the design until you have found your desired placement" at bounding box center [1012, 398] width 231 height 629
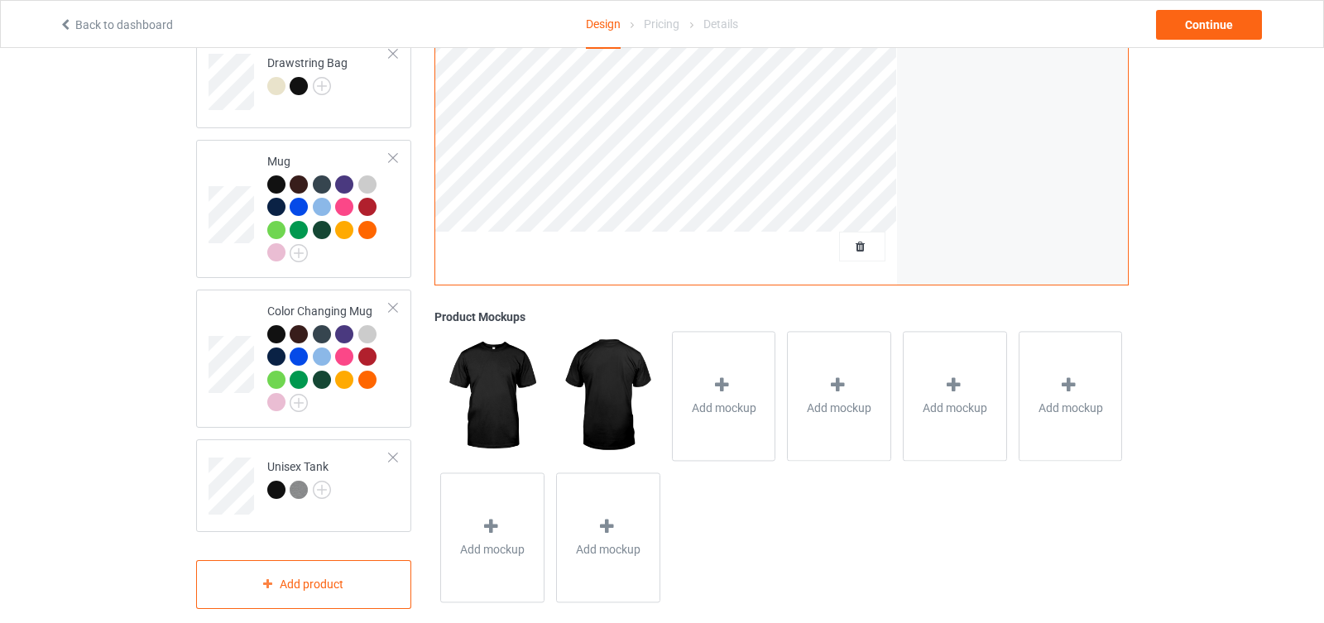
scroll to position [1306, 0]
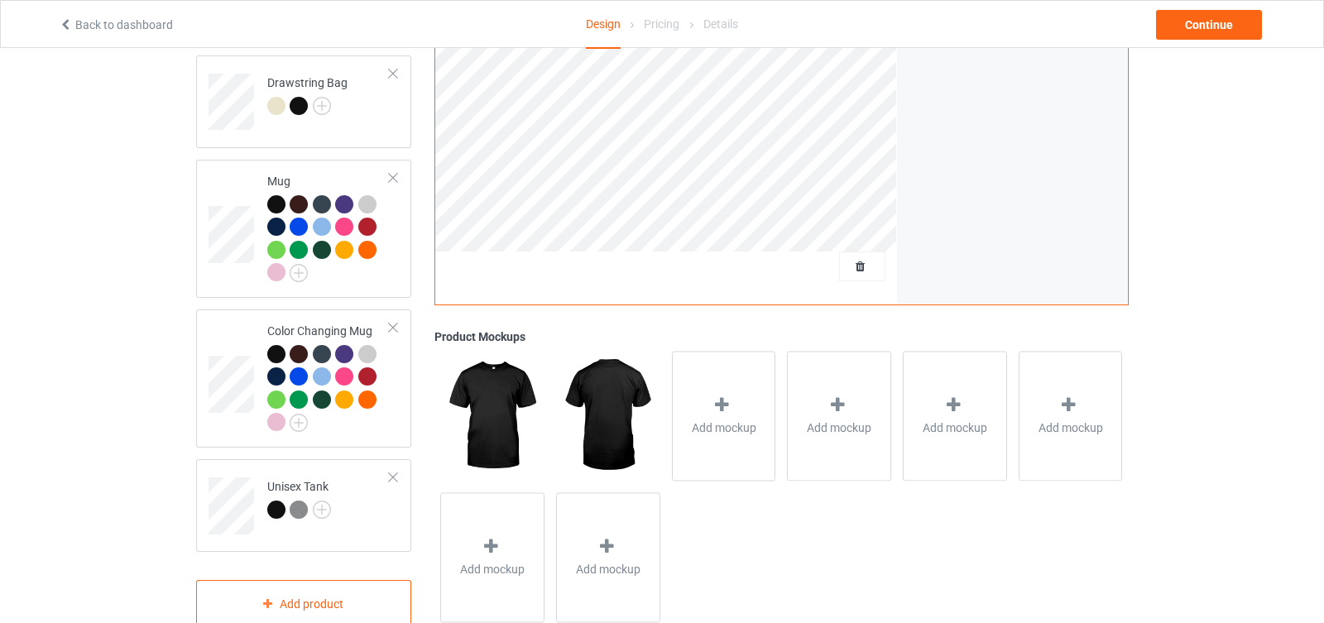
click at [858, 252] on div at bounding box center [862, 267] width 46 height 30
click at [858, 260] on span "Delete all designs" at bounding box center [825, 266] width 88 height 13
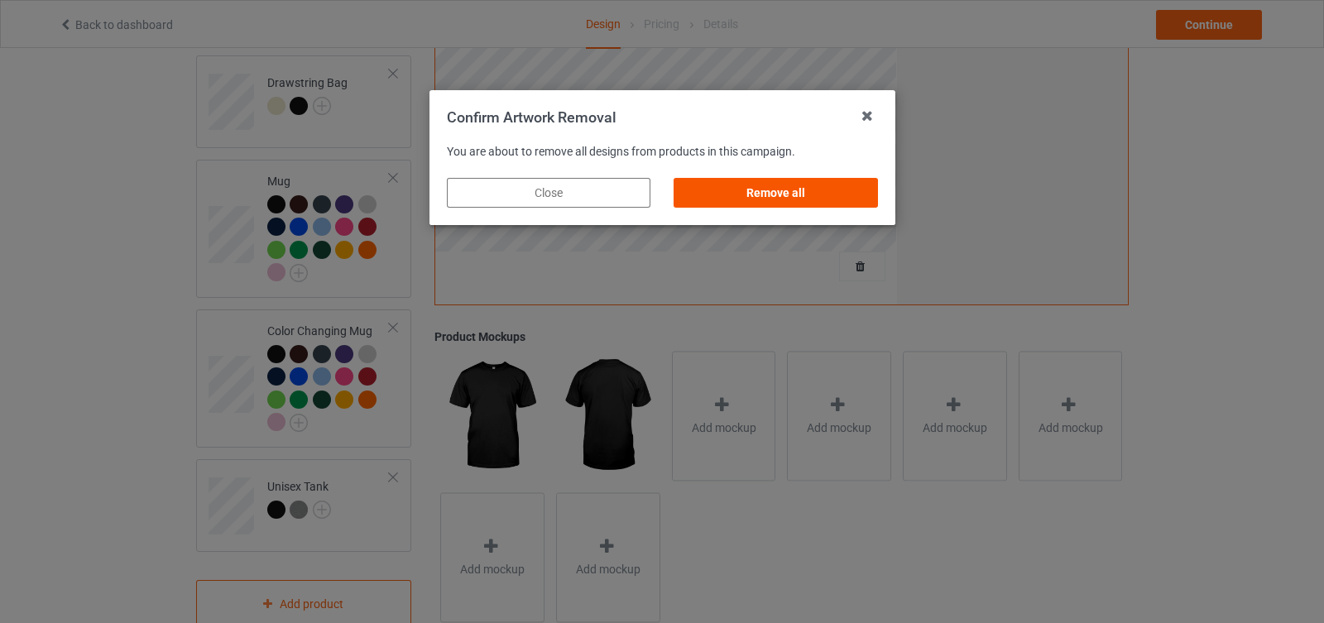
click at [867, 203] on div "Remove all" at bounding box center [776, 193] width 204 height 30
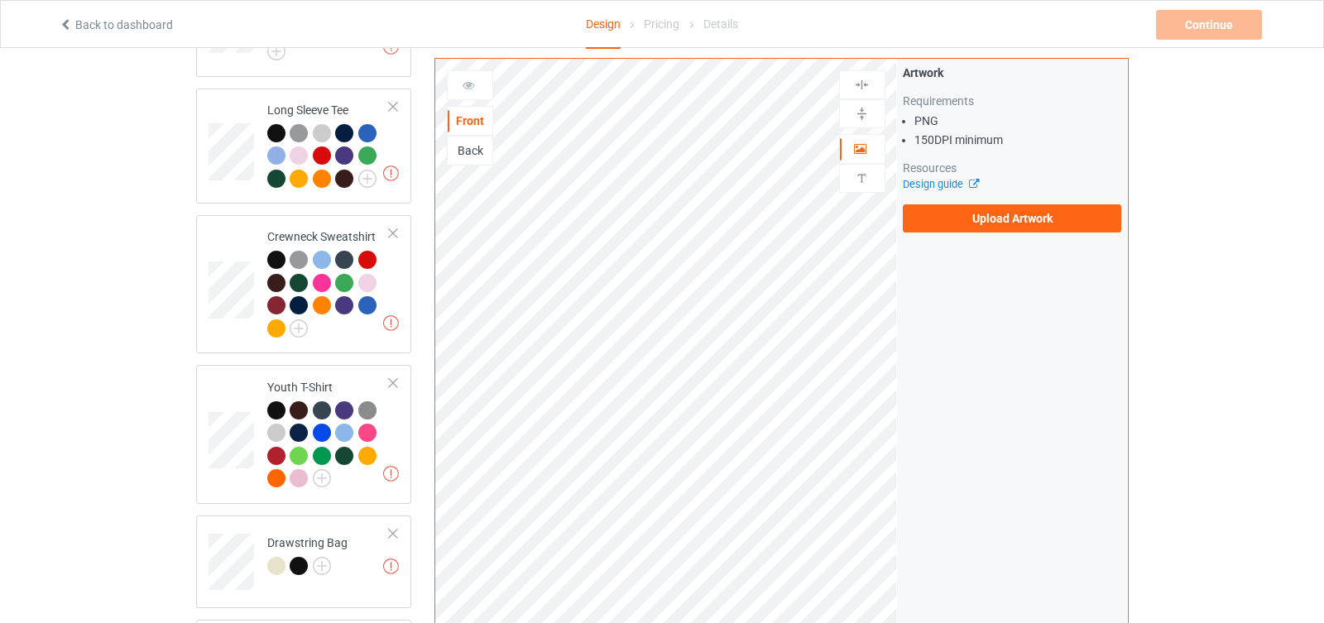
scroll to position [843, 0]
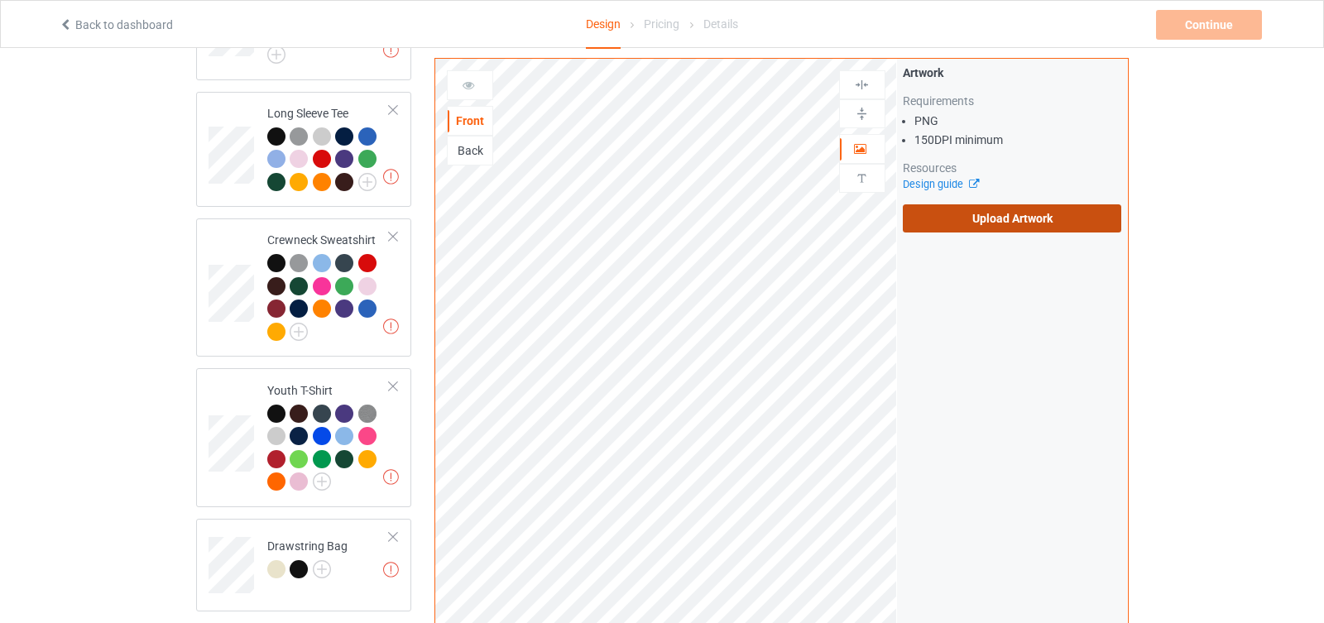
click at [930, 215] on label "Upload Artwork" at bounding box center [1012, 218] width 219 height 28
click at [0, 0] on input "Upload Artwork" at bounding box center [0, 0] width 0 height 0
click at [967, 221] on label "Upload Artwork" at bounding box center [1012, 218] width 219 height 28
click at [0, 0] on input "Upload Artwork" at bounding box center [0, 0] width 0 height 0
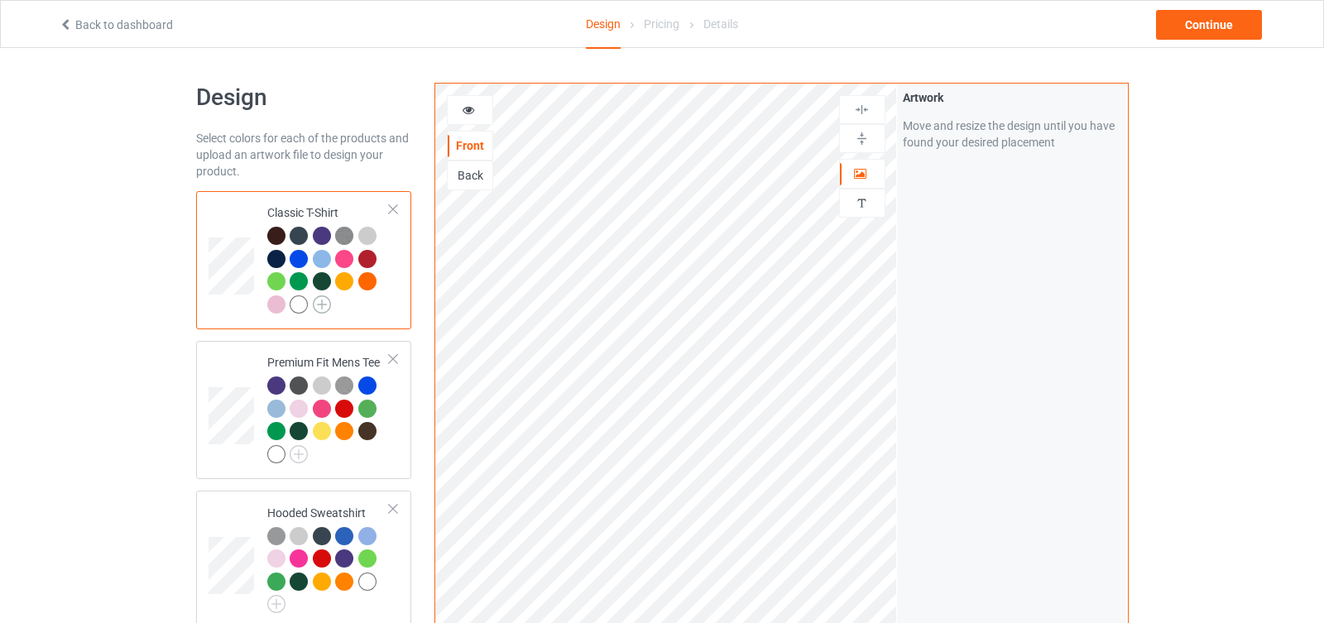
click at [317, 302] on img at bounding box center [322, 305] width 18 height 18
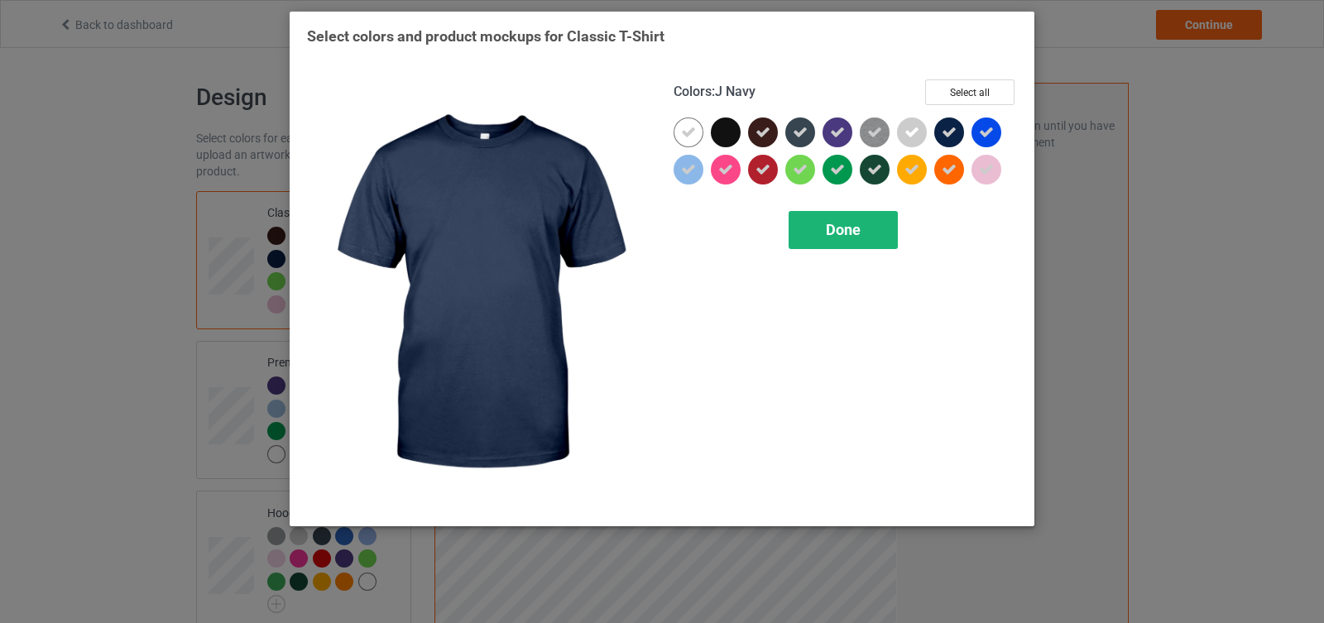
click at [871, 239] on div "Done" at bounding box center [843, 230] width 109 height 38
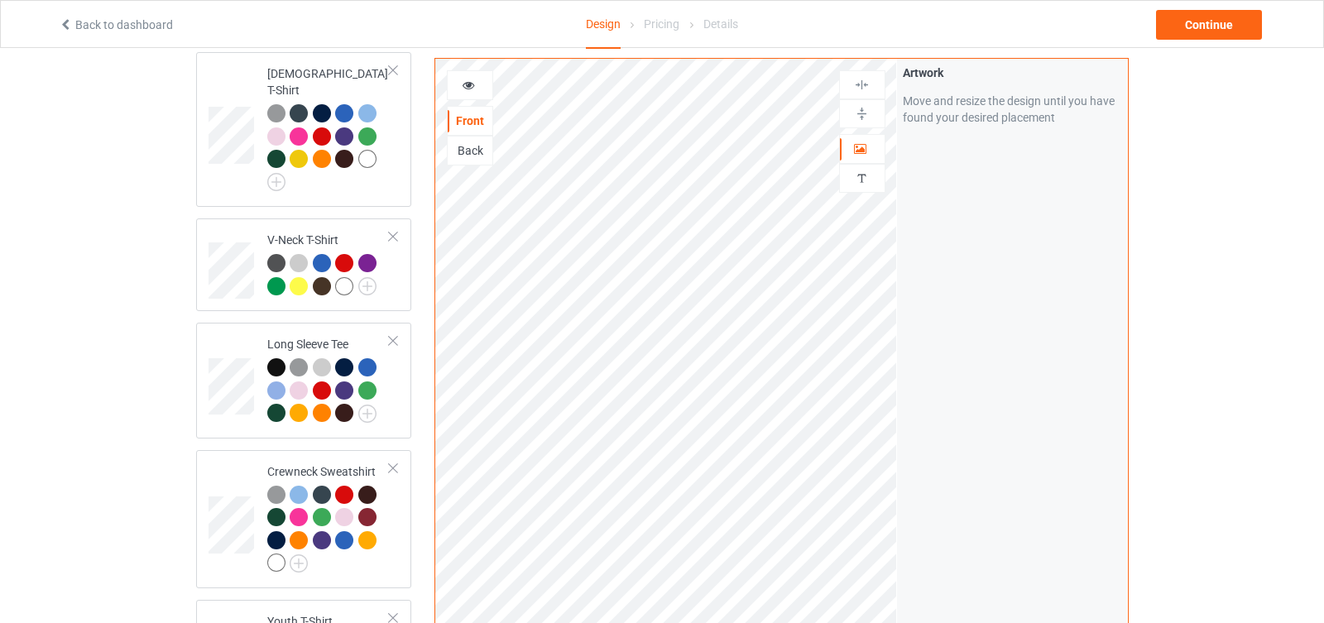
scroll to position [580, 0]
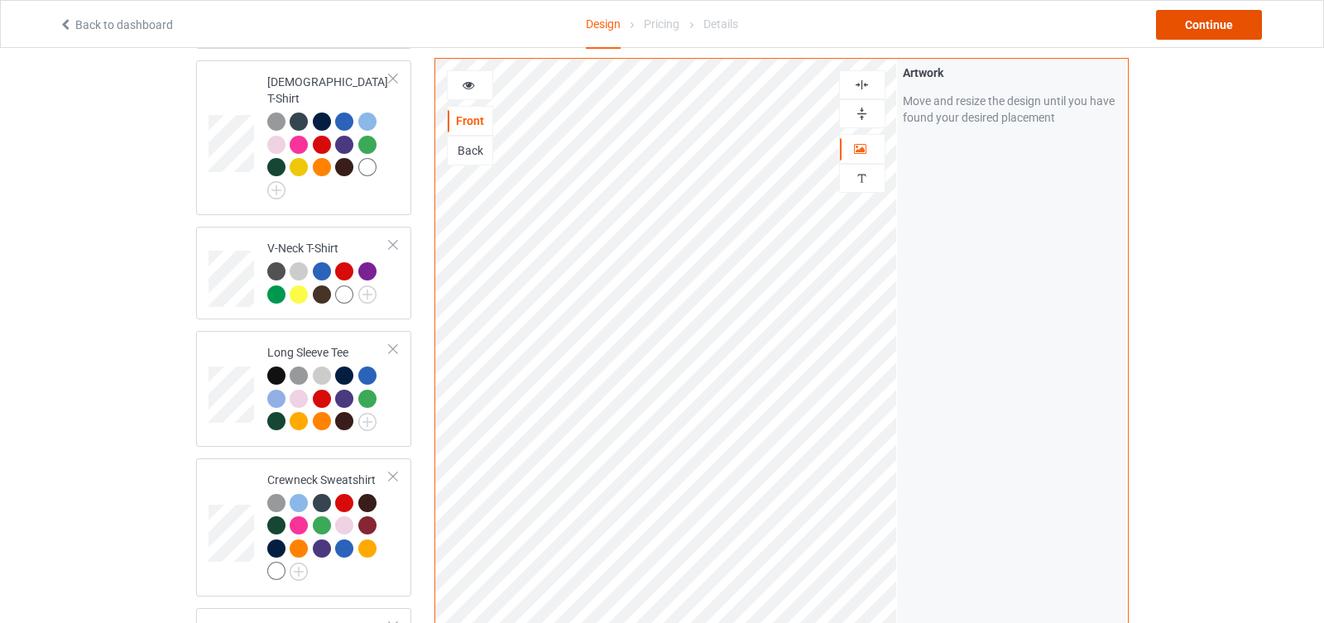
click at [1207, 29] on div "Continue" at bounding box center [1209, 25] width 106 height 30
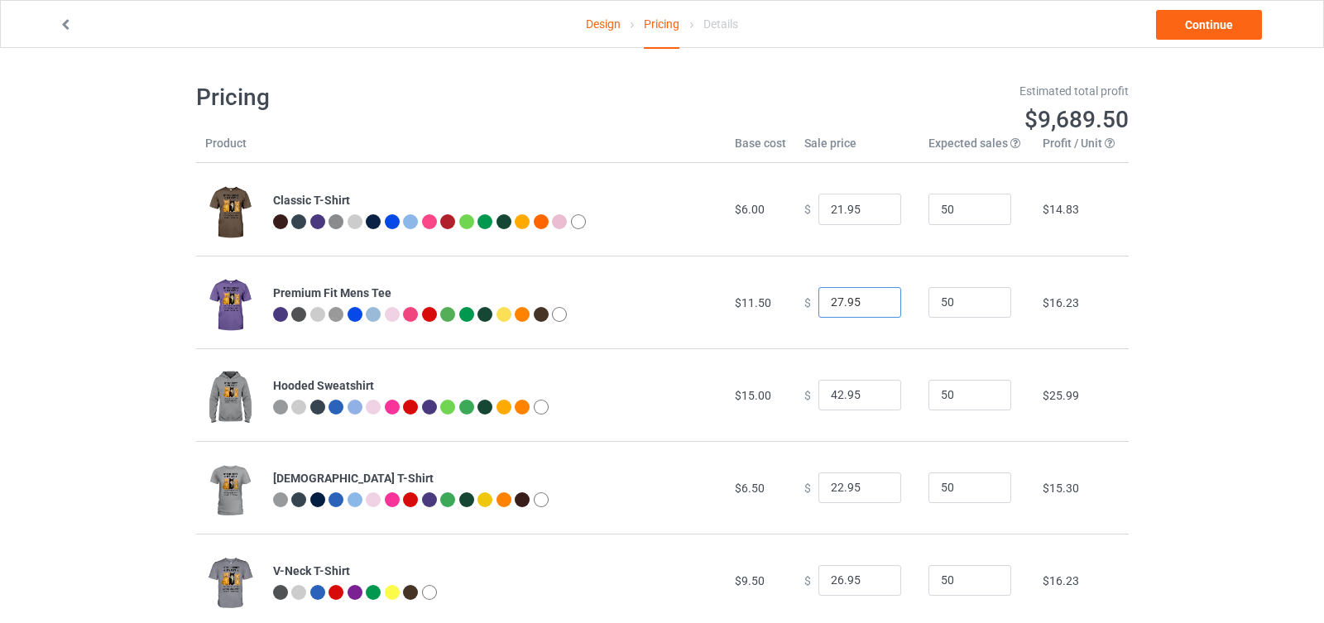
click at [873, 307] on input "27.95" at bounding box center [860, 302] width 83 height 31
type input "26.95"
click at [873, 306] on input "26.95" at bounding box center [860, 302] width 83 height 31
click at [877, 399] on input "41.95" at bounding box center [860, 395] width 83 height 31
click at [877, 399] on input "40.95" at bounding box center [860, 395] width 83 height 31
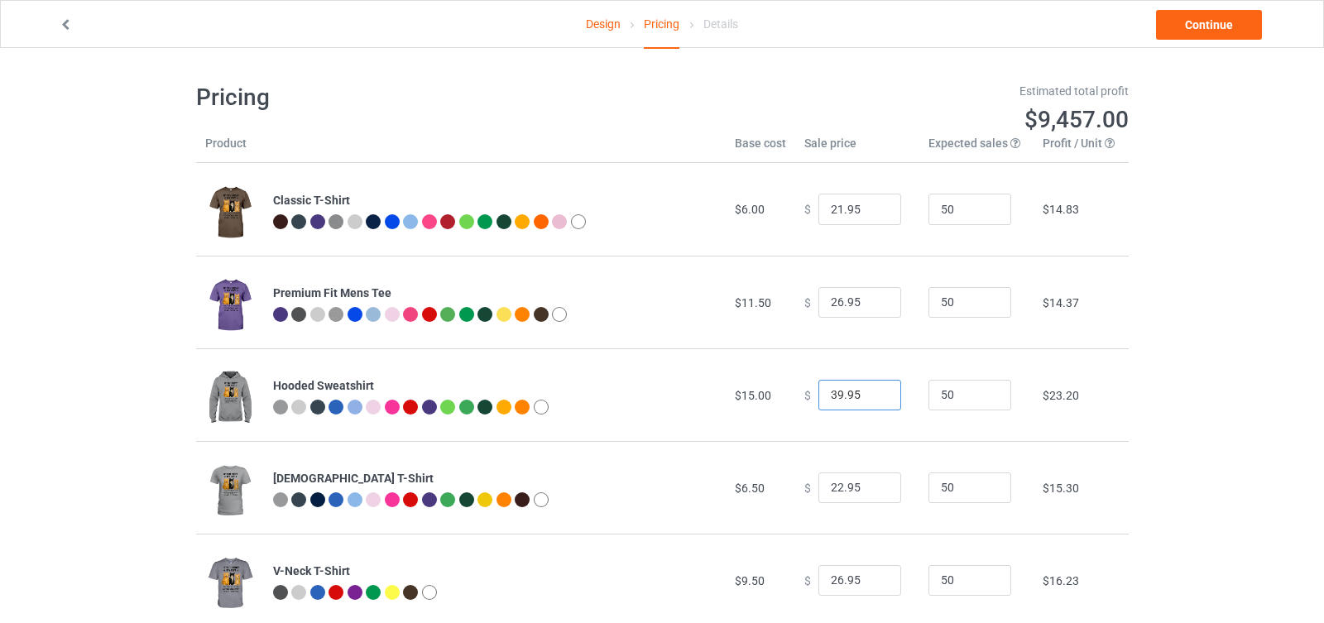
click at [877, 399] on input "39.95" at bounding box center [860, 395] width 83 height 31
click at [877, 399] on input "38.95" at bounding box center [860, 395] width 83 height 31
click at [877, 399] on input "37.95" at bounding box center [860, 395] width 83 height 31
click at [877, 399] on input "36.95" at bounding box center [860, 395] width 83 height 31
click at [877, 399] on input "35.95" at bounding box center [860, 395] width 83 height 31
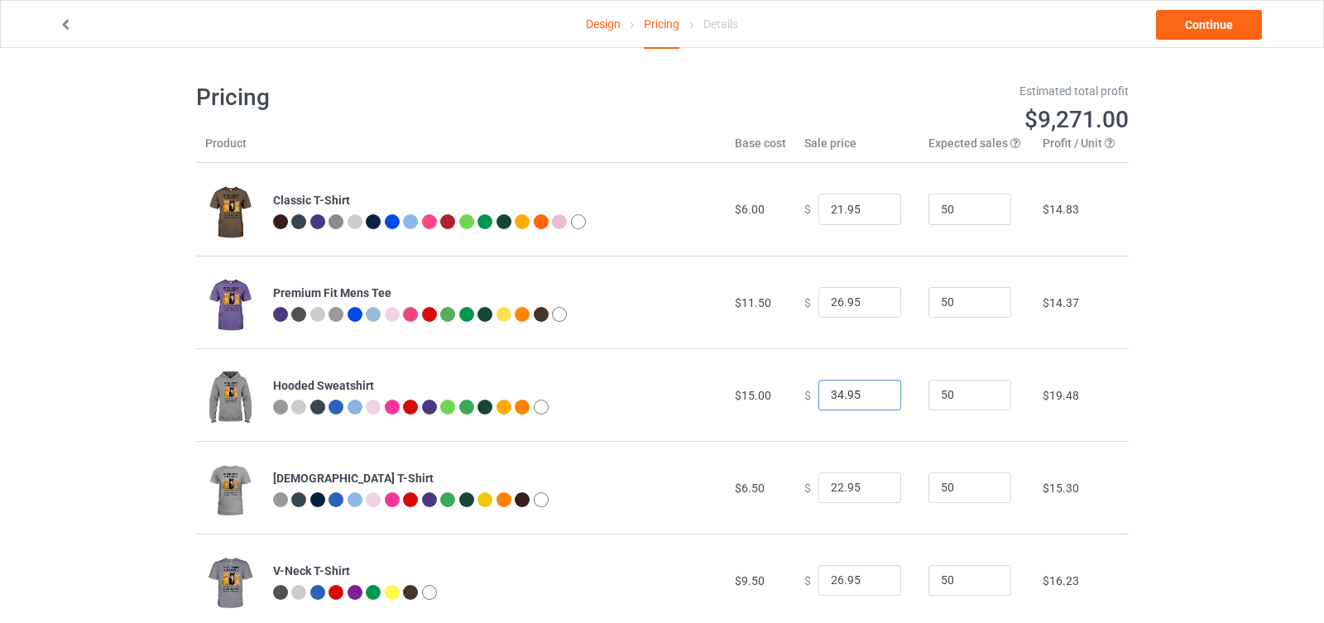
click at [877, 399] on input "34.95" at bounding box center [860, 395] width 83 height 31
type input "33.95"
click at [877, 399] on input "33.95" at bounding box center [860, 395] width 83 height 31
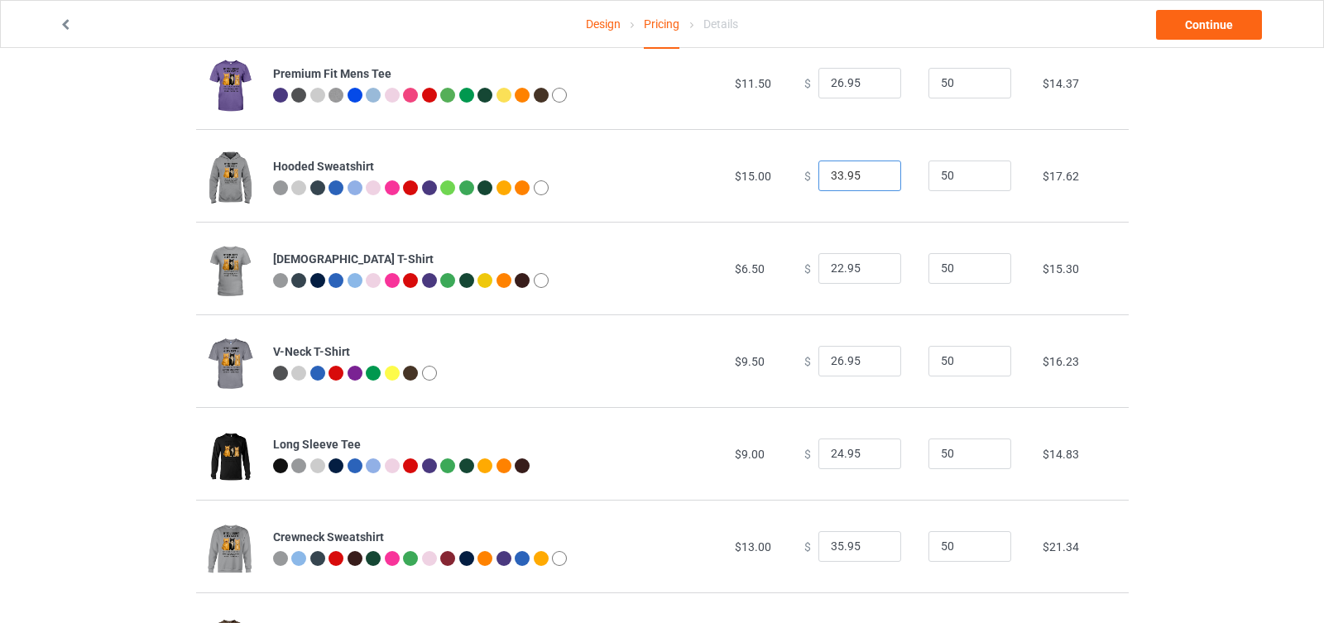
scroll to position [222, 0]
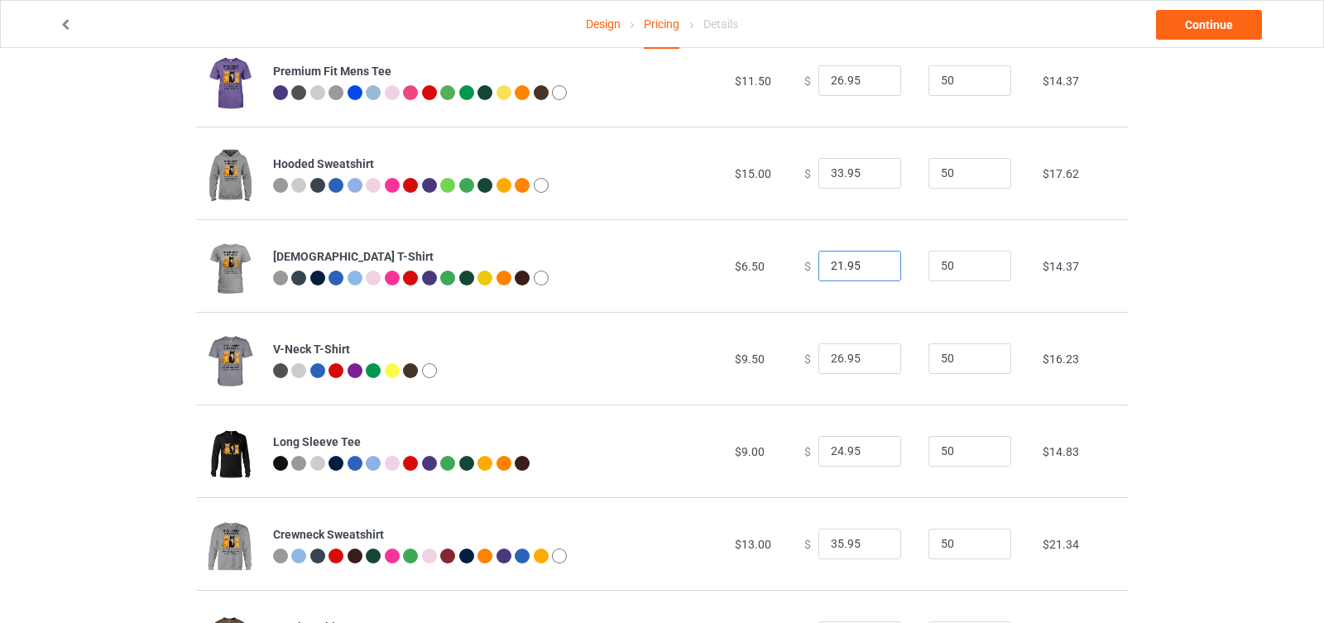
type input "21.95"
click at [877, 270] on input "21.95" at bounding box center [860, 266] width 83 height 31
click at [873, 362] on input "25.95" at bounding box center [860, 359] width 83 height 31
type input "24.95"
click at [873, 362] on input "24.95" at bounding box center [860, 359] width 83 height 31
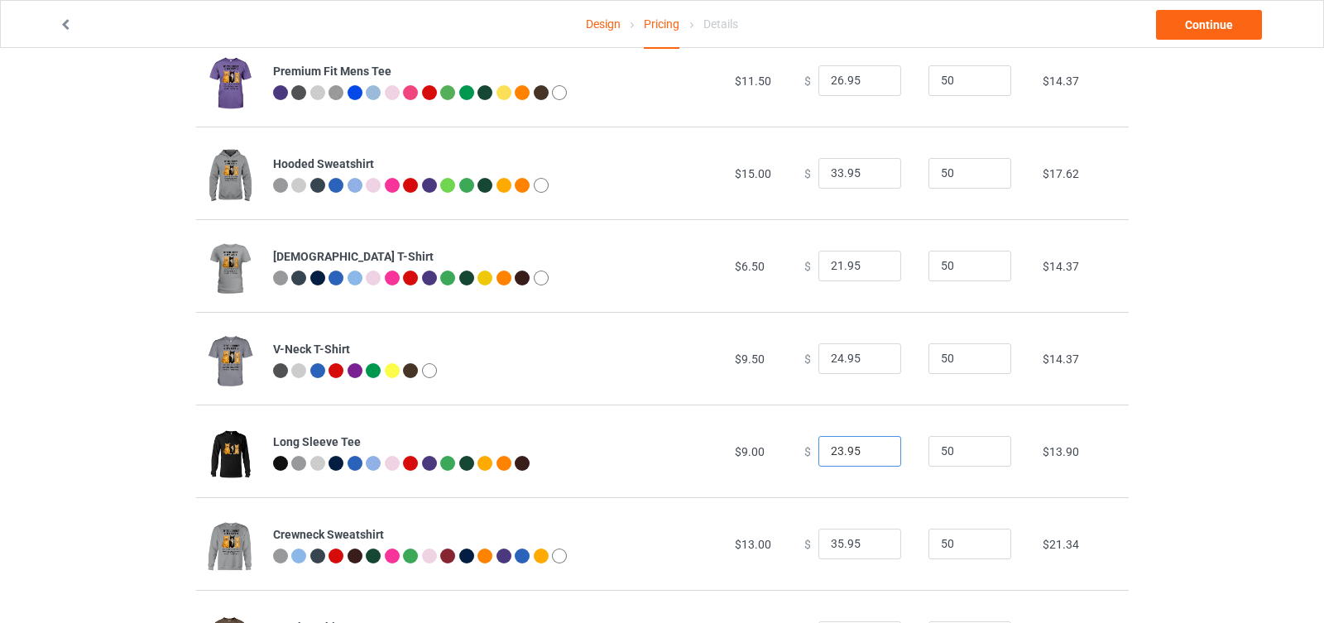
click at [871, 454] on input "23.95" at bounding box center [860, 451] width 83 height 31
type input "24.95"
click at [874, 446] on input "24.95" at bounding box center [860, 451] width 83 height 31
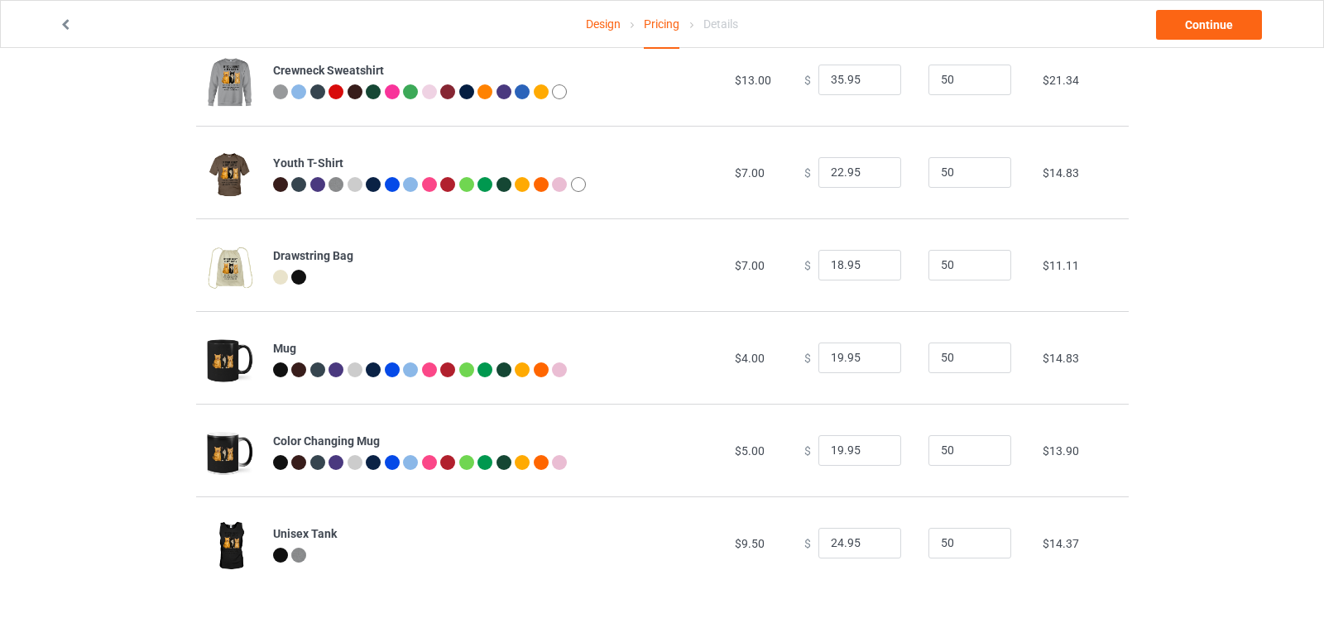
scroll to position [0, 0]
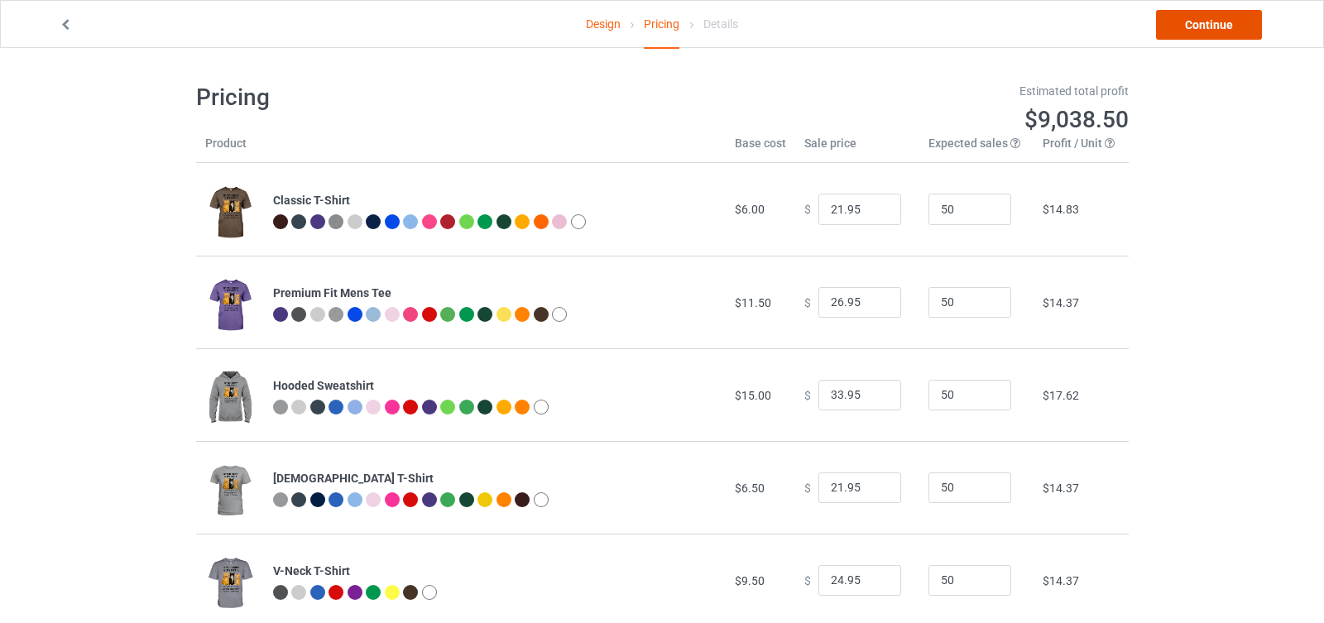
click at [1212, 35] on link "Continue" at bounding box center [1209, 25] width 106 height 30
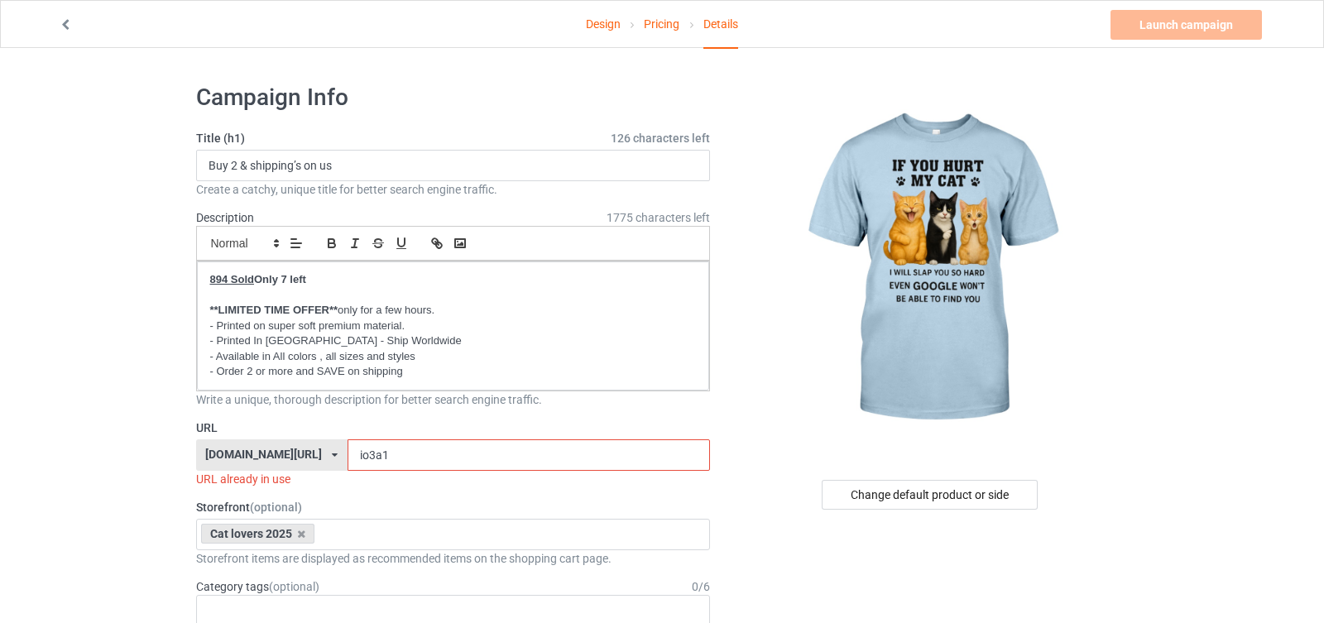
click at [669, 22] on link "Pricing" at bounding box center [662, 24] width 36 height 46
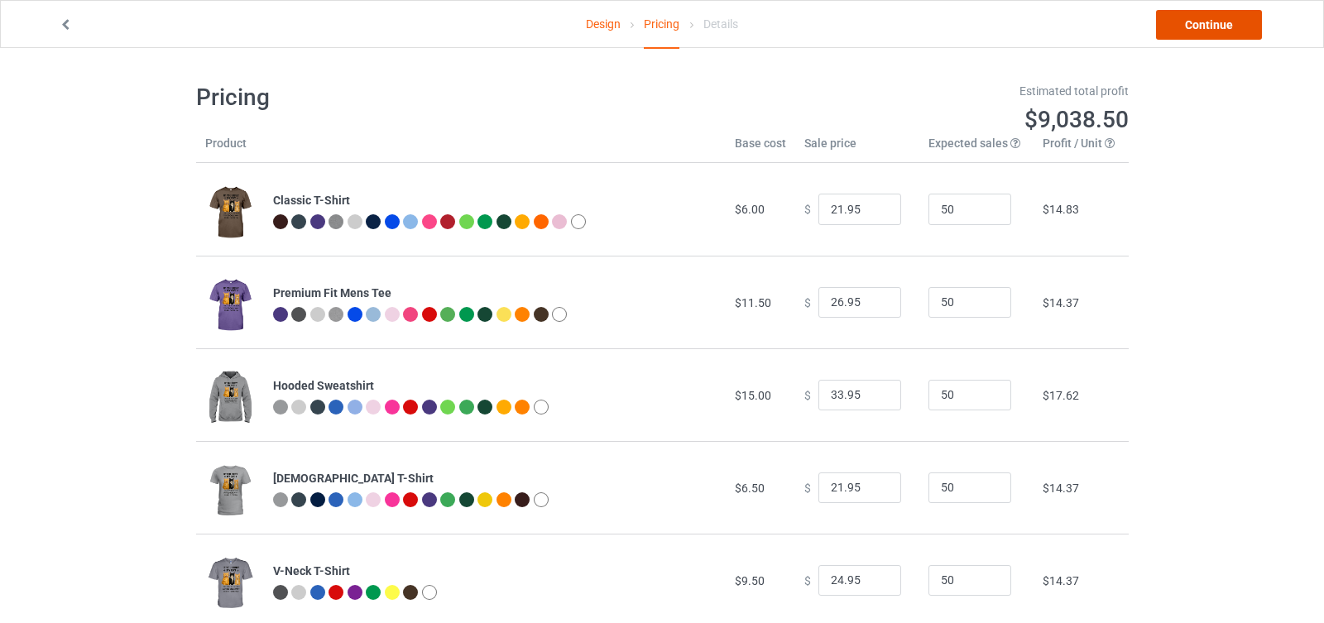
click at [1208, 23] on link "Continue" at bounding box center [1209, 25] width 106 height 30
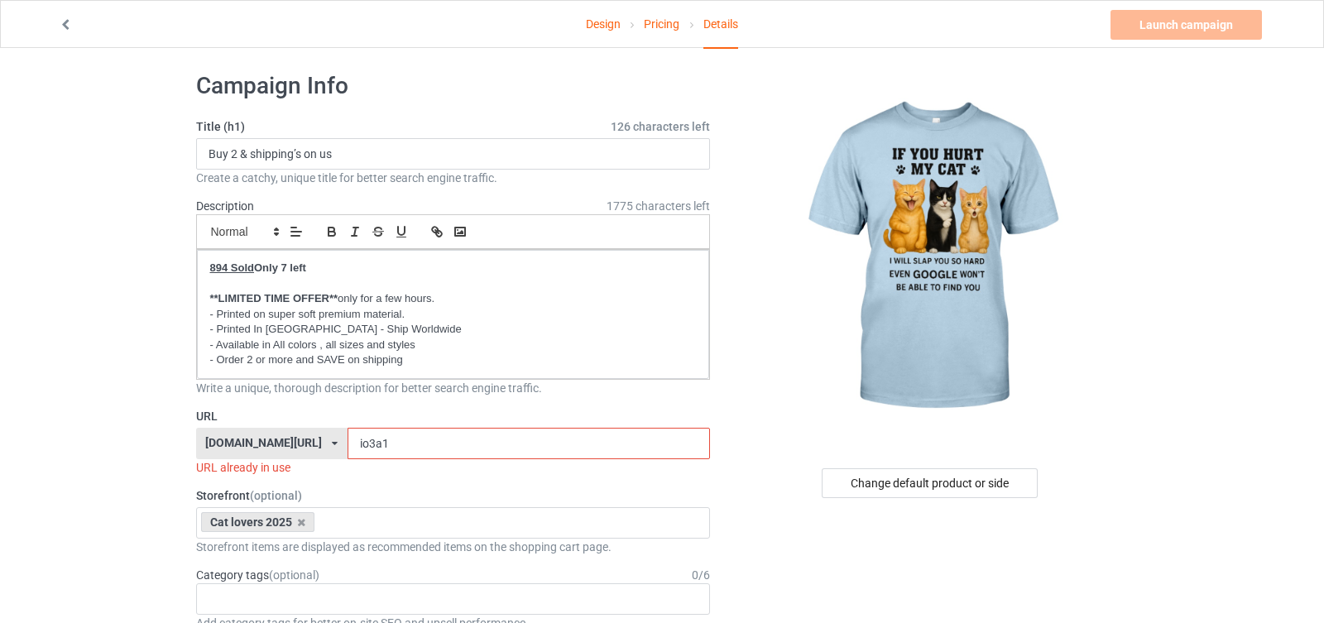
scroll to position [12, 0]
drag, startPoint x: 325, startPoint y: 440, endPoint x: 412, endPoint y: 438, distance: 87.8
click at [412, 438] on input "io3a1" at bounding box center [529, 442] width 363 height 31
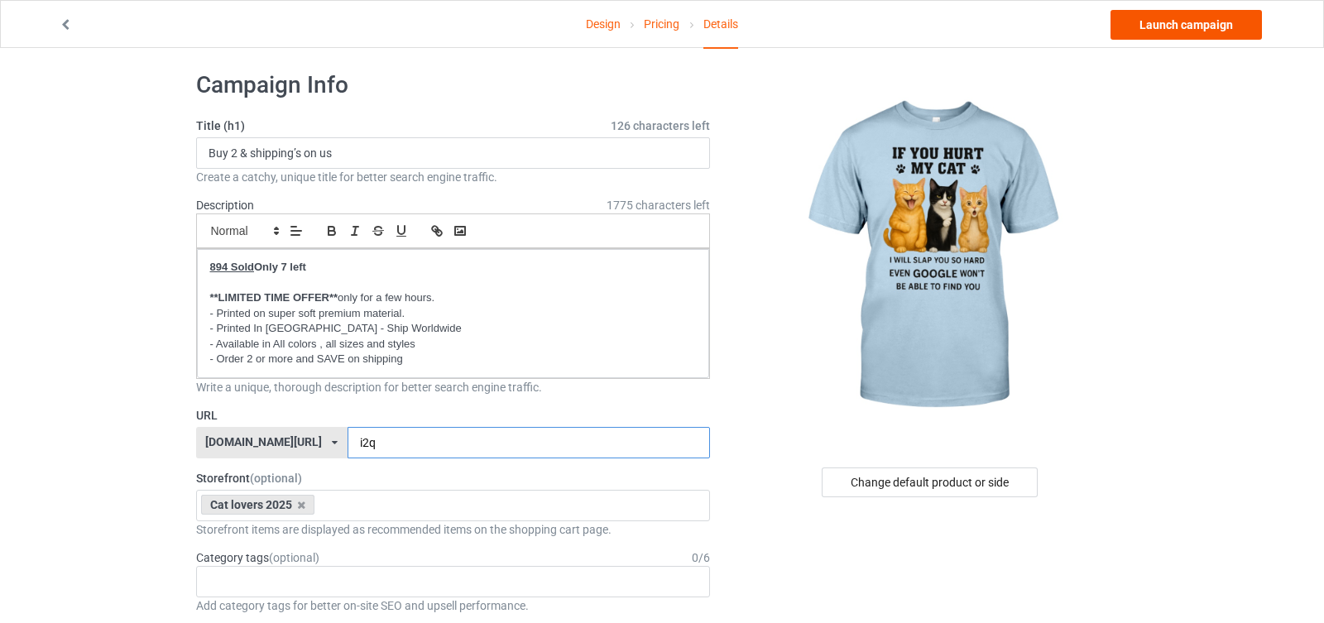
type input "i2q"
click at [1184, 26] on link "Launch campaign" at bounding box center [1186, 25] width 151 height 30
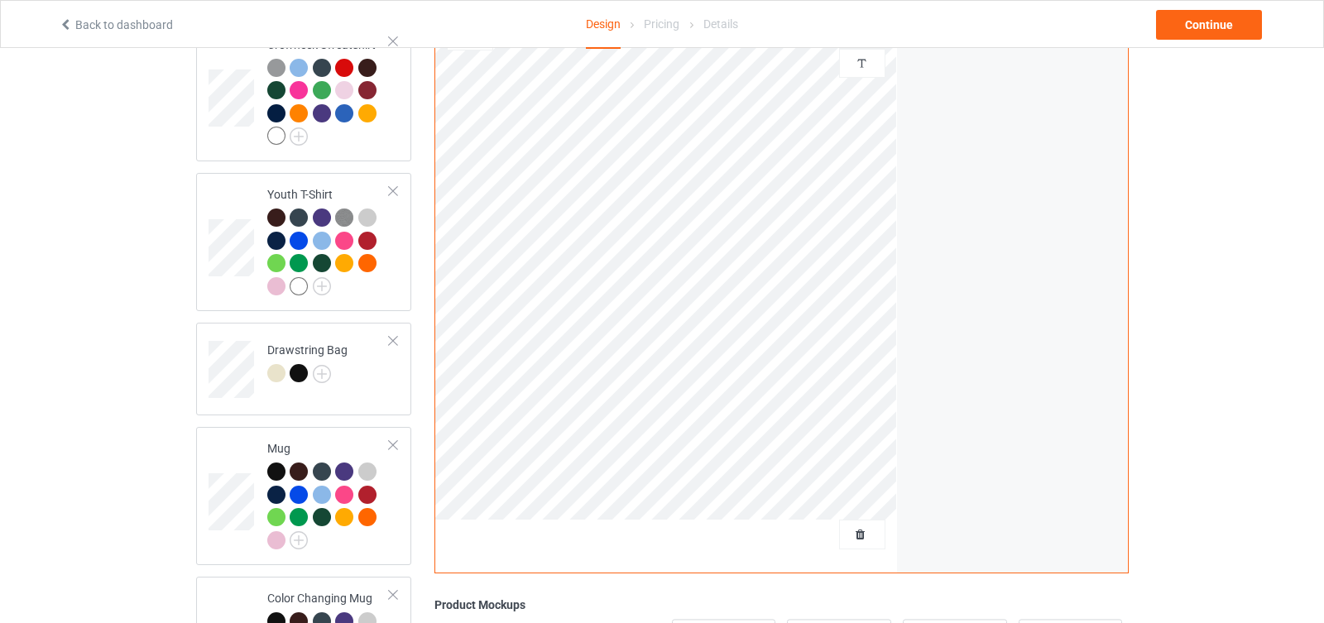
scroll to position [1014, 0]
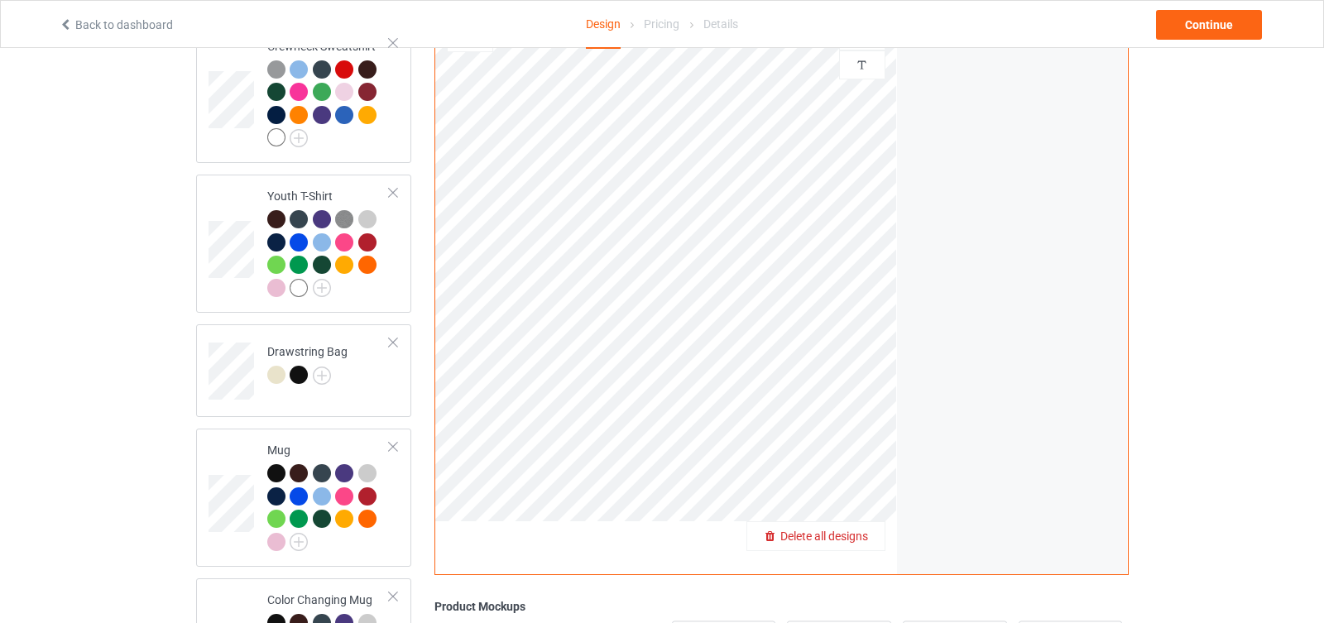
click at [863, 530] on span "Delete all designs" at bounding box center [825, 536] width 88 height 13
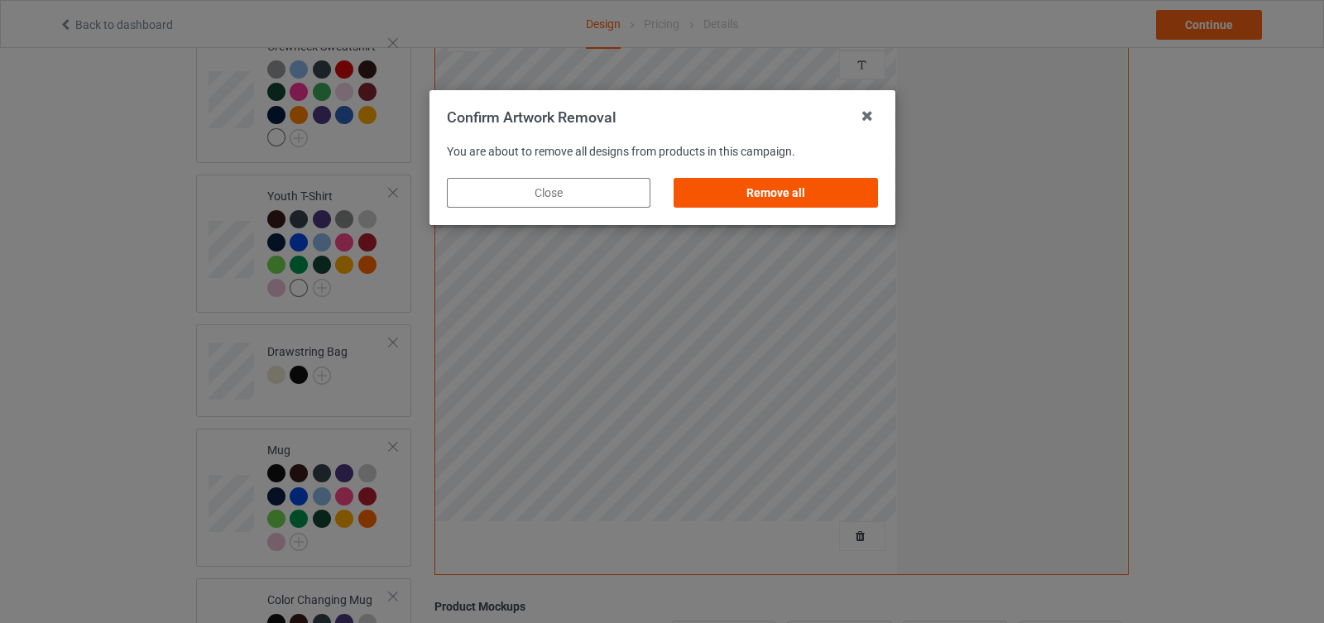
click at [815, 186] on div "Remove all" at bounding box center [776, 193] width 204 height 30
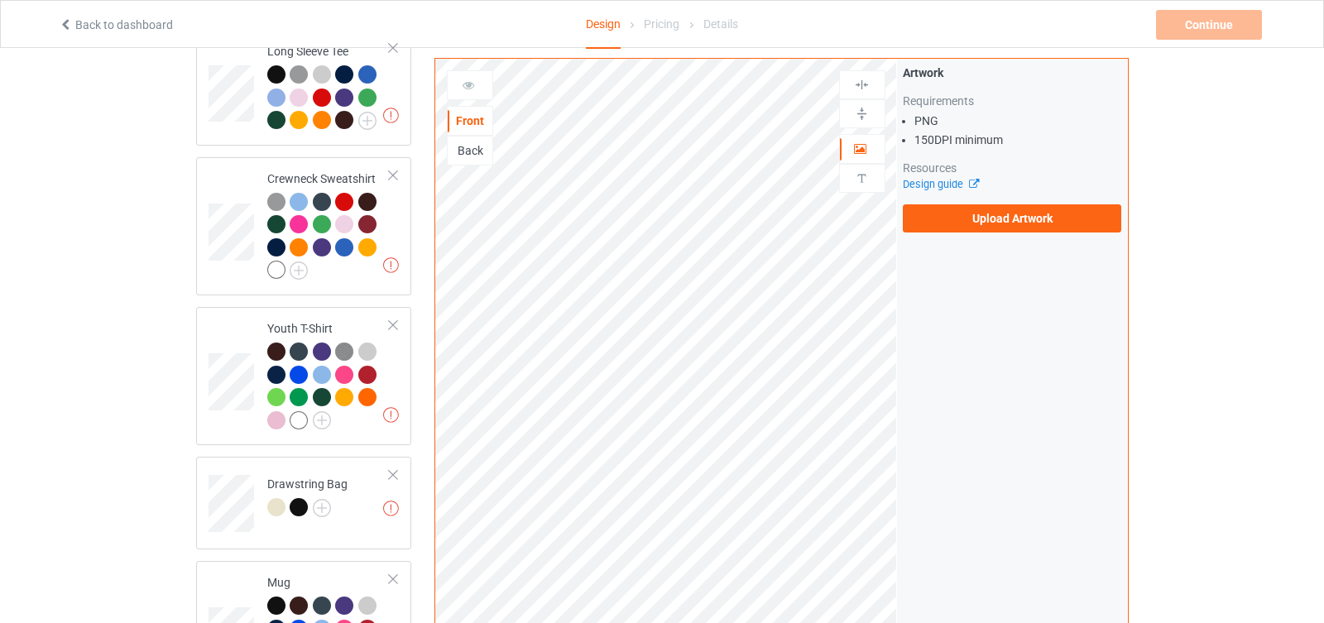
scroll to position [880, 0]
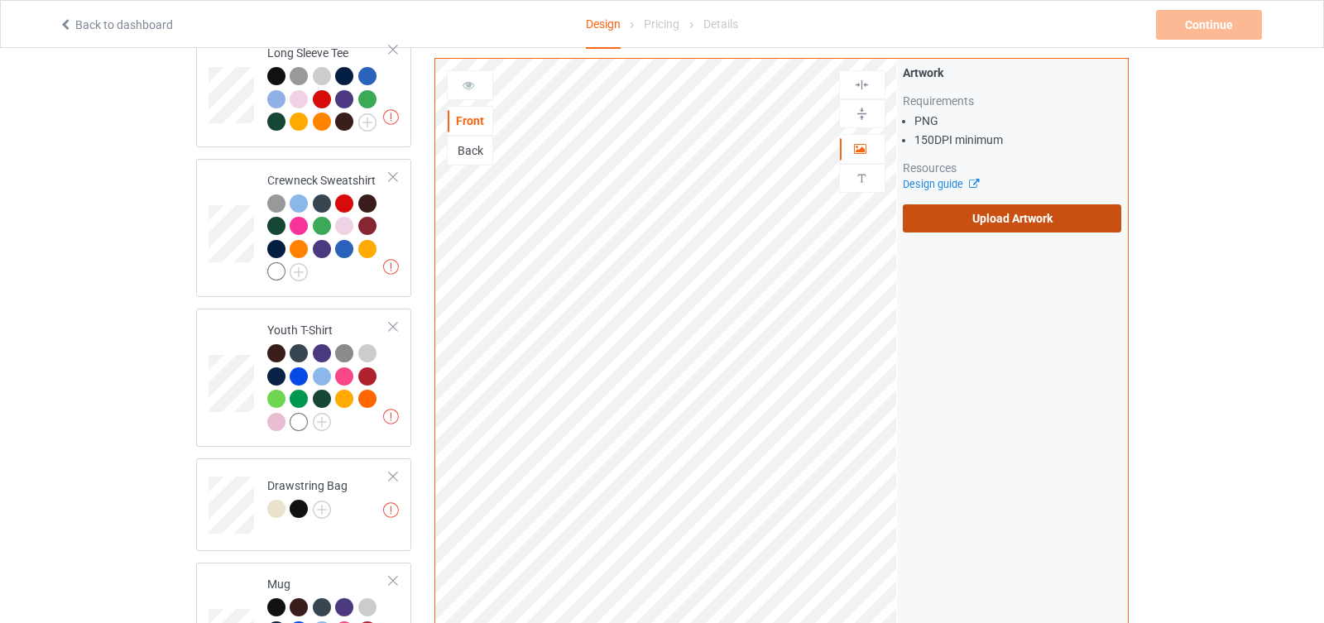
click at [985, 228] on label "Upload Artwork" at bounding box center [1012, 218] width 219 height 28
click at [0, 0] on input "Upload Artwork" at bounding box center [0, 0] width 0 height 0
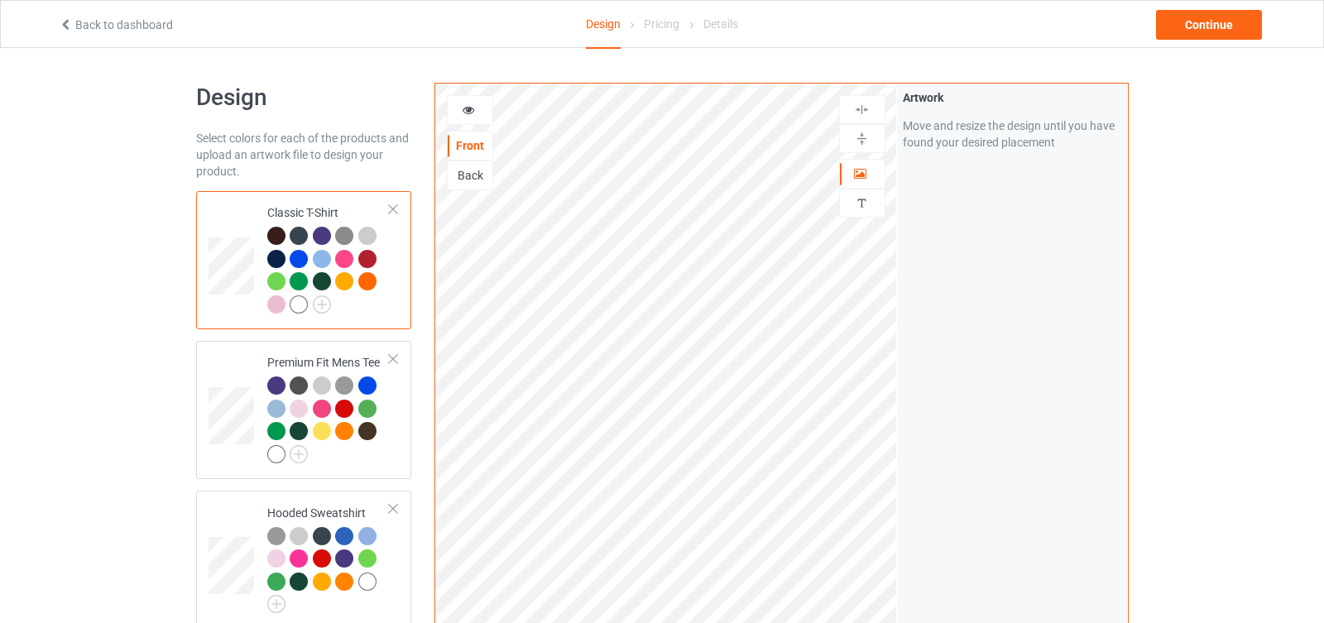
click at [324, 257] on div at bounding box center [322, 259] width 18 height 18
click at [326, 305] on img at bounding box center [322, 305] width 18 height 18
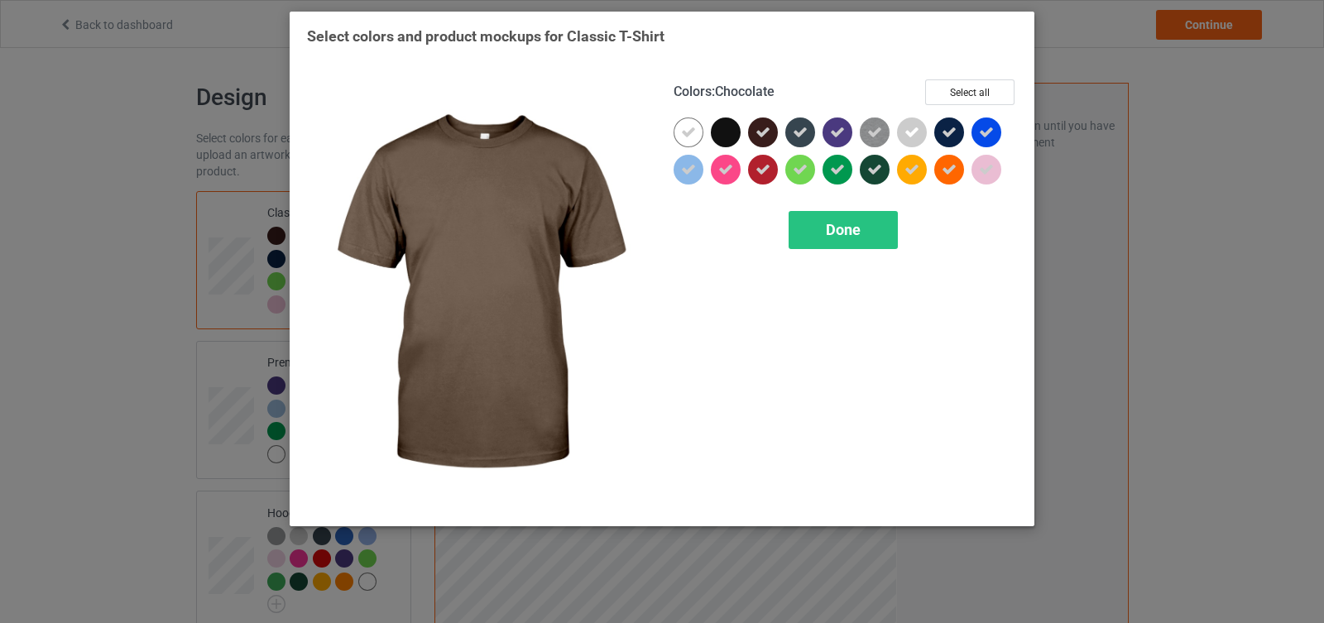
click at [763, 137] on icon at bounding box center [763, 132] width 15 height 15
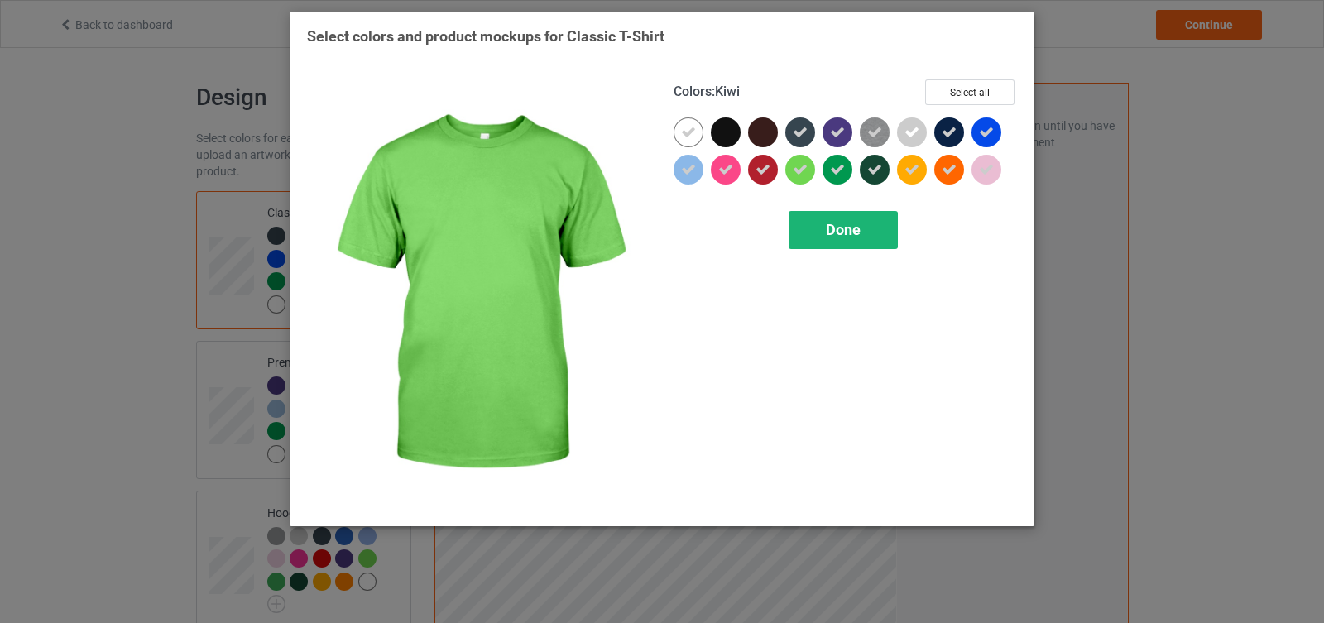
click at [843, 224] on span "Done" at bounding box center [843, 229] width 35 height 17
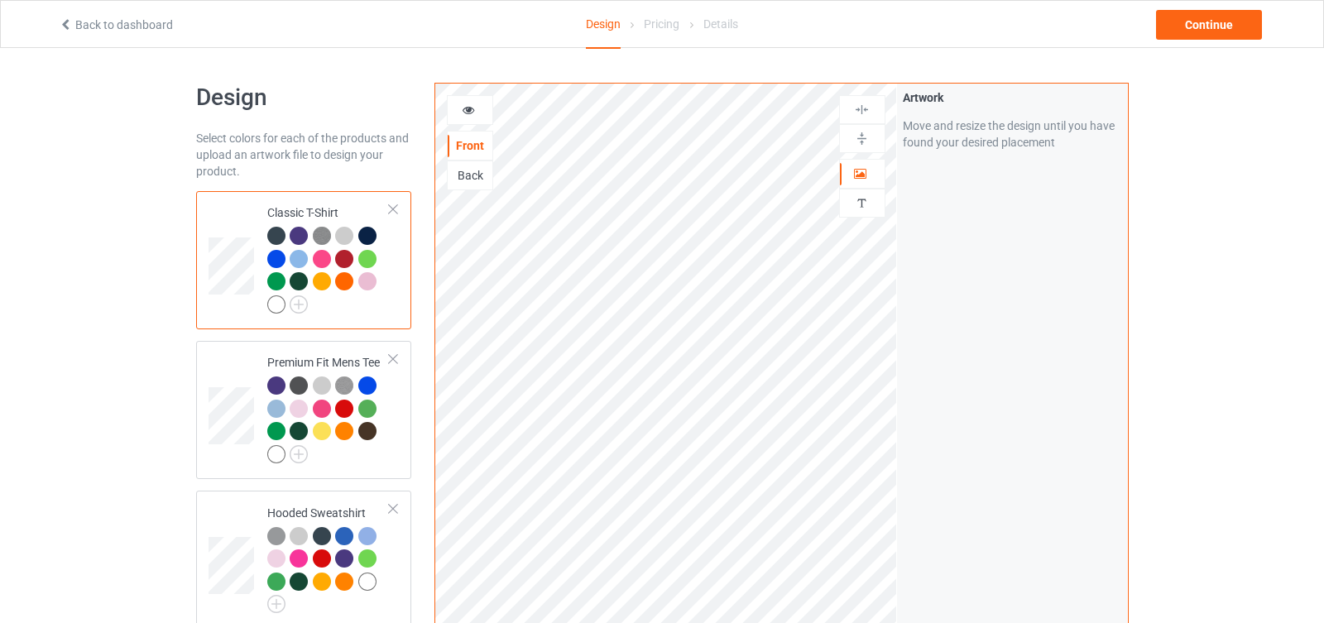
click at [303, 257] on div at bounding box center [299, 259] width 18 height 18
click at [297, 304] on img at bounding box center [299, 305] width 18 height 18
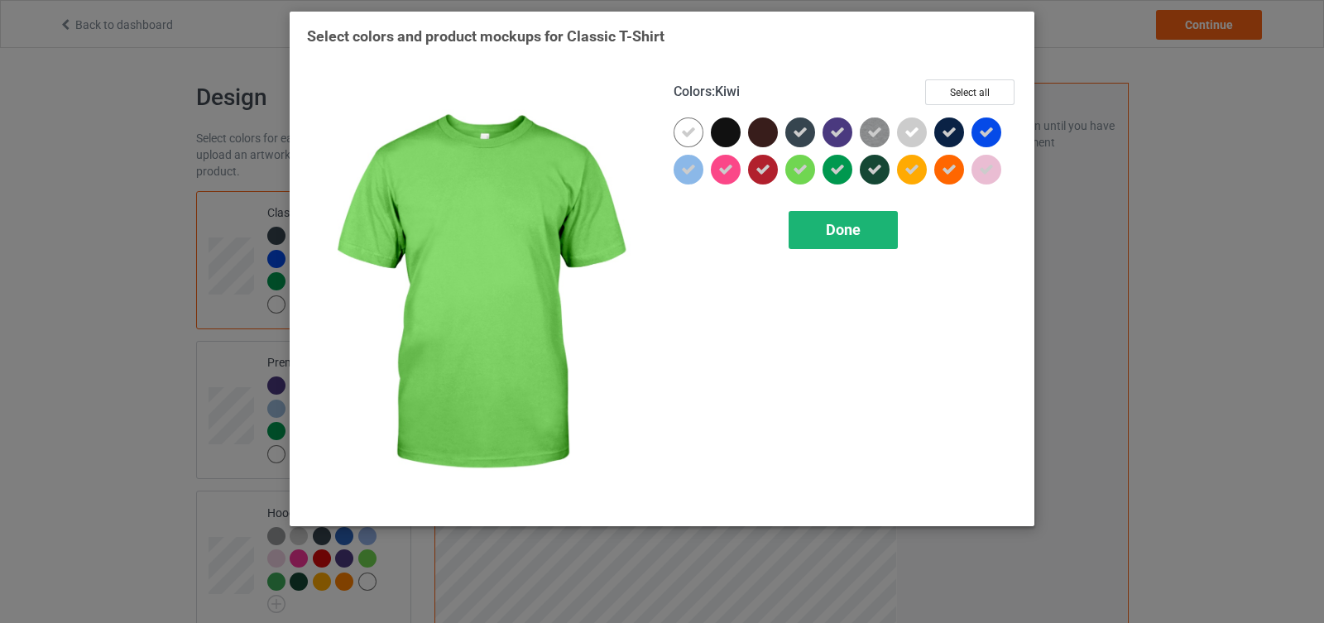
click at [838, 223] on span "Done" at bounding box center [843, 229] width 35 height 17
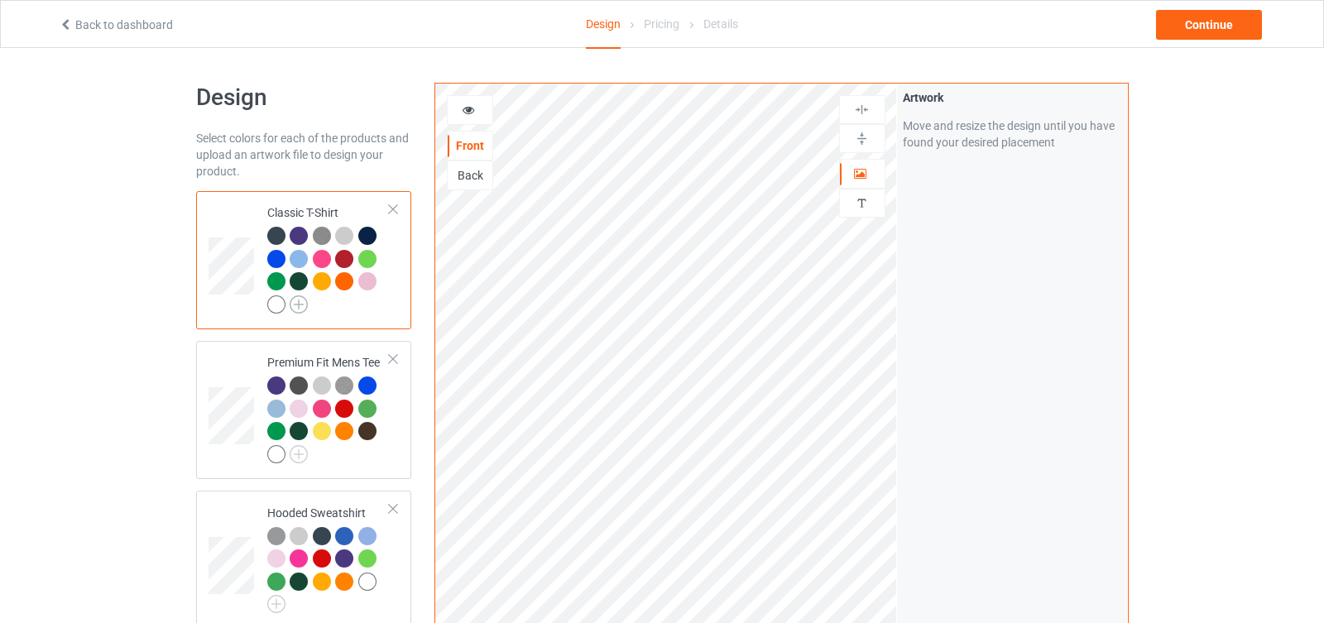
click at [300, 305] on img at bounding box center [299, 305] width 18 height 18
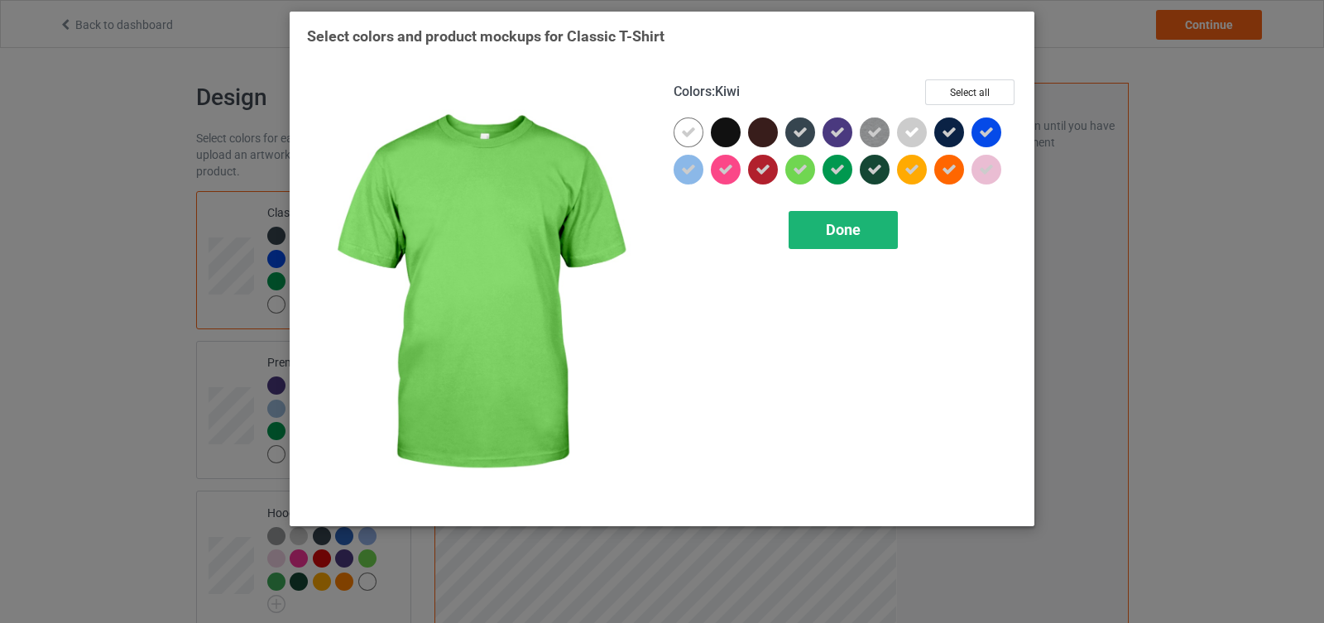
click at [857, 232] on span "Done" at bounding box center [843, 229] width 35 height 17
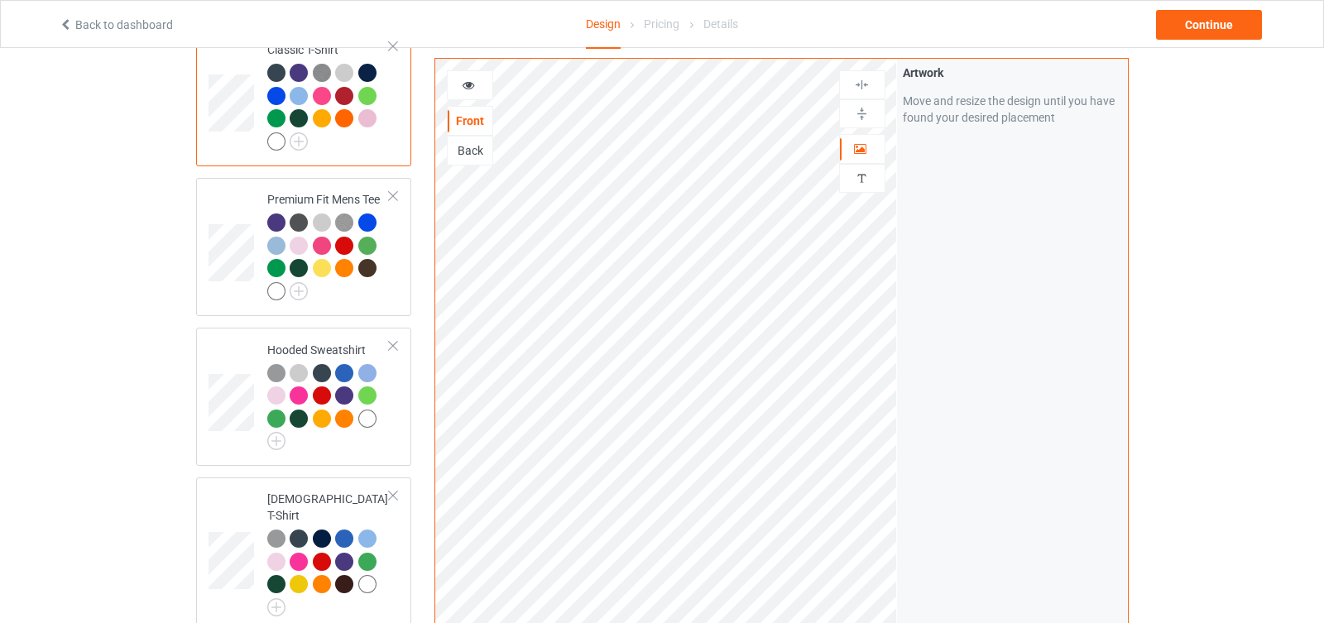
scroll to position [161, 0]
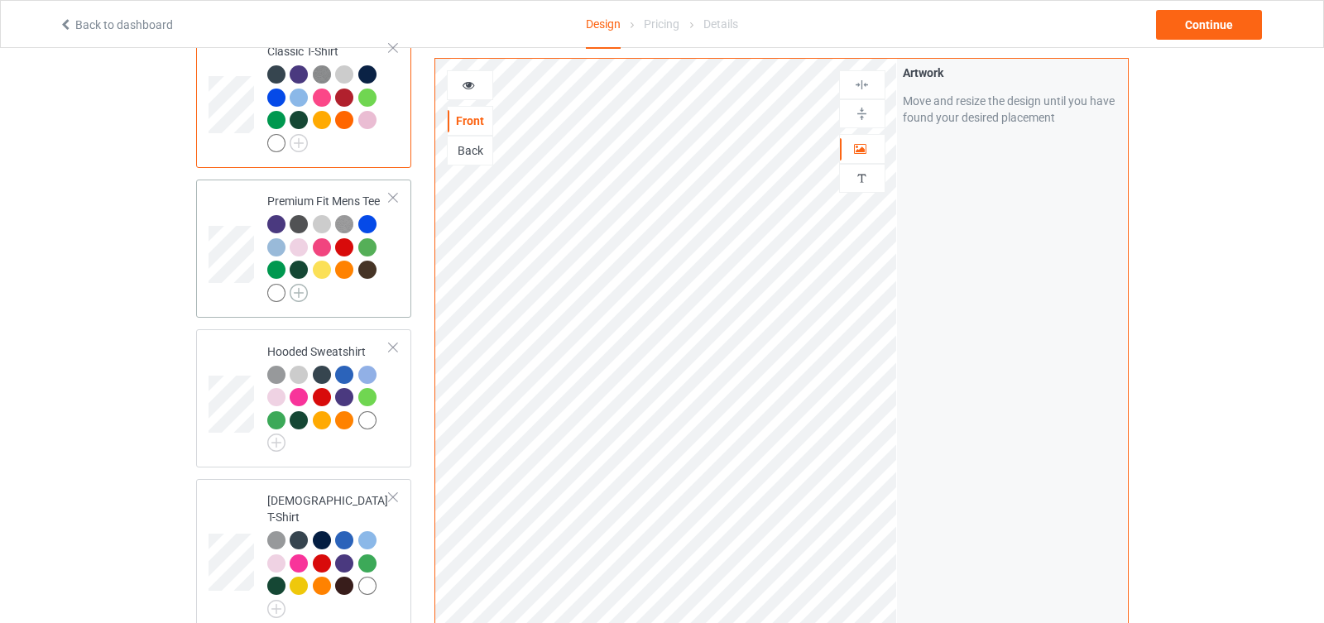
click at [304, 296] on img at bounding box center [299, 293] width 18 height 18
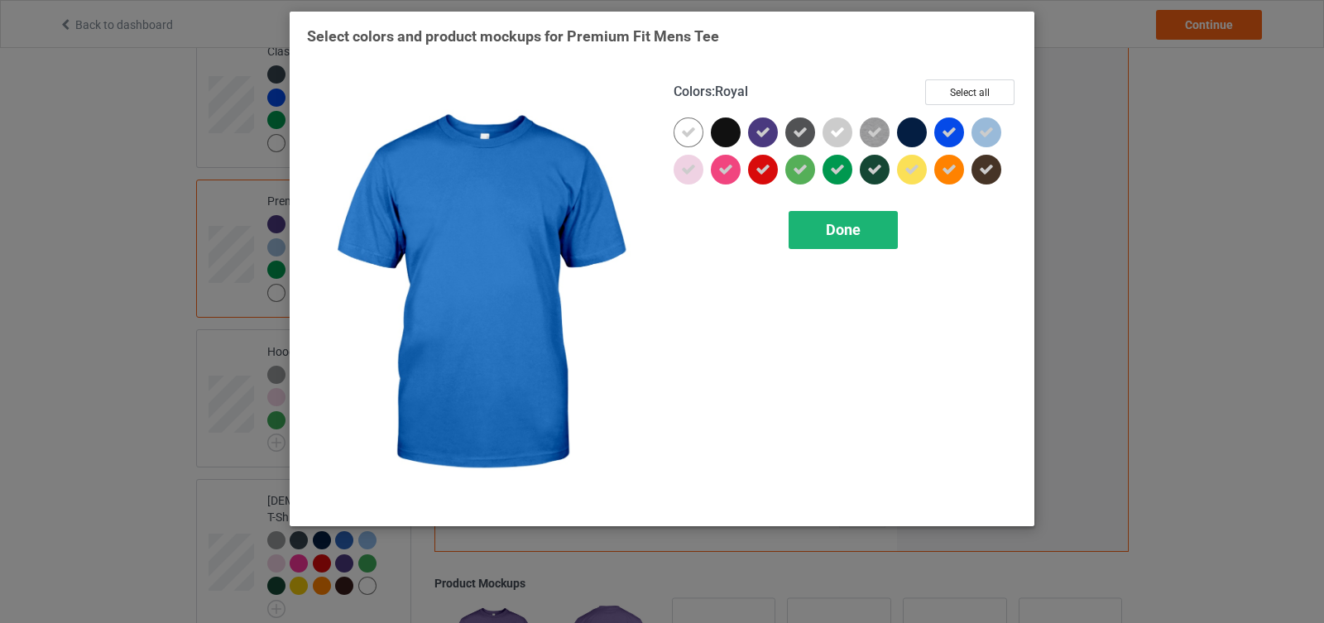
click at [891, 223] on div "Done" at bounding box center [843, 230] width 109 height 38
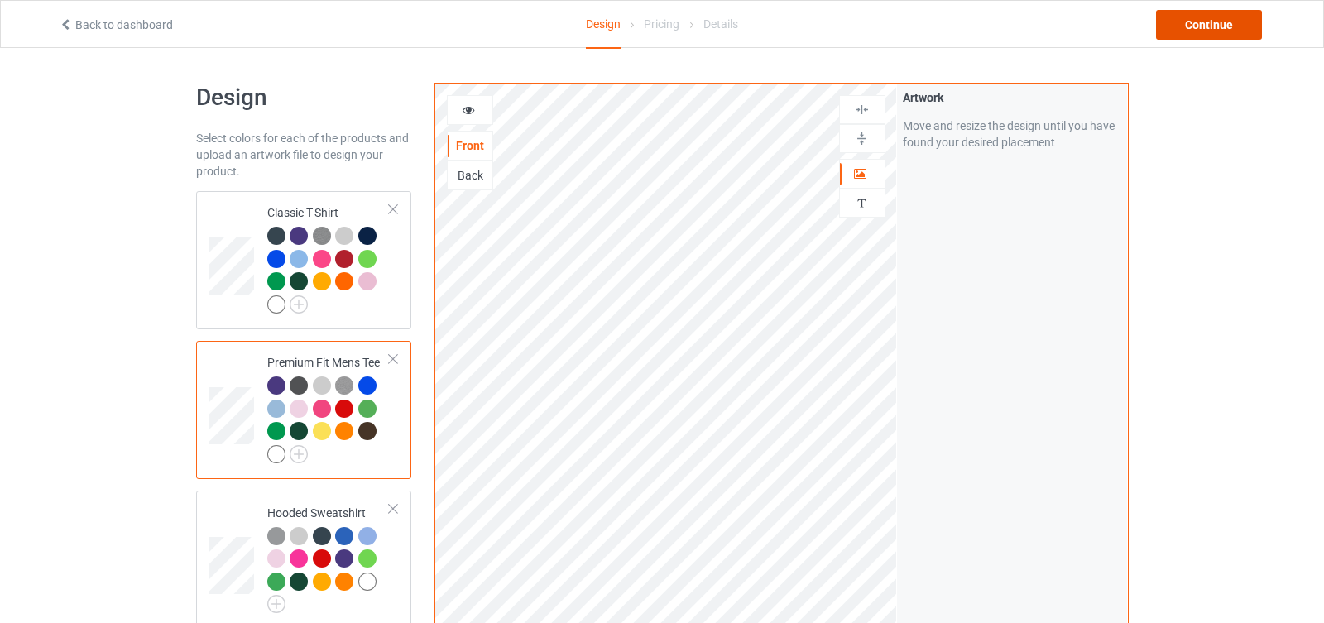
click at [1209, 26] on div "Continue" at bounding box center [1209, 25] width 106 height 30
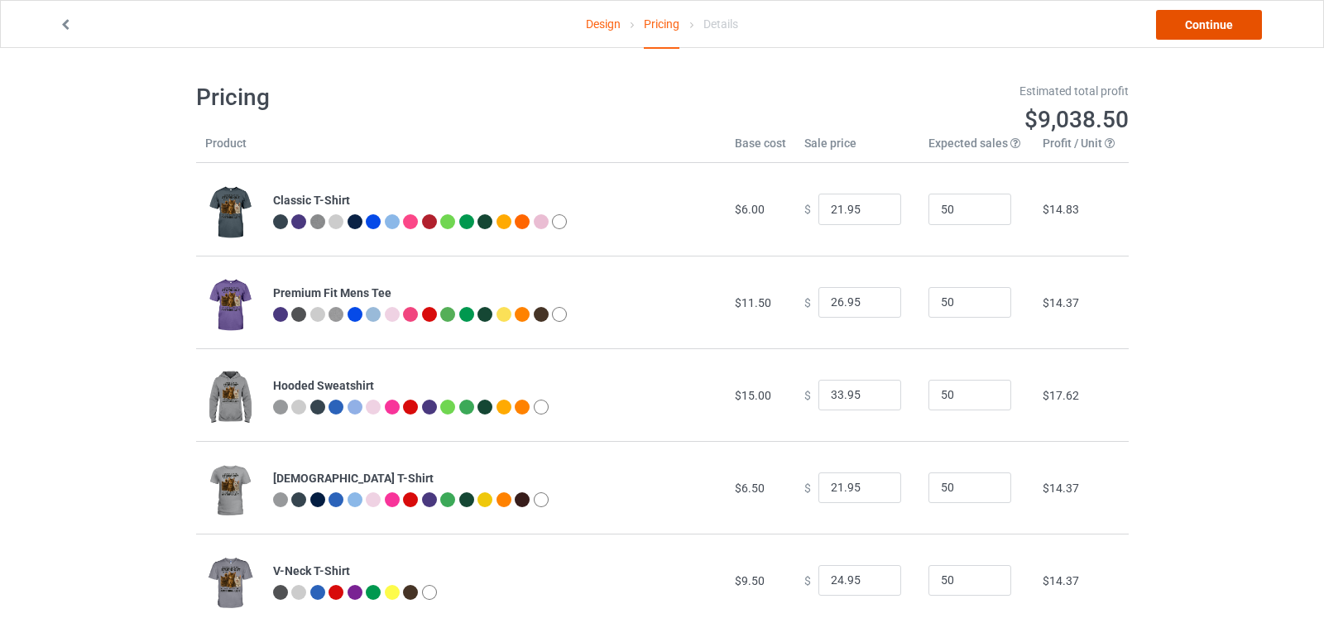
click at [1204, 26] on link "Continue" at bounding box center [1209, 25] width 106 height 30
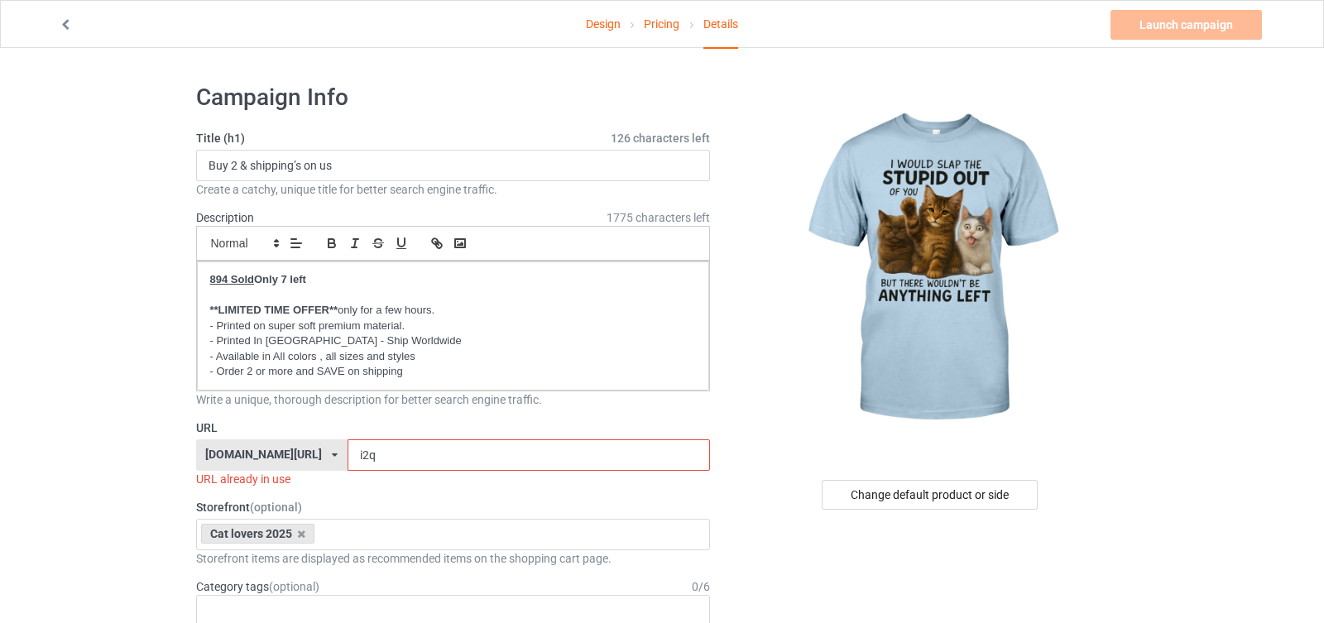
drag, startPoint x: 326, startPoint y: 454, endPoint x: 315, endPoint y: 453, distance: 10.8
click at [348, 453] on input "i2q" at bounding box center [529, 455] width 363 height 31
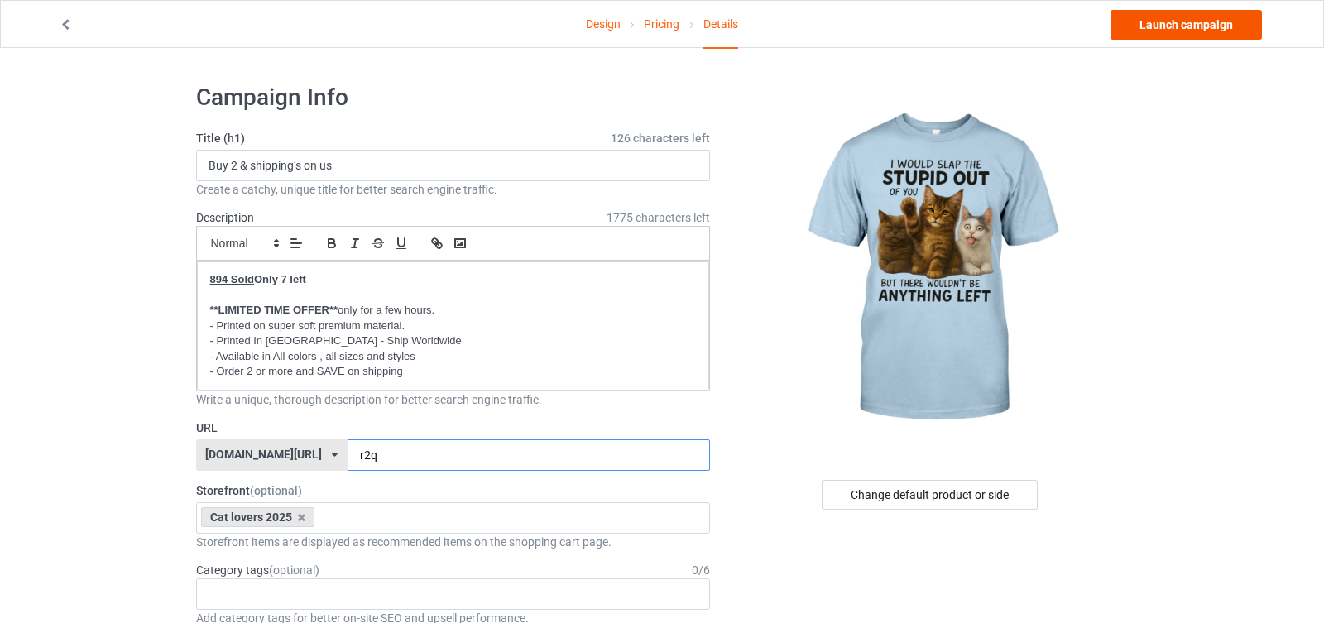
type input "r2q"
click at [1182, 28] on link "Launch campaign" at bounding box center [1186, 25] width 151 height 30
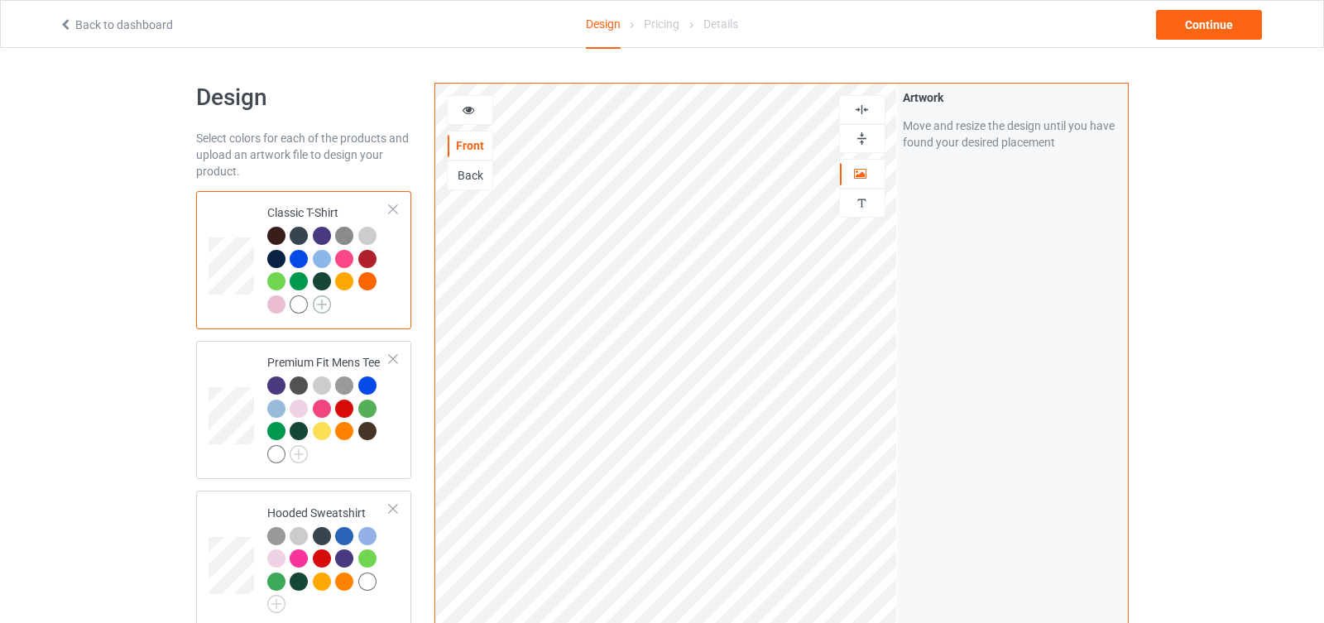
click at [328, 307] on img at bounding box center [322, 305] width 18 height 18
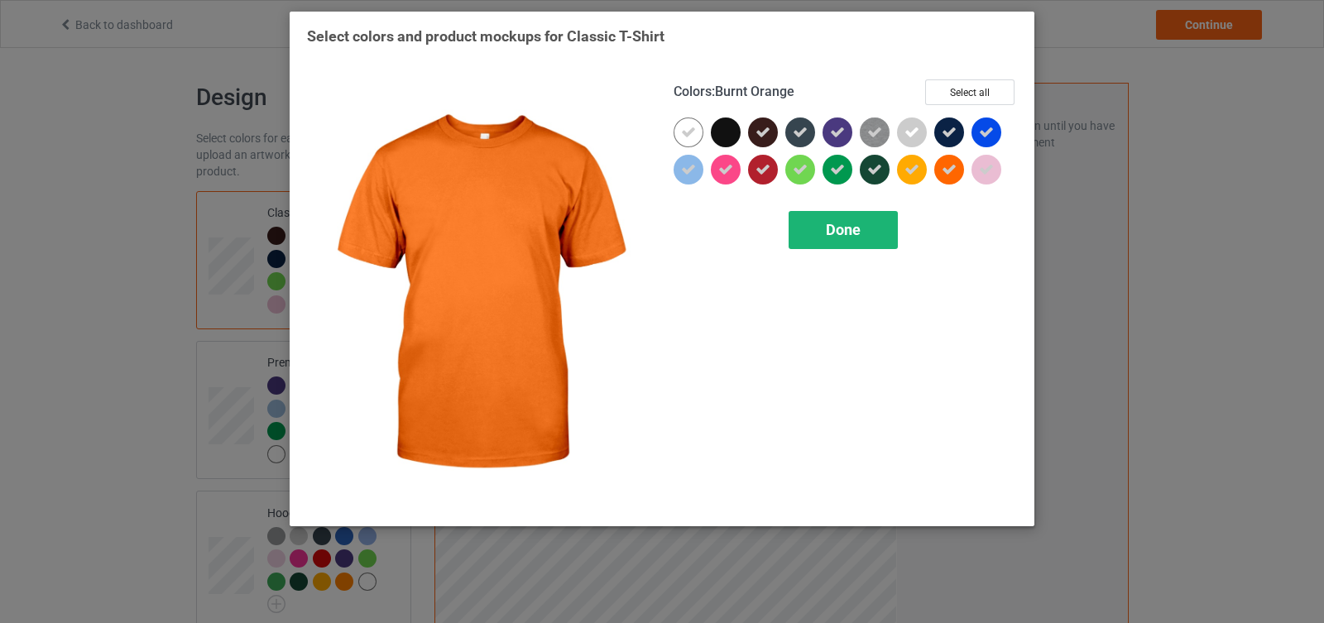
click at [882, 225] on div "Done" at bounding box center [843, 230] width 109 height 38
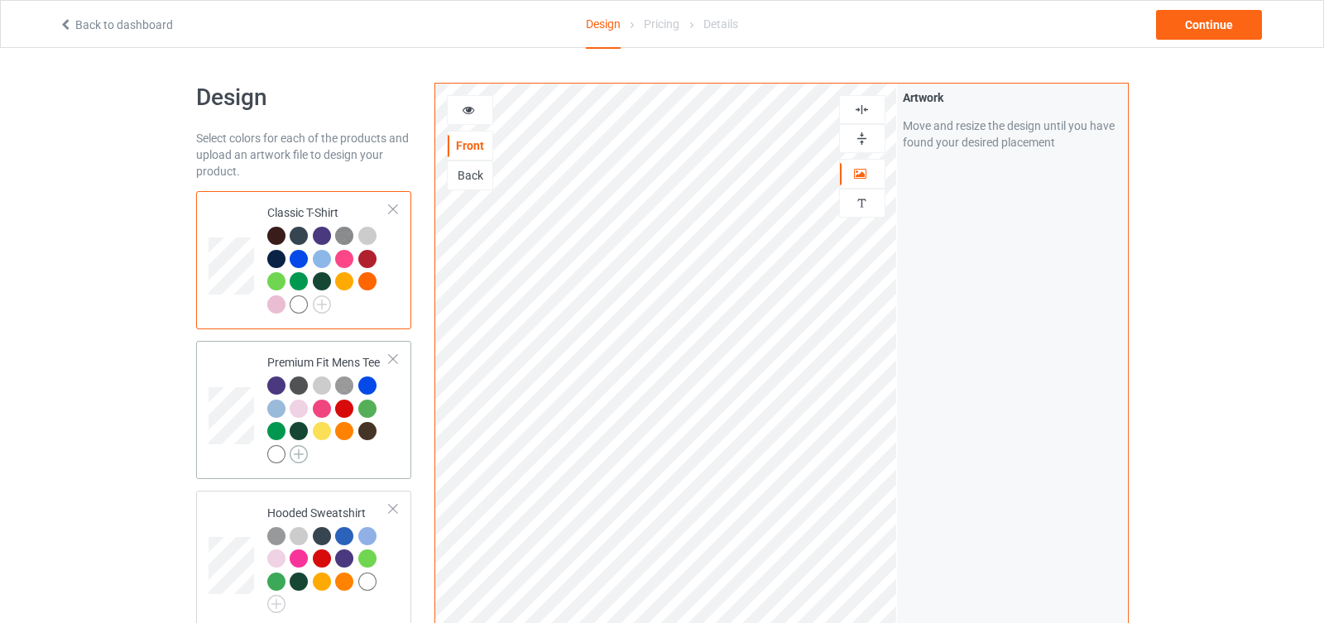
click at [296, 456] on img at bounding box center [299, 454] width 18 height 18
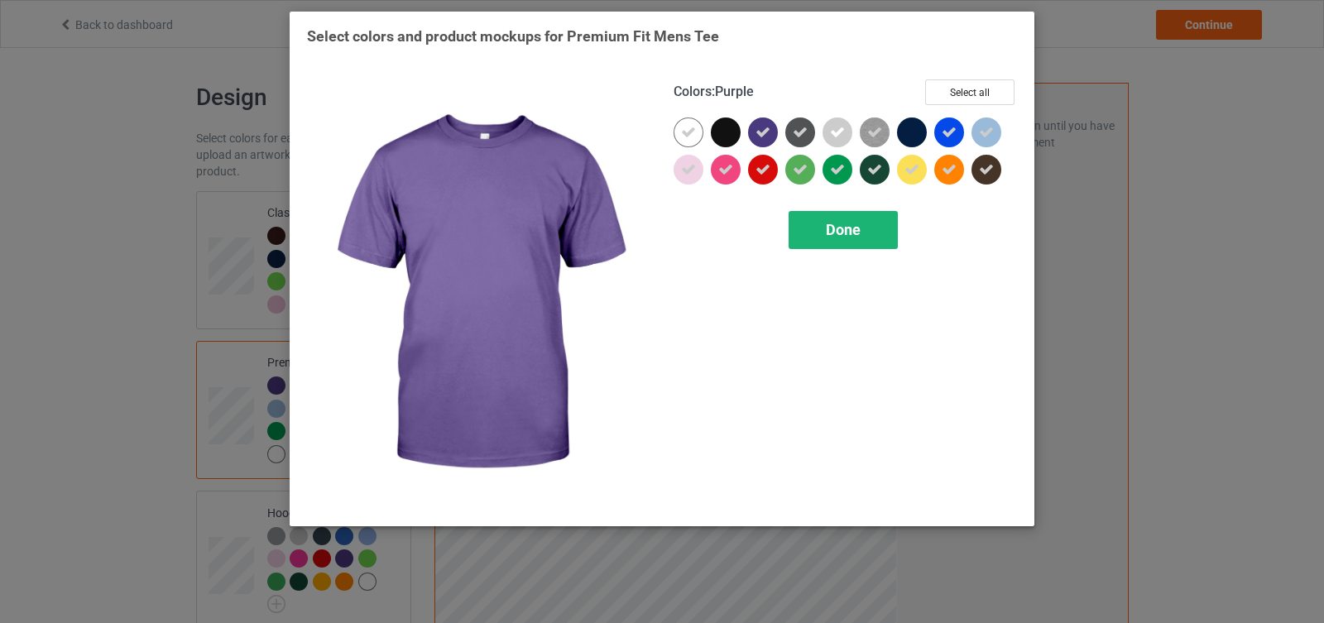
click at [830, 230] on span "Done" at bounding box center [843, 229] width 35 height 17
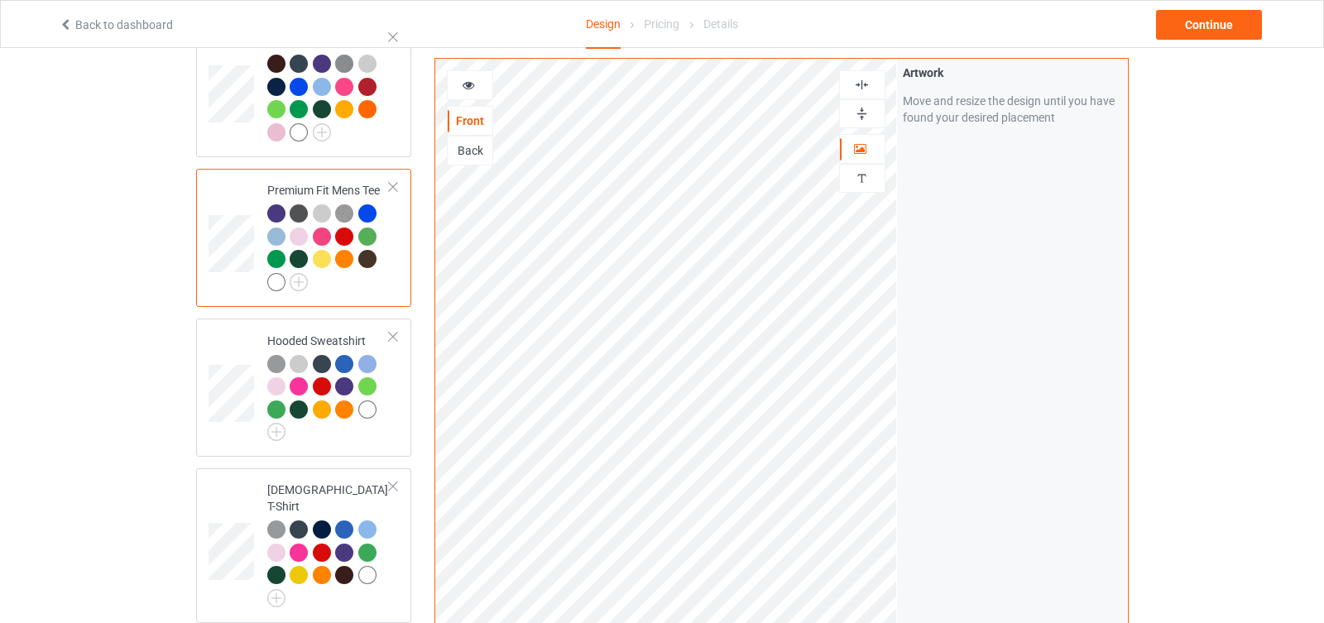
scroll to position [185, 0]
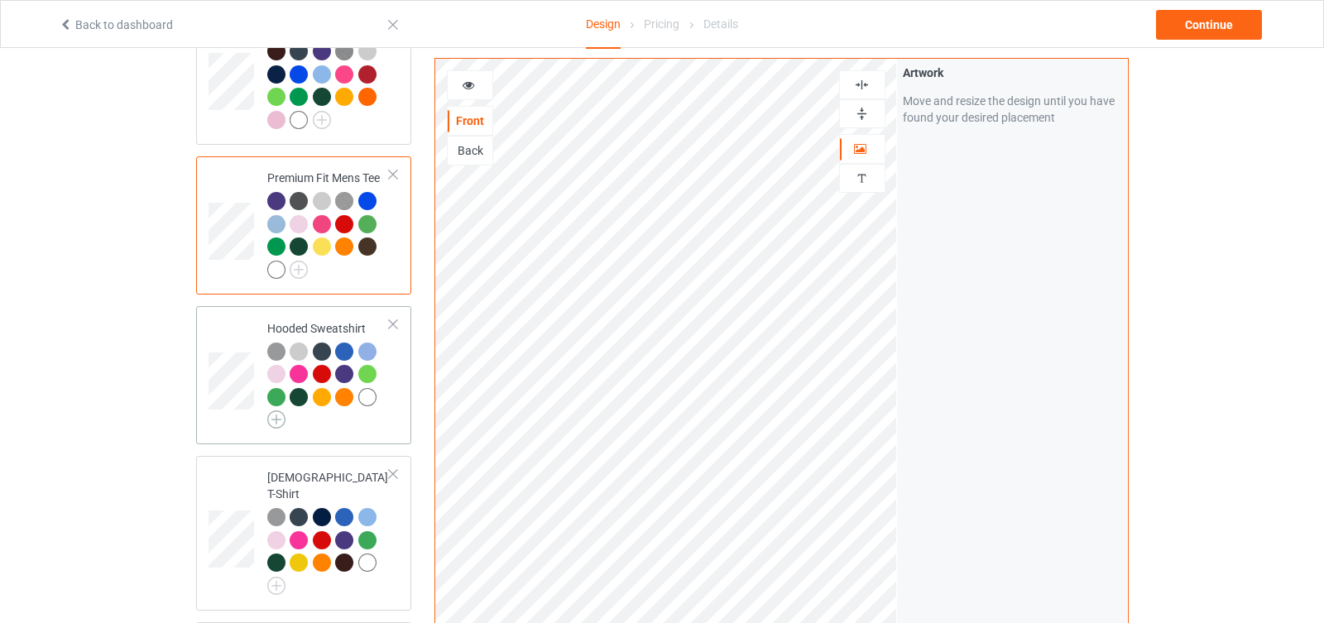
click at [276, 418] on img at bounding box center [276, 420] width 18 height 18
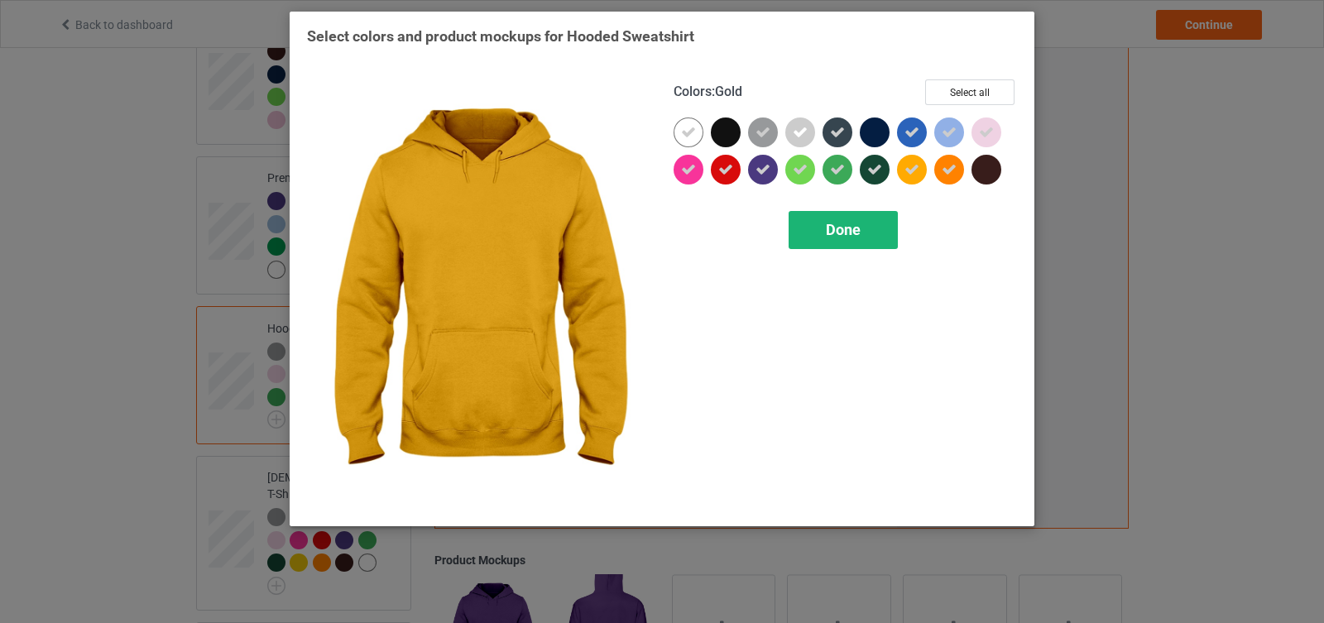
click at [868, 223] on div "Done" at bounding box center [843, 230] width 109 height 38
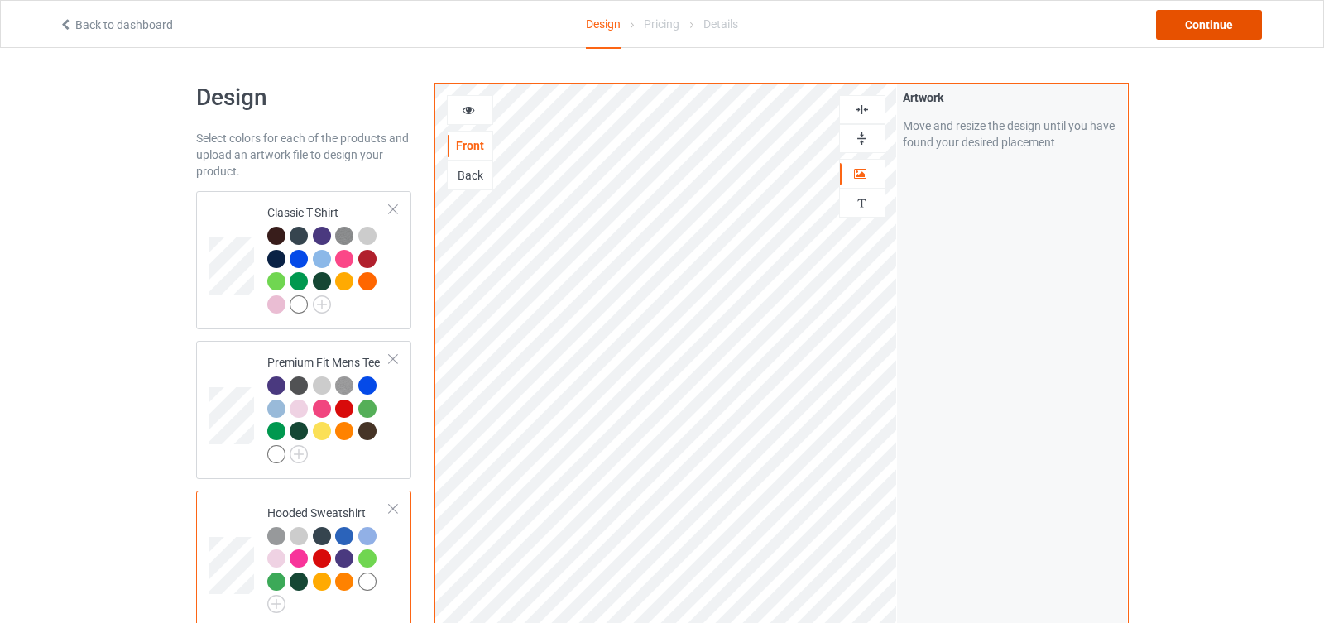
click at [1206, 35] on div "Continue" at bounding box center [1209, 25] width 106 height 30
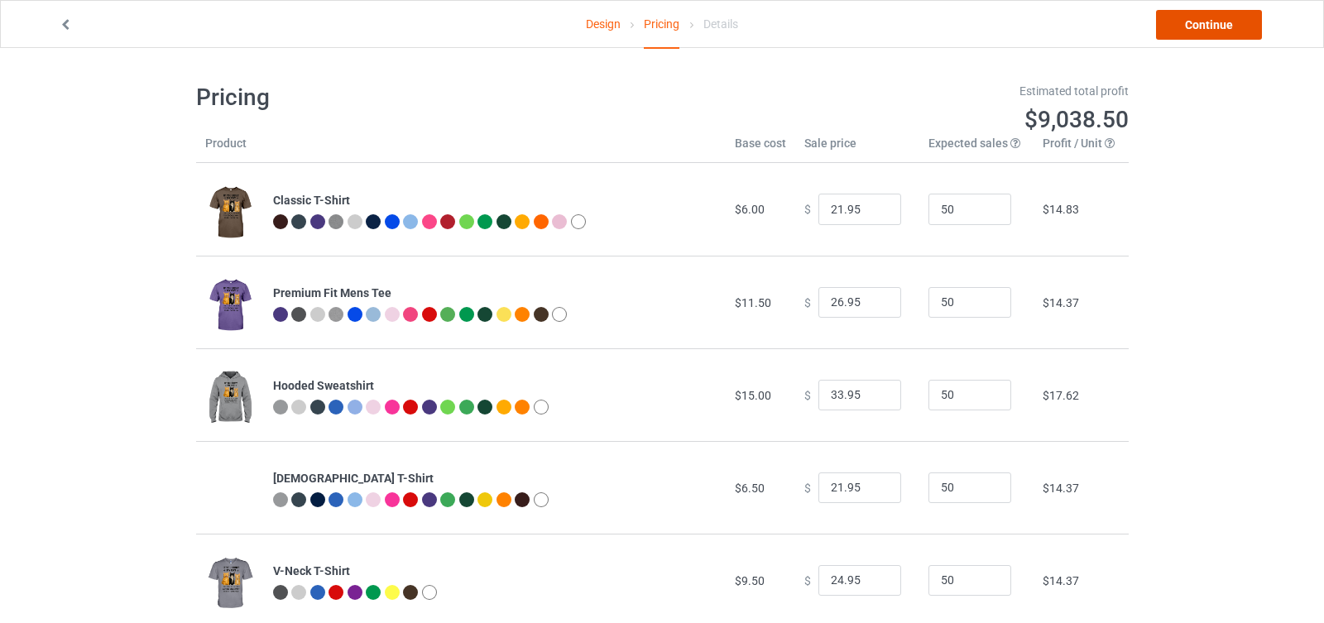
click at [1187, 26] on link "Continue" at bounding box center [1209, 25] width 106 height 30
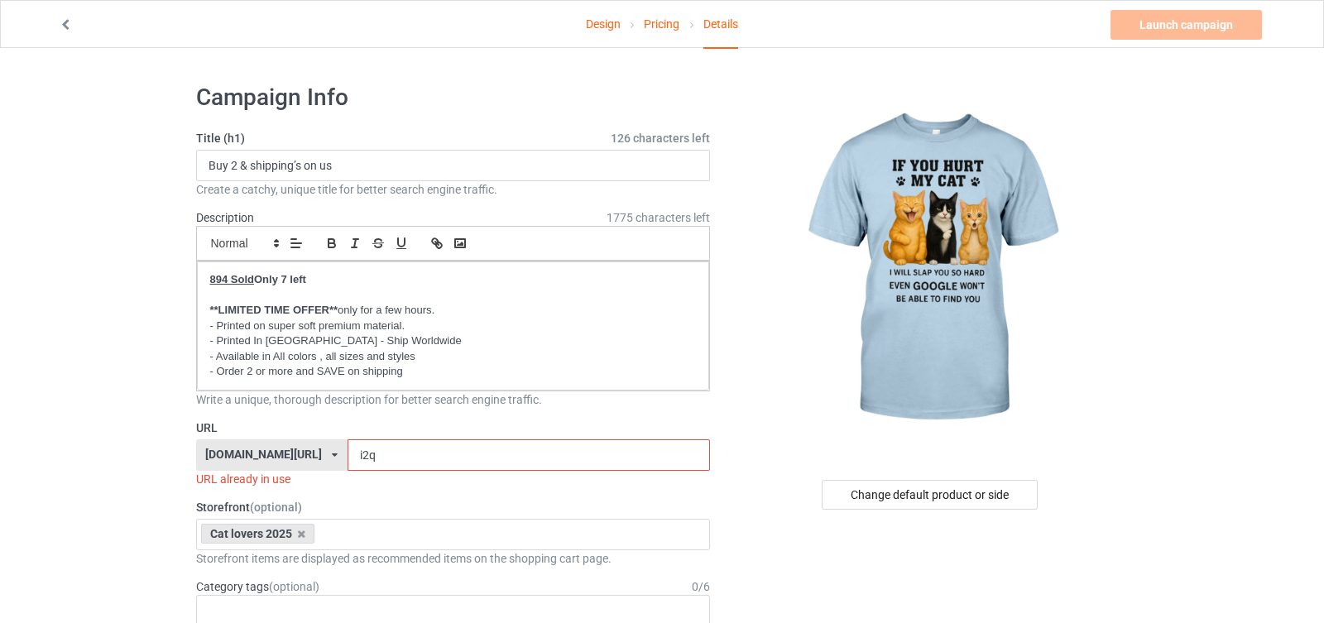
click at [348, 448] on input "i2q" at bounding box center [529, 455] width 363 height 31
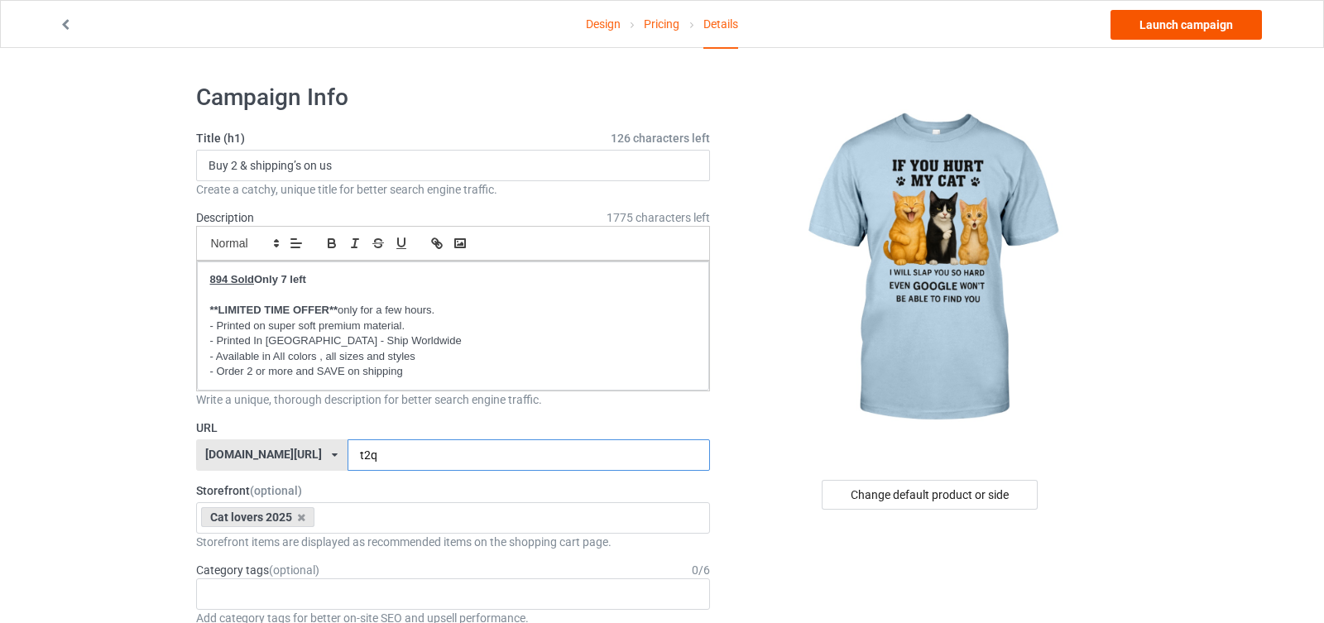
type input "t2q"
click at [1166, 19] on link "Launch campaign" at bounding box center [1186, 25] width 151 height 30
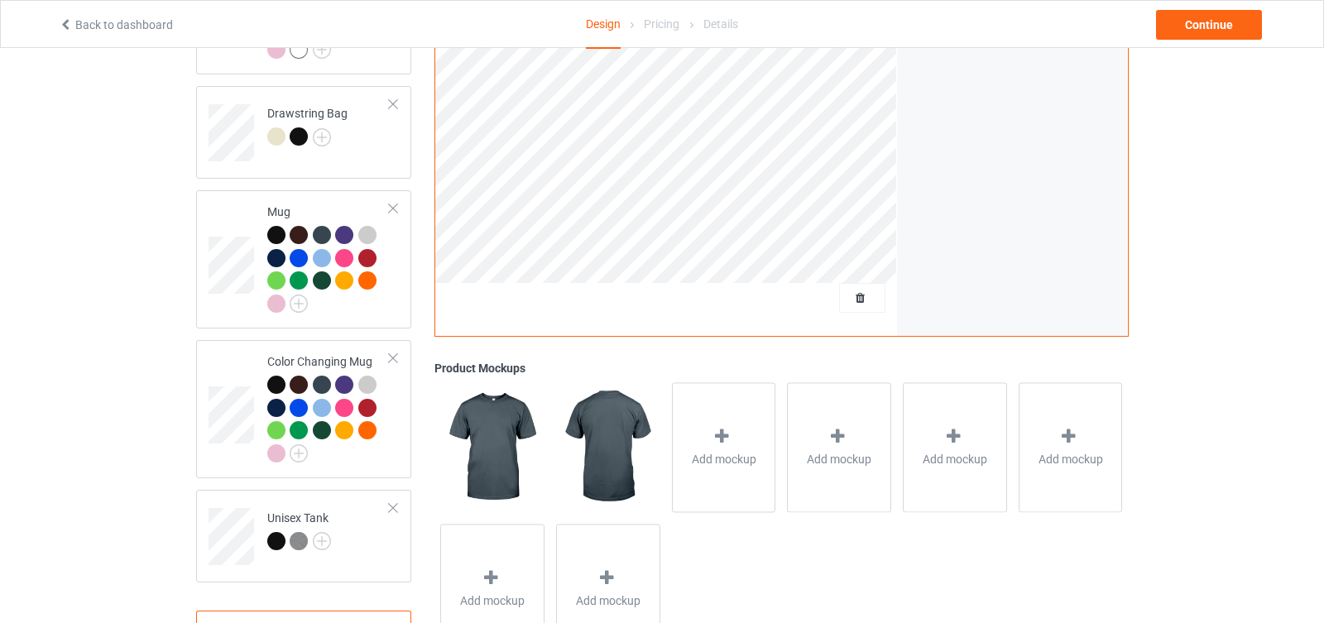
scroll to position [1231, 0]
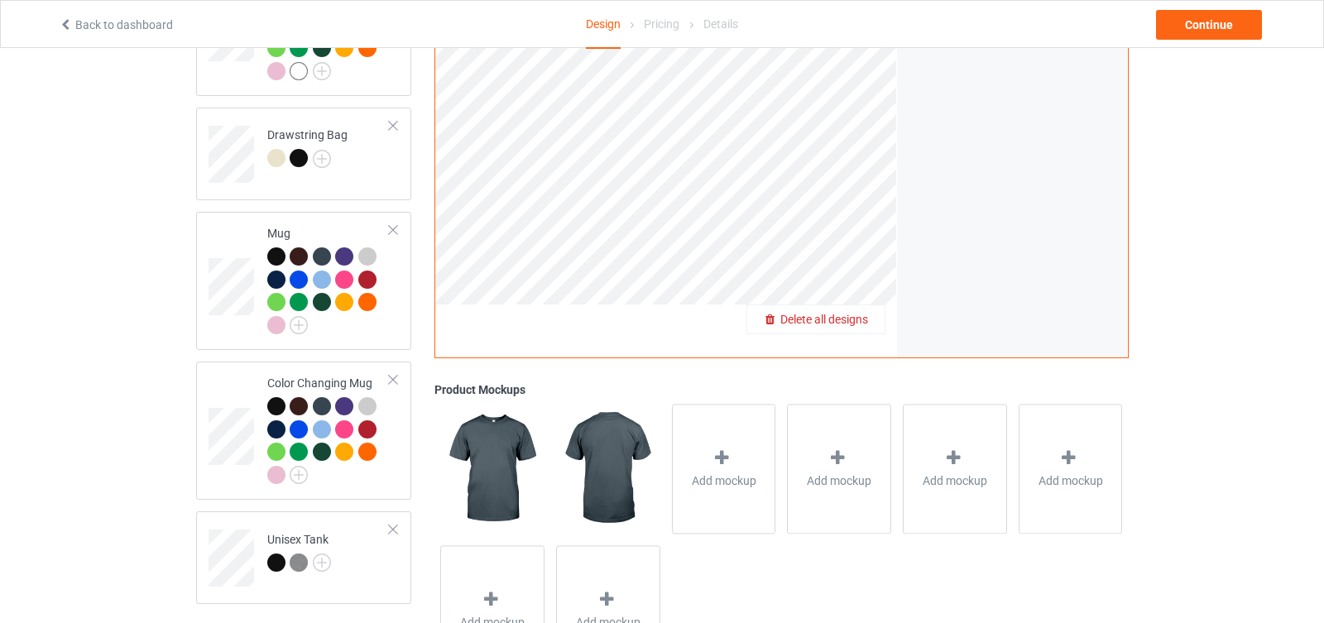
click at [852, 313] on span "Delete all designs" at bounding box center [825, 319] width 88 height 13
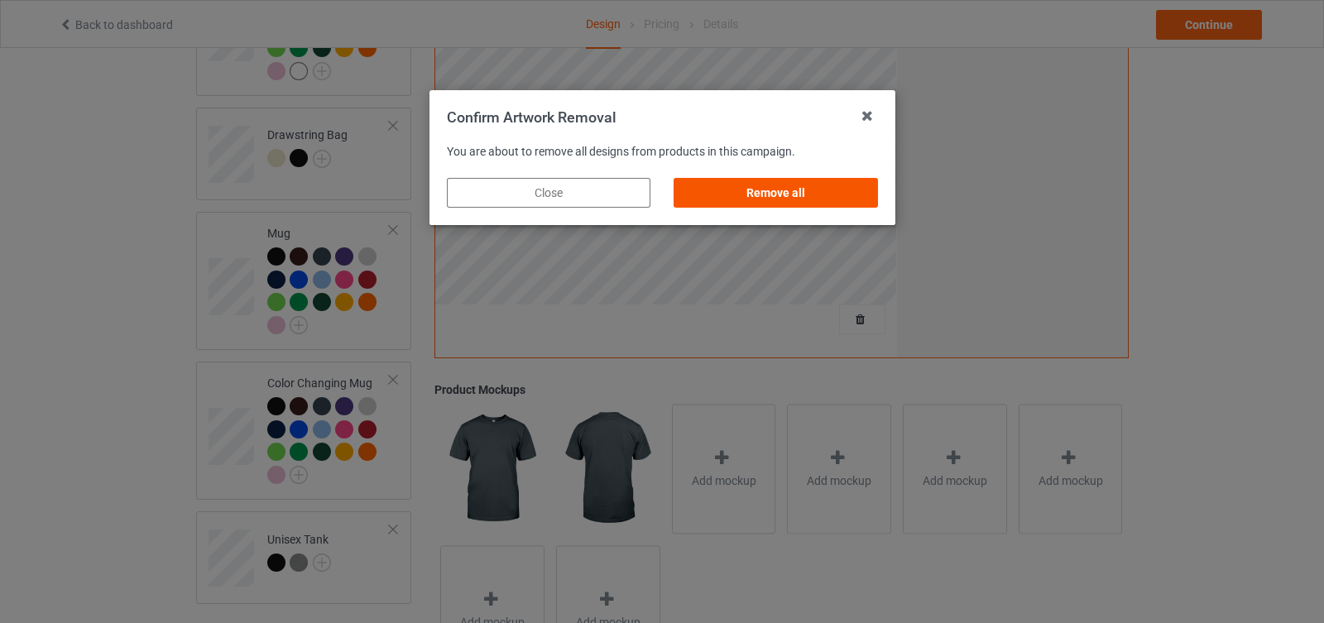
click at [808, 198] on div "Remove all" at bounding box center [776, 193] width 204 height 30
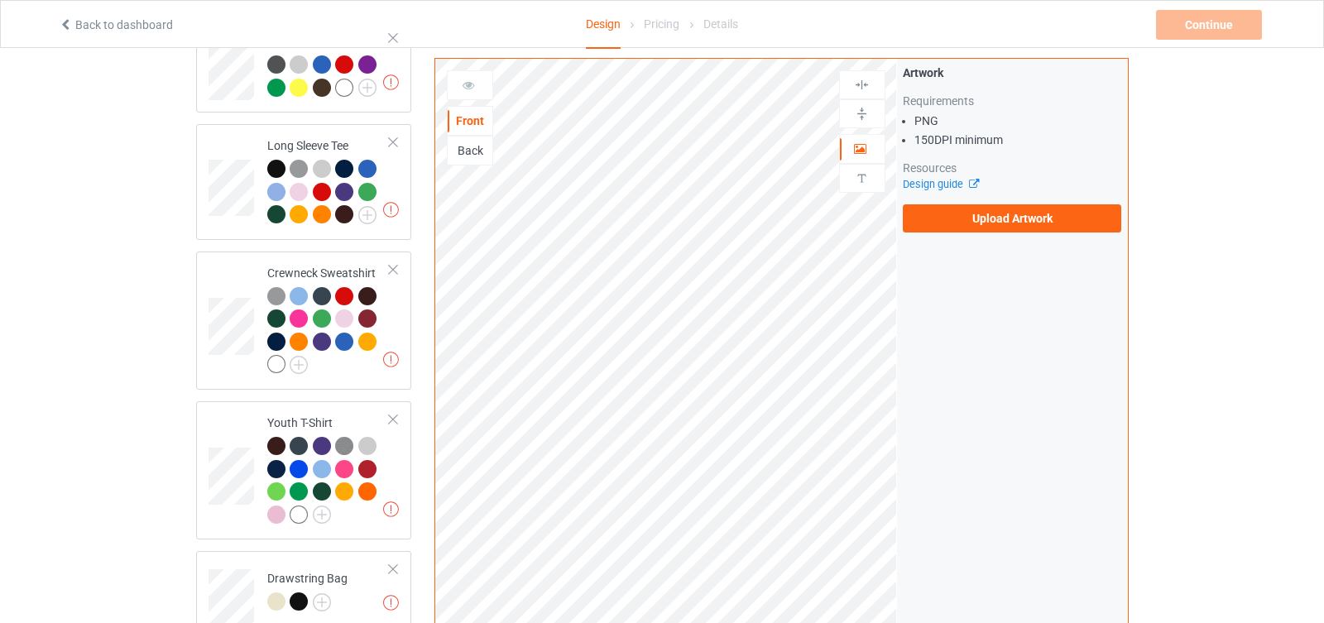
scroll to position [714, 0]
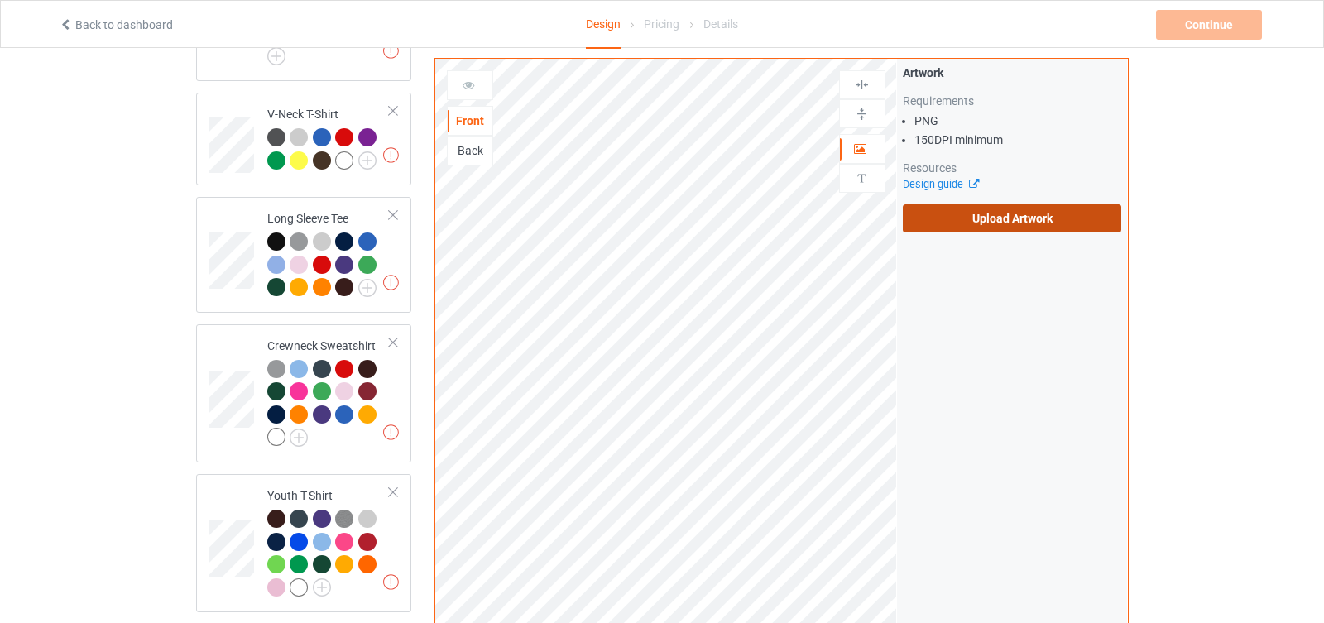
click at [970, 215] on label "Upload Artwork" at bounding box center [1012, 218] width 219 height 28
click at [0, 0] on input "Upload Artwork" at bounding box center [0, 0] width 0 height 0
click at [1012, 222] on label "Upload Artwork" at bounding box center [1012, 218] width 219 height 28
click at [0, 0] on input "Upload Artwork" at bounding box center [0, 0] width 0 height 0
click at [991, 217] on label "Upload Artwork" at bounding box center [1012, 218] width 219 height 28
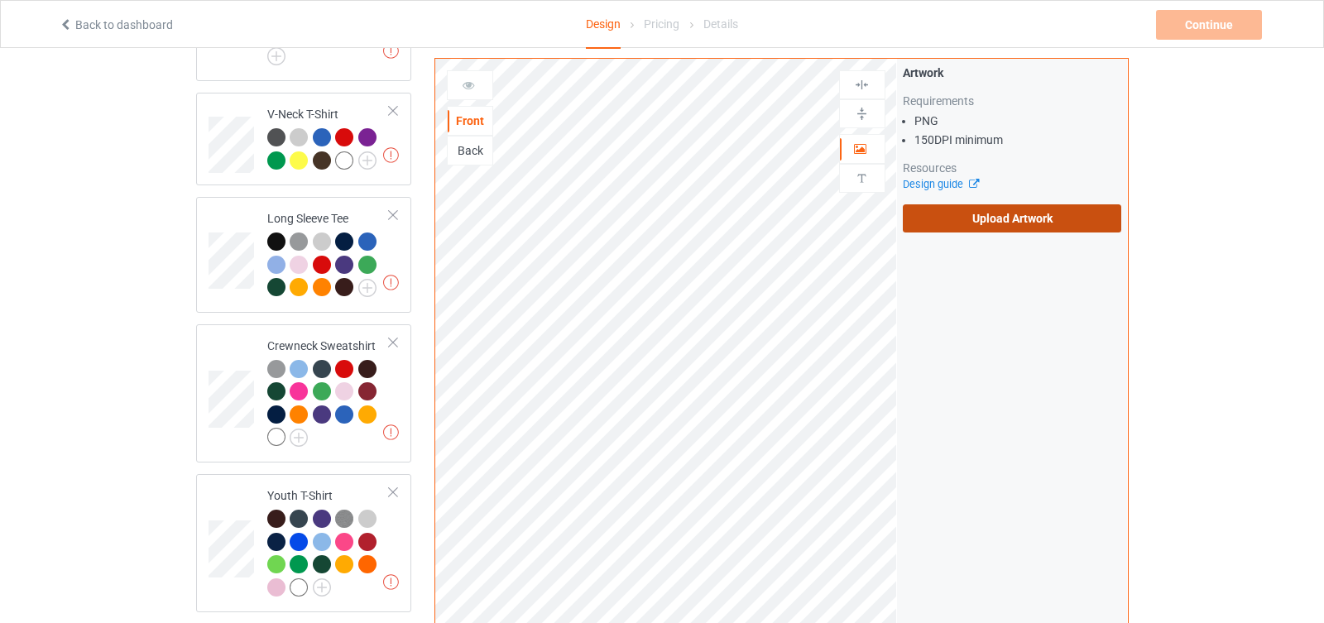
click at [0, 0] on input "Upload Artwork" at bounding box center [0, 0] width 0 height 0
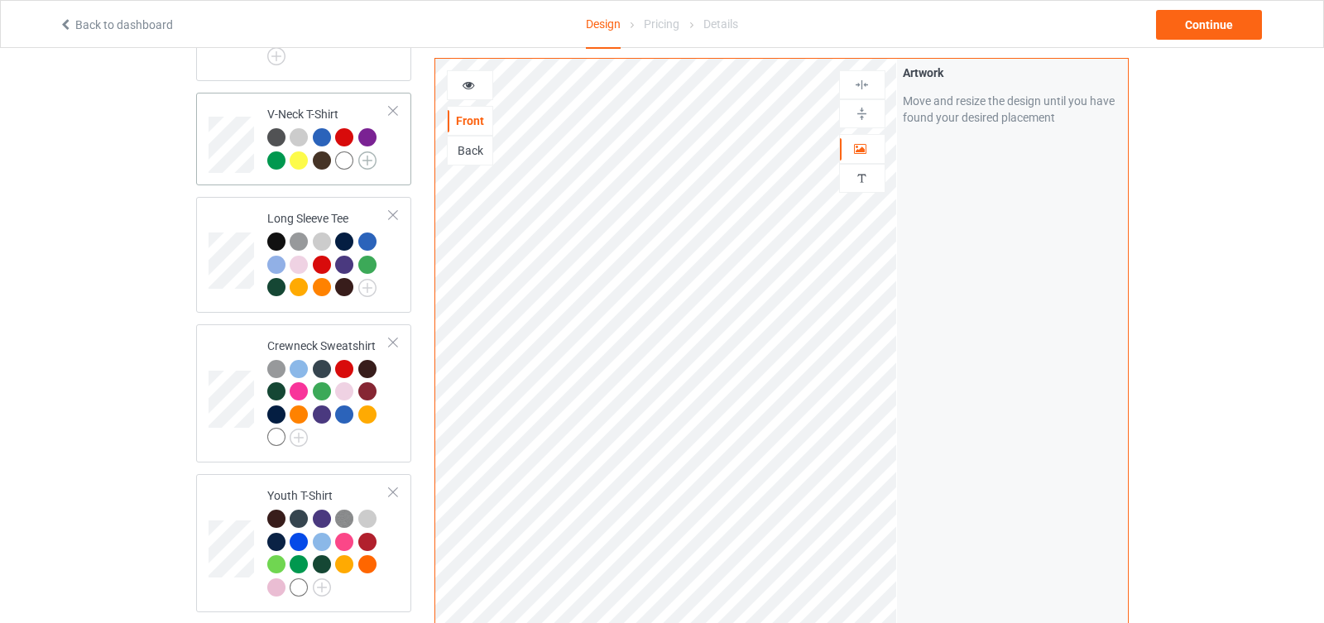
click at [360, 151] on img at bounding box center [367, 160] width 18 height 18
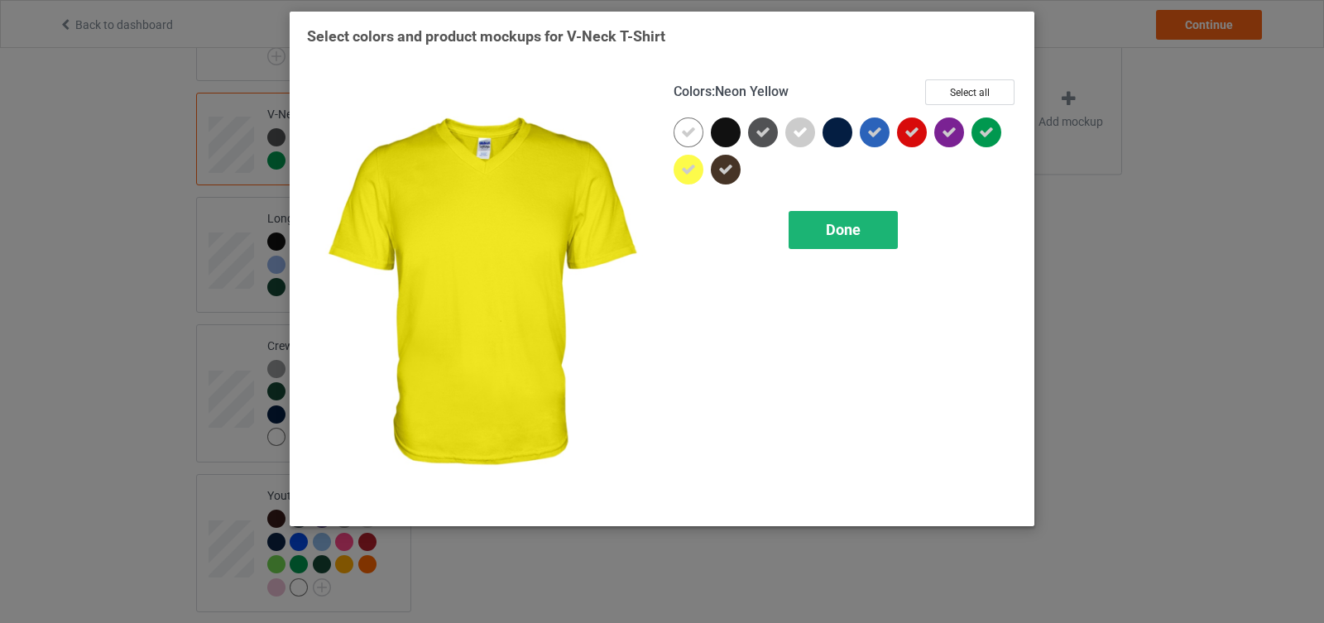
click at [858, 224] on span "Done" at bounding box center [843, 229] width 35 height 17
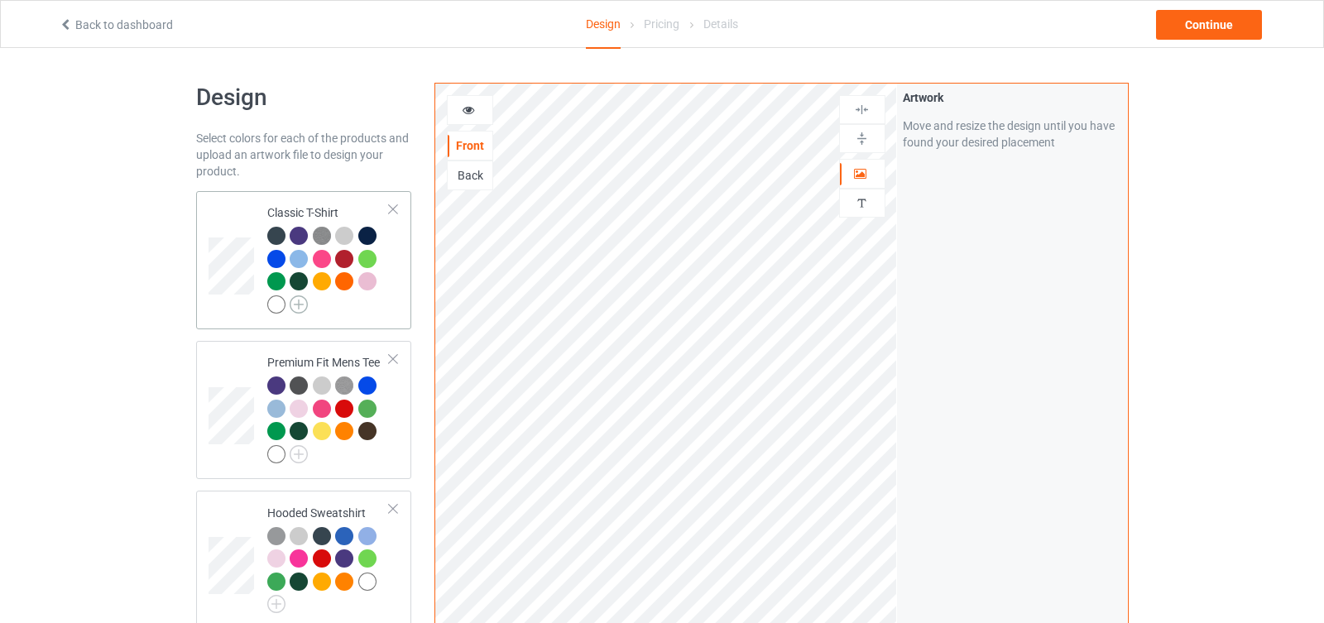
click at [296, 307] on img at bounding box center [299, 305] width 18 height 18
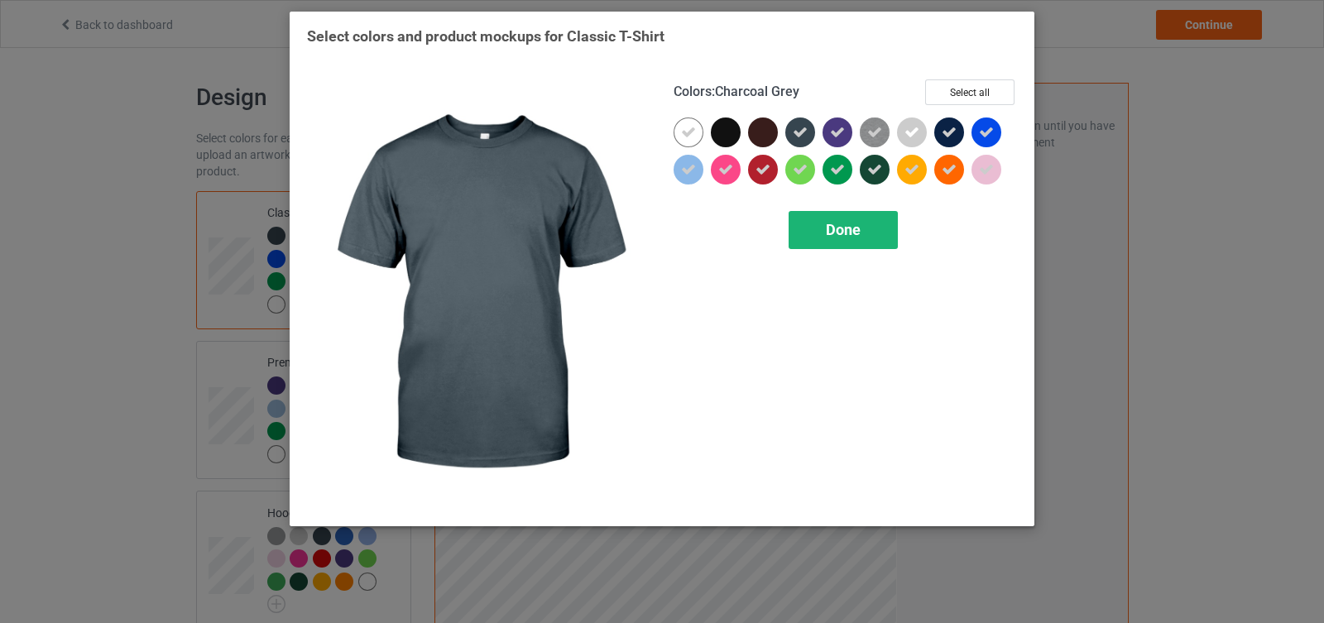
click at [866, 228] on div "Done" at bounding box center [843, 230] width 109 height 38
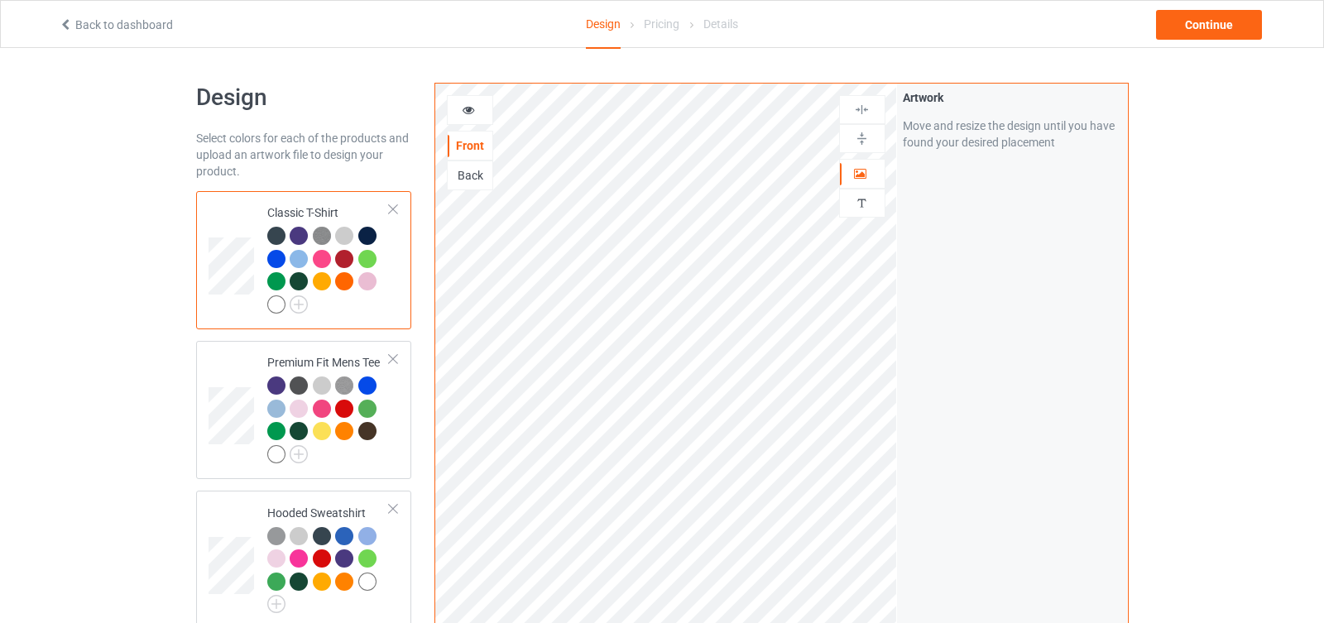
click at [327, 257] on div at bounding box center [322, 259] width 18 height 18
click at [325, 278] on div at bounding box center [322, 281] width 18 height 18
click at [319, 281] on div at bounding box center [322, 281] width 18 height 18
click at [1197, 31] on div "Continue" at bounding box center [1209, 25] width 106 height 30
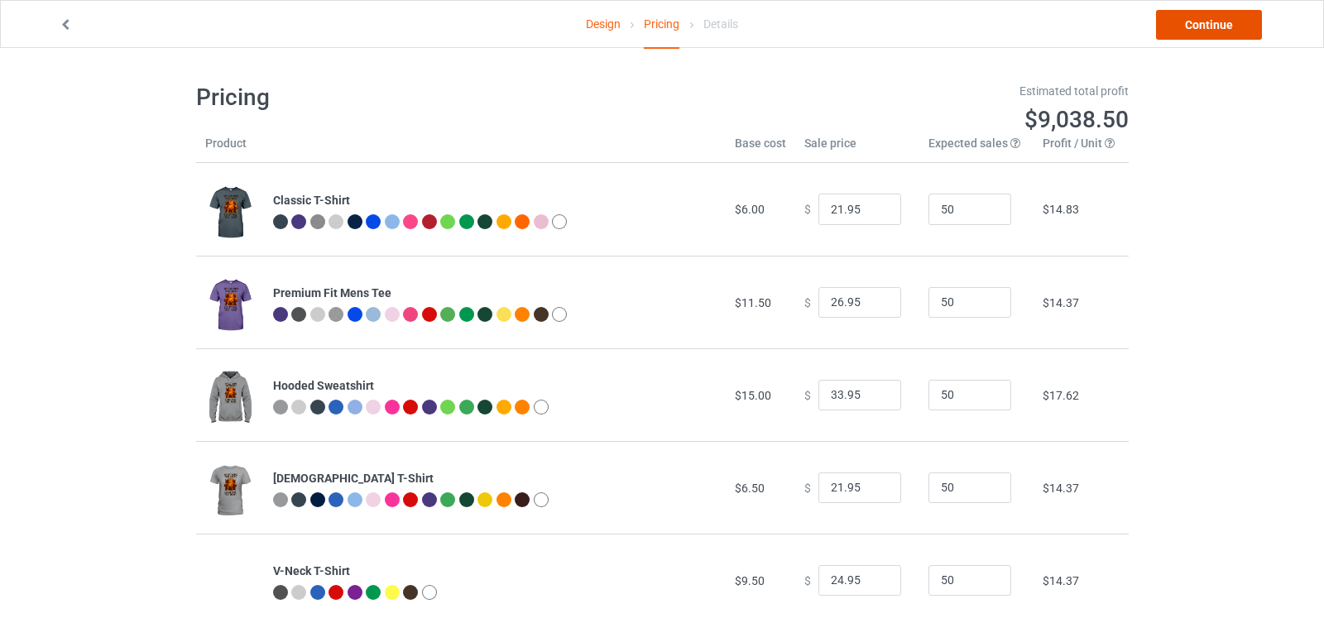
click at [1201, 29] on link "Continue" at bounding box center [1209, 25] width 106 height 30
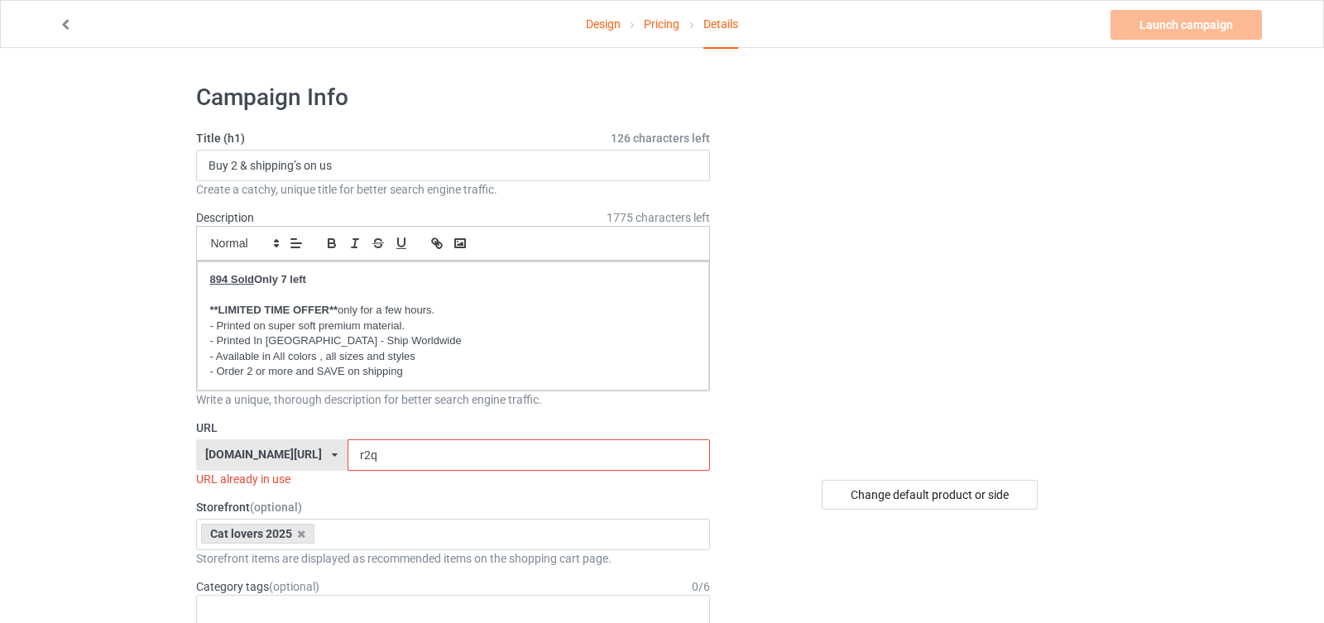
click at [348, 450] on input "r2q" at bounding box center [529, 455] width 363 height 31
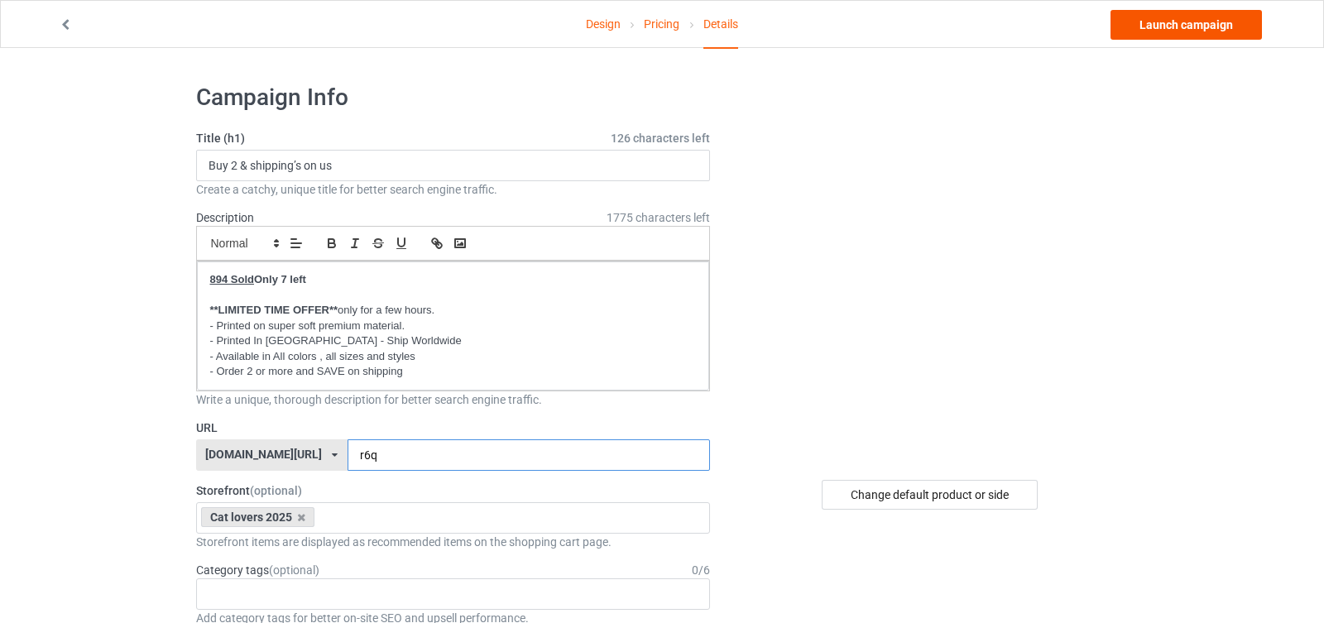
type input "r6q"
click at [1200, 28] on link "Launch campaign" at bounding box center [1186, 25] width 151 height 30
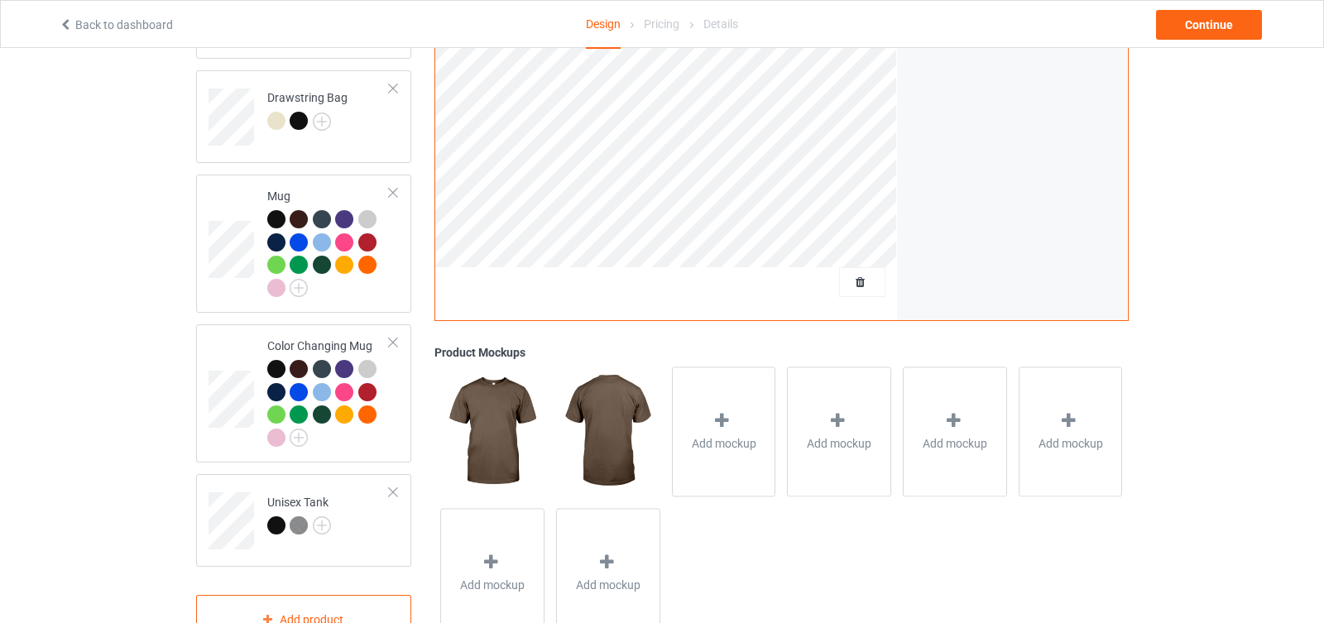
scroll to position [1248, 0]
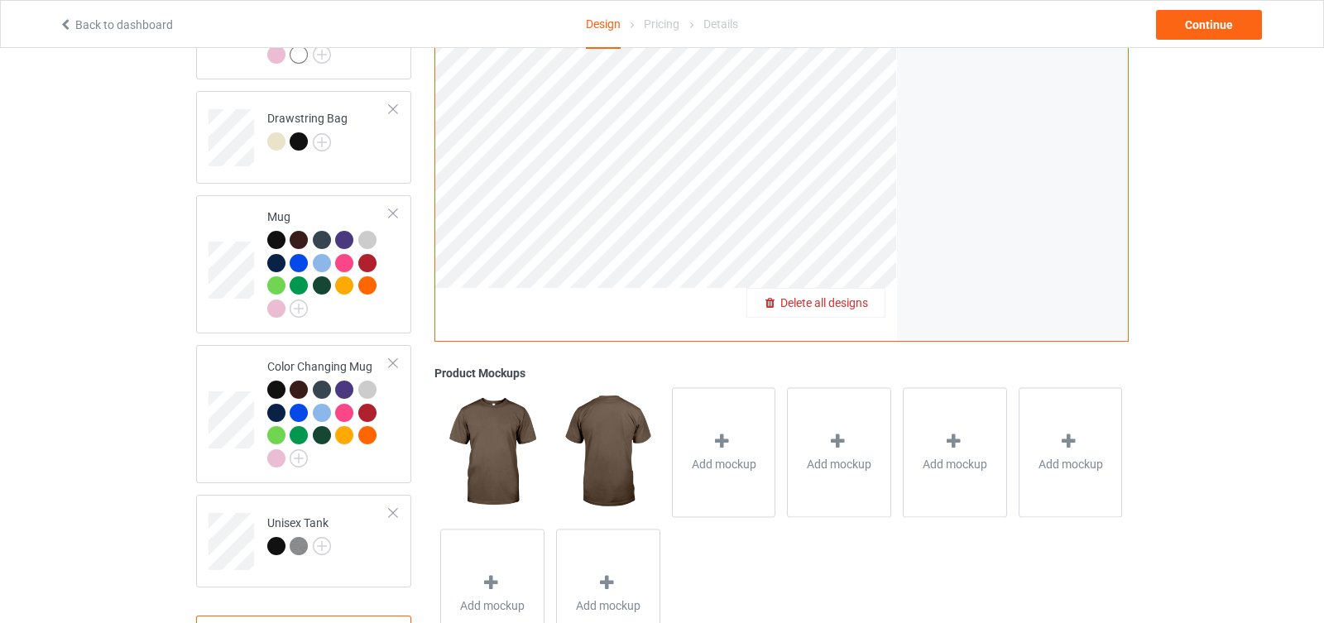
click at [859, 296] on span "Delete all designs" at bounding box center [825, 302] width 88 height 13
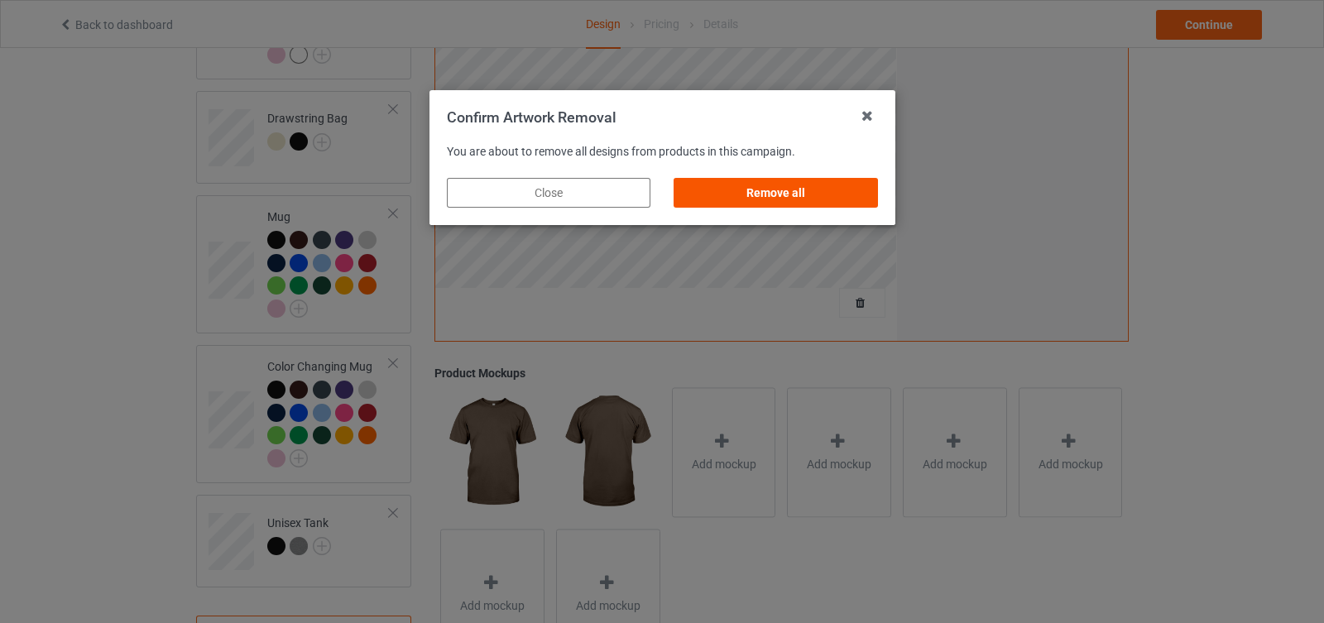
click at [833, 205] on div "Remove all" at bounding box center [776, 193] width 204 height 30
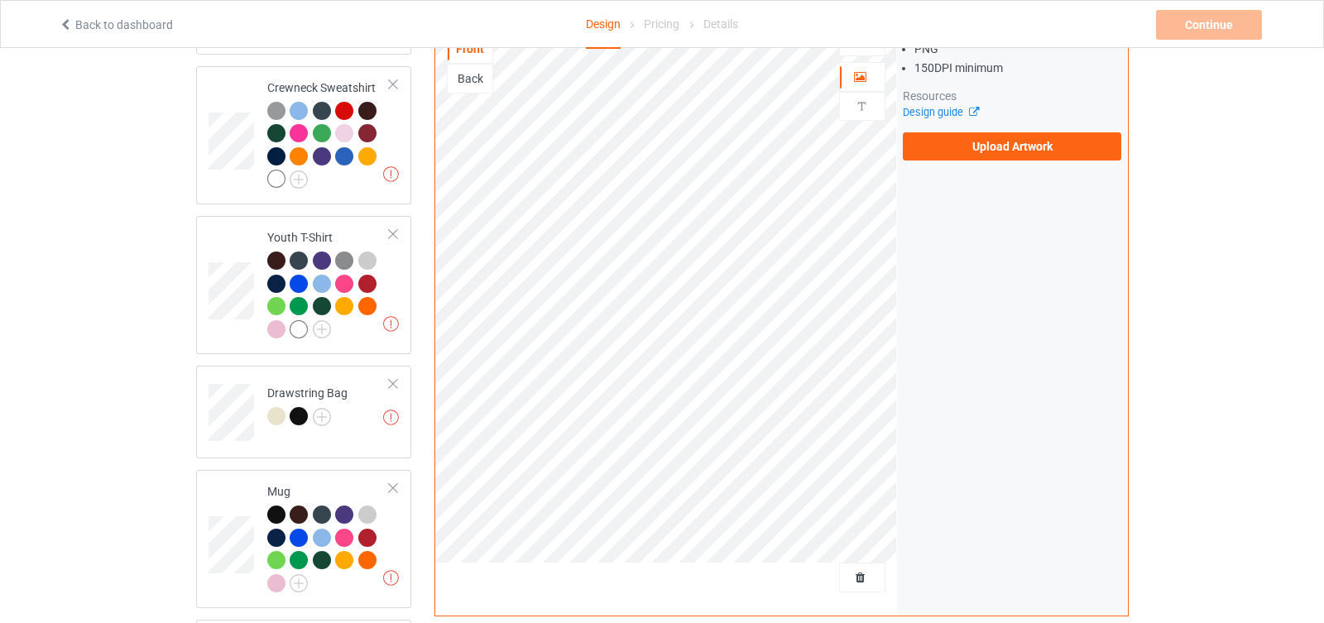
scroll to position [528, 0]
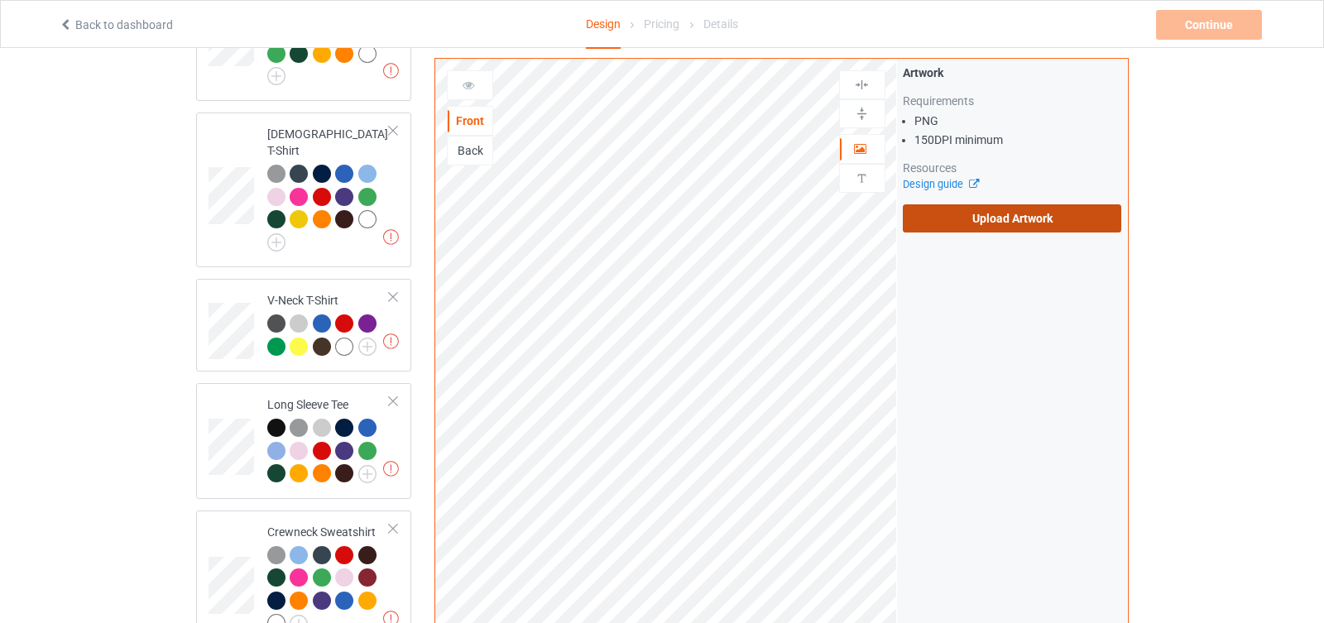
click at [983, 213] on label "Upload Artwork" at bounding box center [1012, 218] width 219 height 28
click at [0, 0] on input "Upload Artwork" at bounding box center [0, 0] width 0 height 0
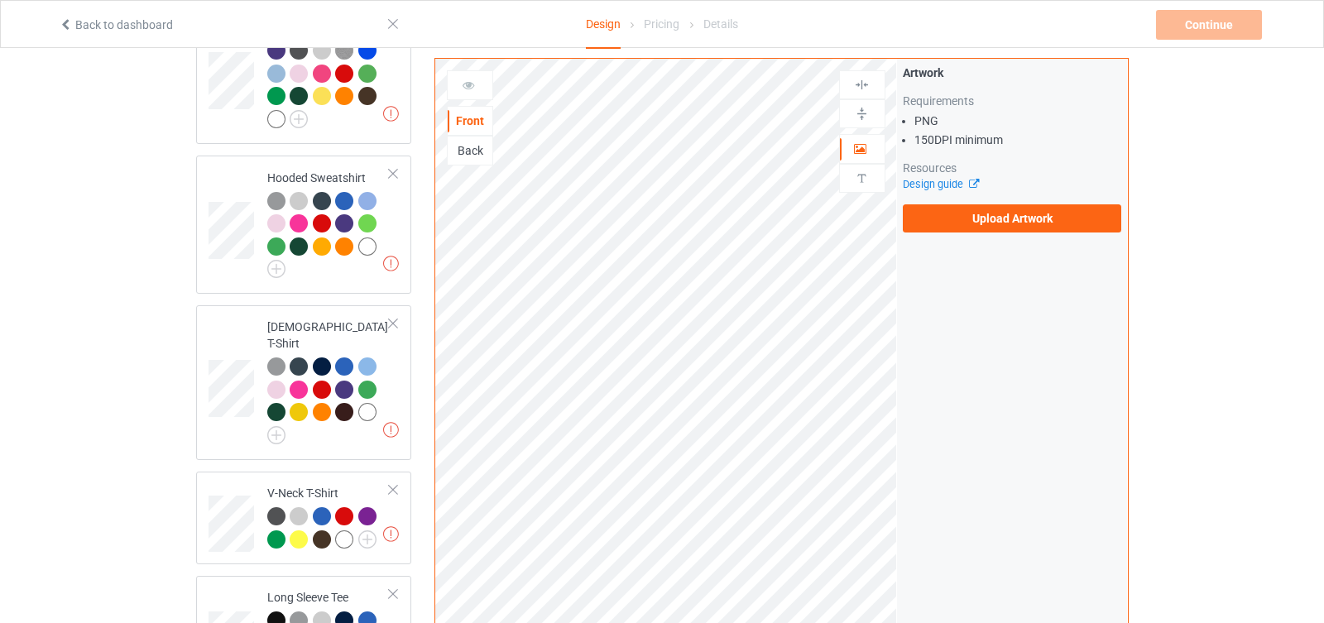
scroll to position [0, 0]
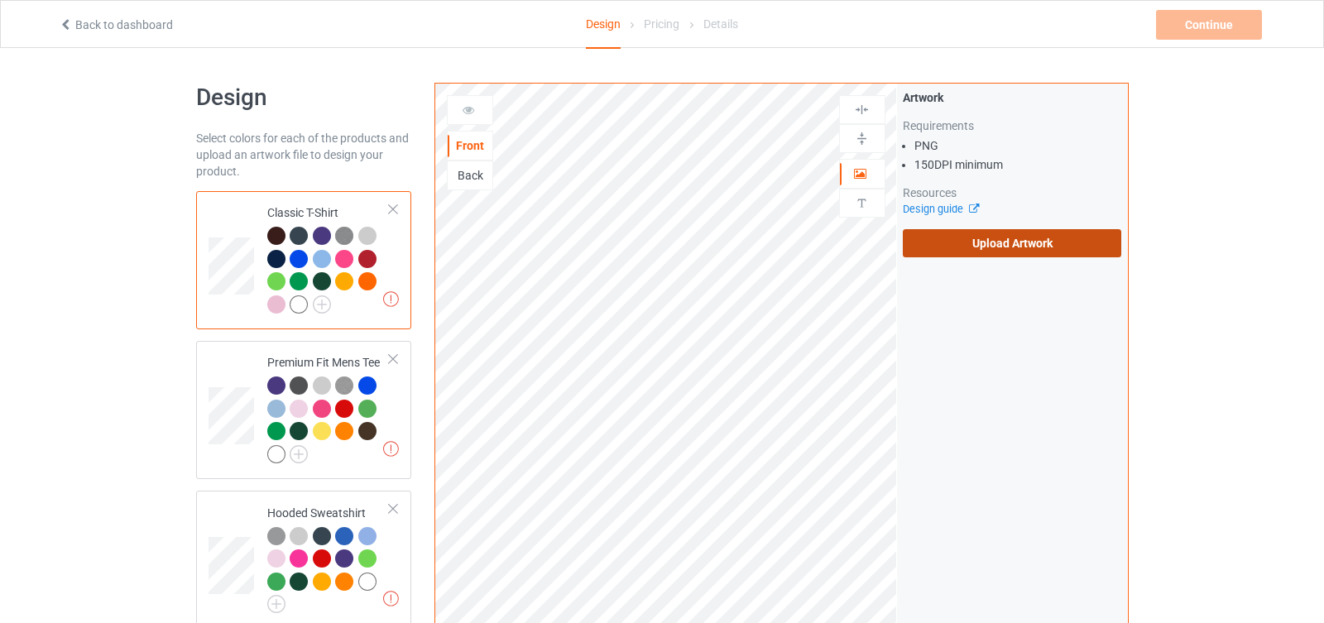
click at [1007, 243] on label "Upload Artwork" at bounding box center [1012, 243] width 219 height 28
click at [0, 0] on input "Upload Artwork" at bounding box center [0, 0] width 0 height 0
